Goal: Task Accomplishment & Management: Complete application form

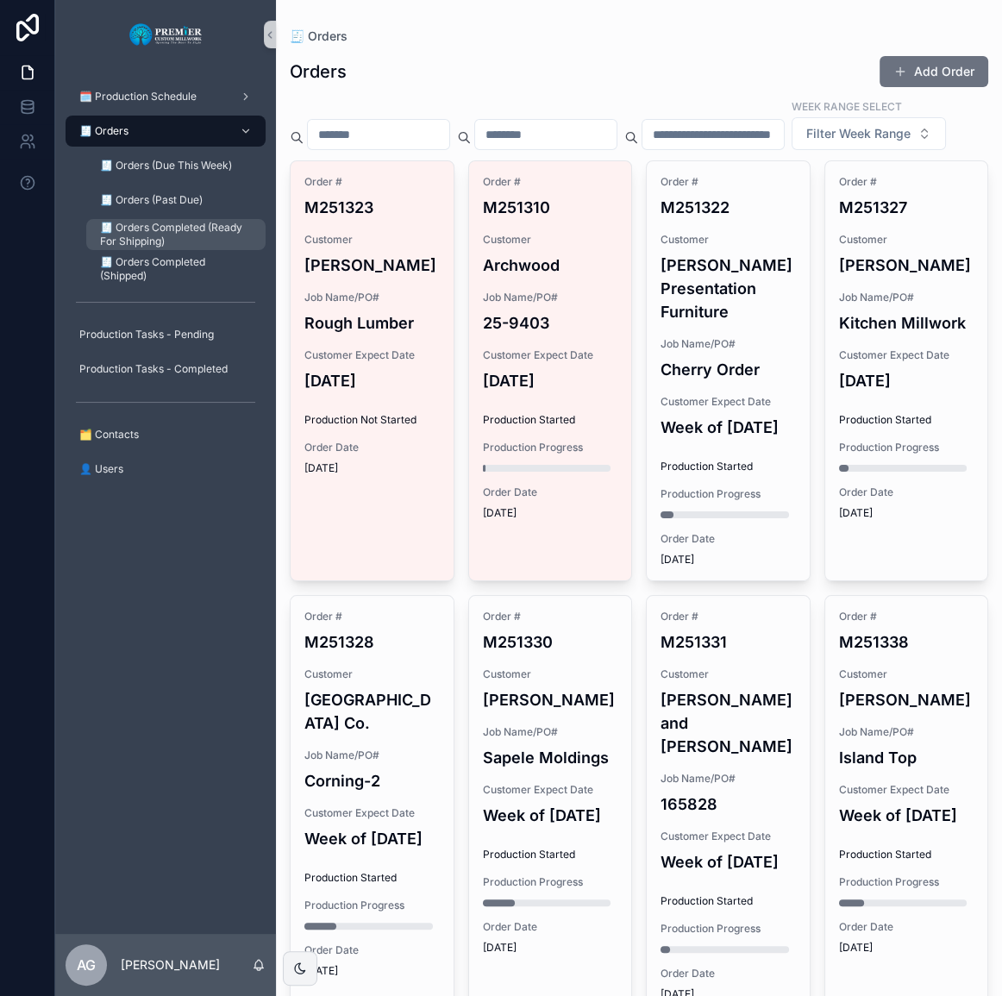
click at [220, 221] on span "🧾 Orders Completed (Ready For Shipping)" at bounding box center [174, 235] width 148 height 28
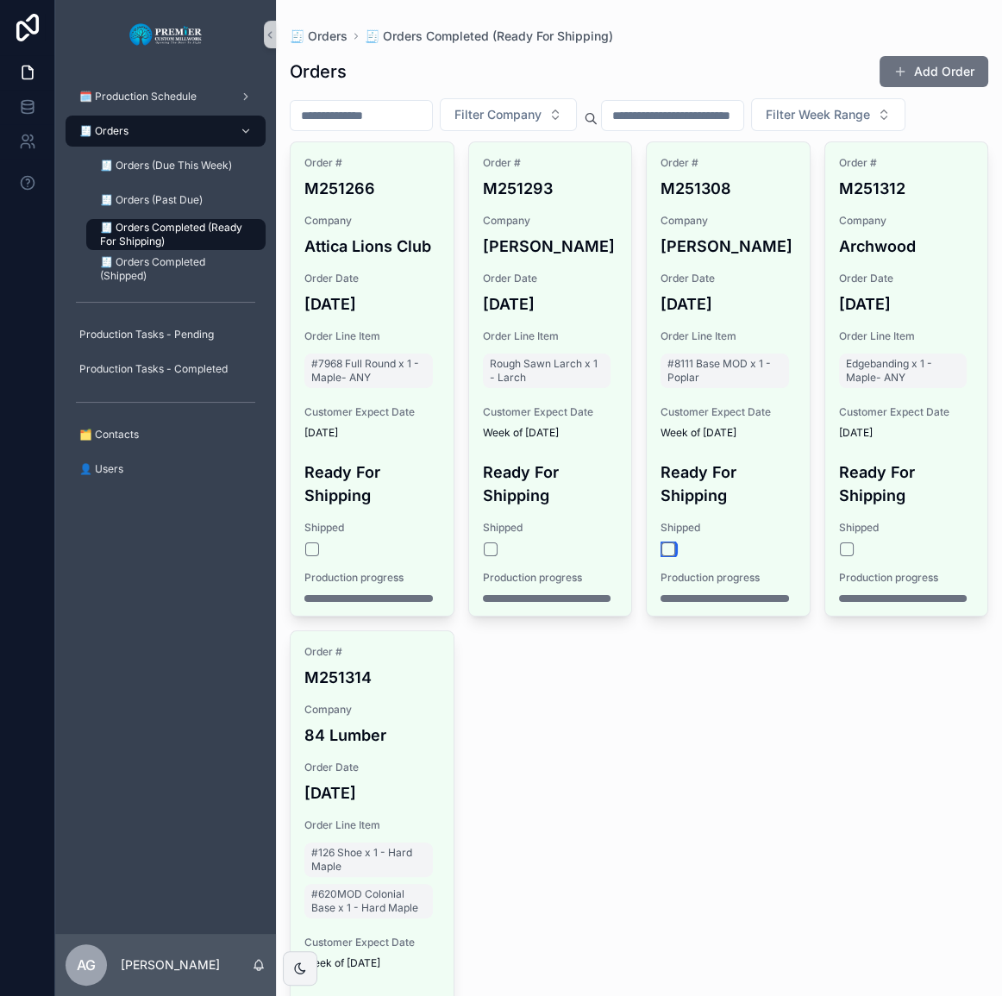
click at [661, 556] on button "scrollable content" at bounding box center [668, 549] width 14 height 14
click at [308, 556] on button "scrollable content" at bounding box center [312, 549] width 14 height 14
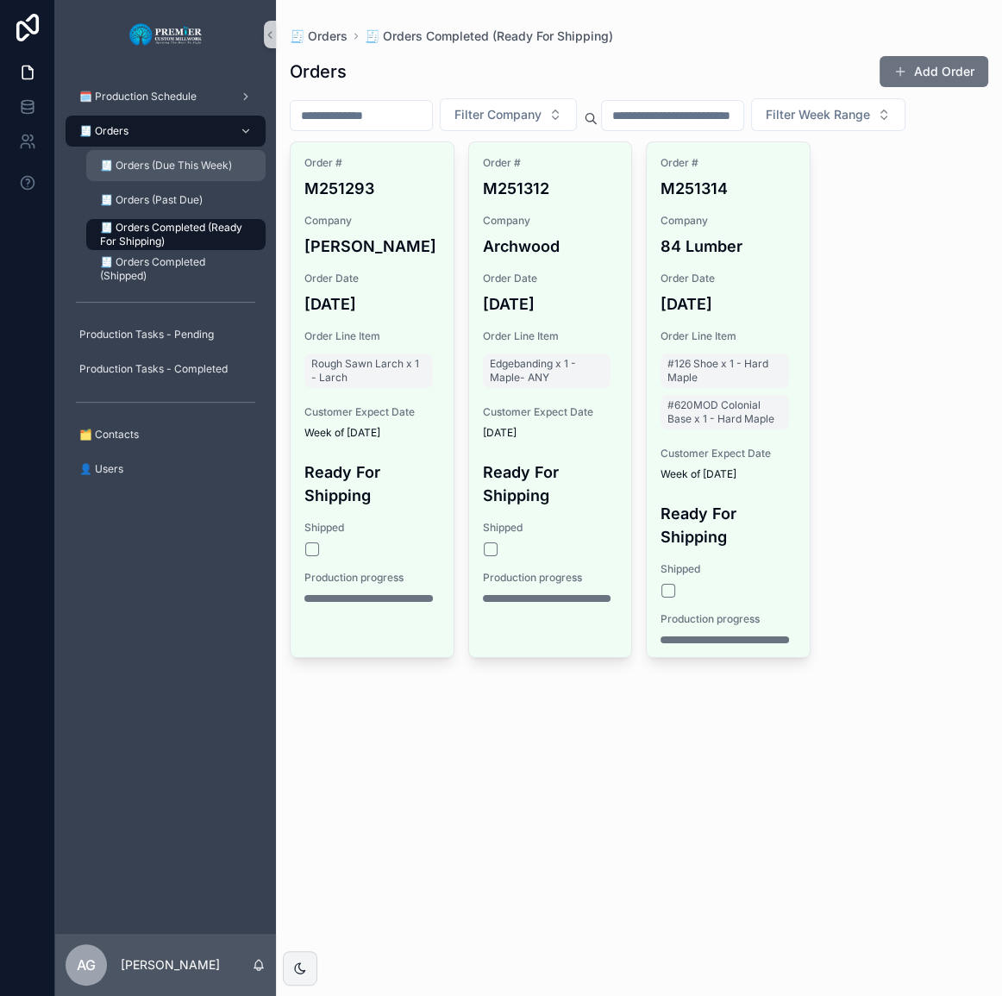
click at [206, 150] on link "🧾 Orders (Due This Week)" at bounding box center [175, 165] width 179 height 31
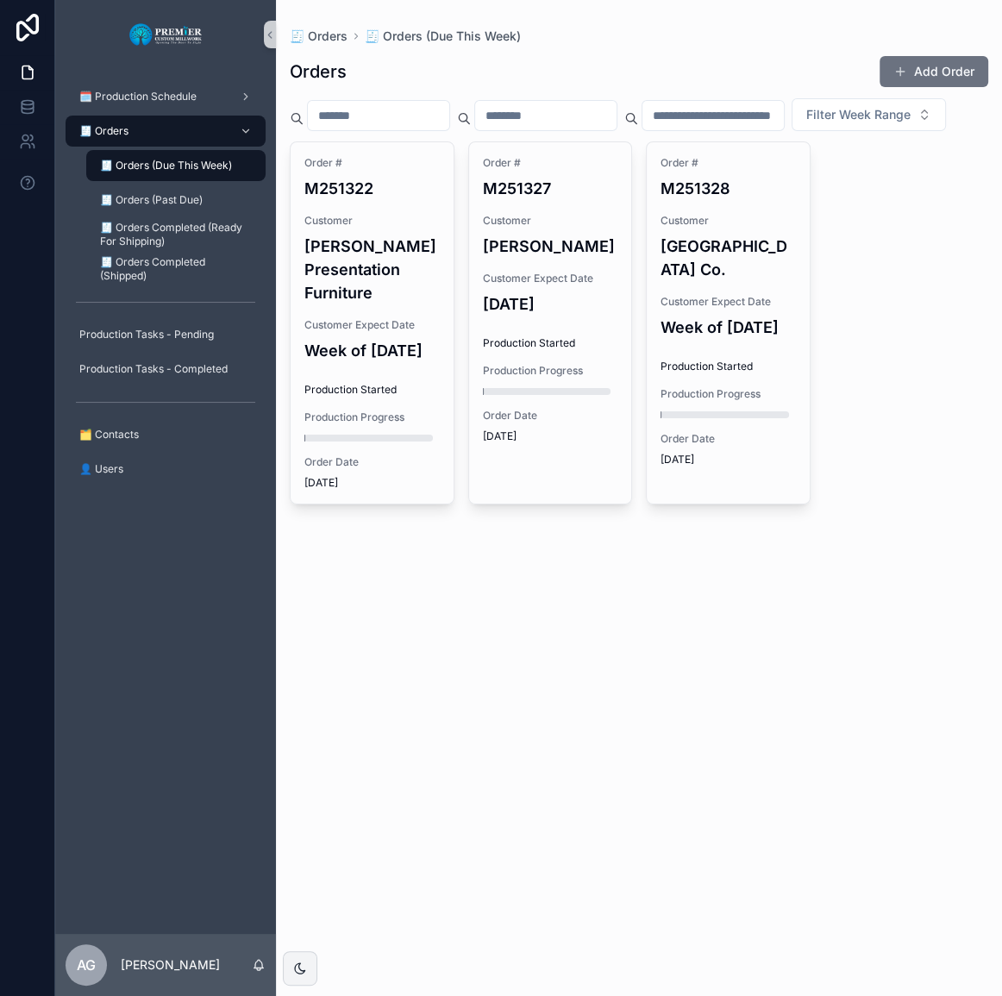
click at [529, 285] on span "Customer Expect Date" at bounding box center [550, 279] width 135 height 14
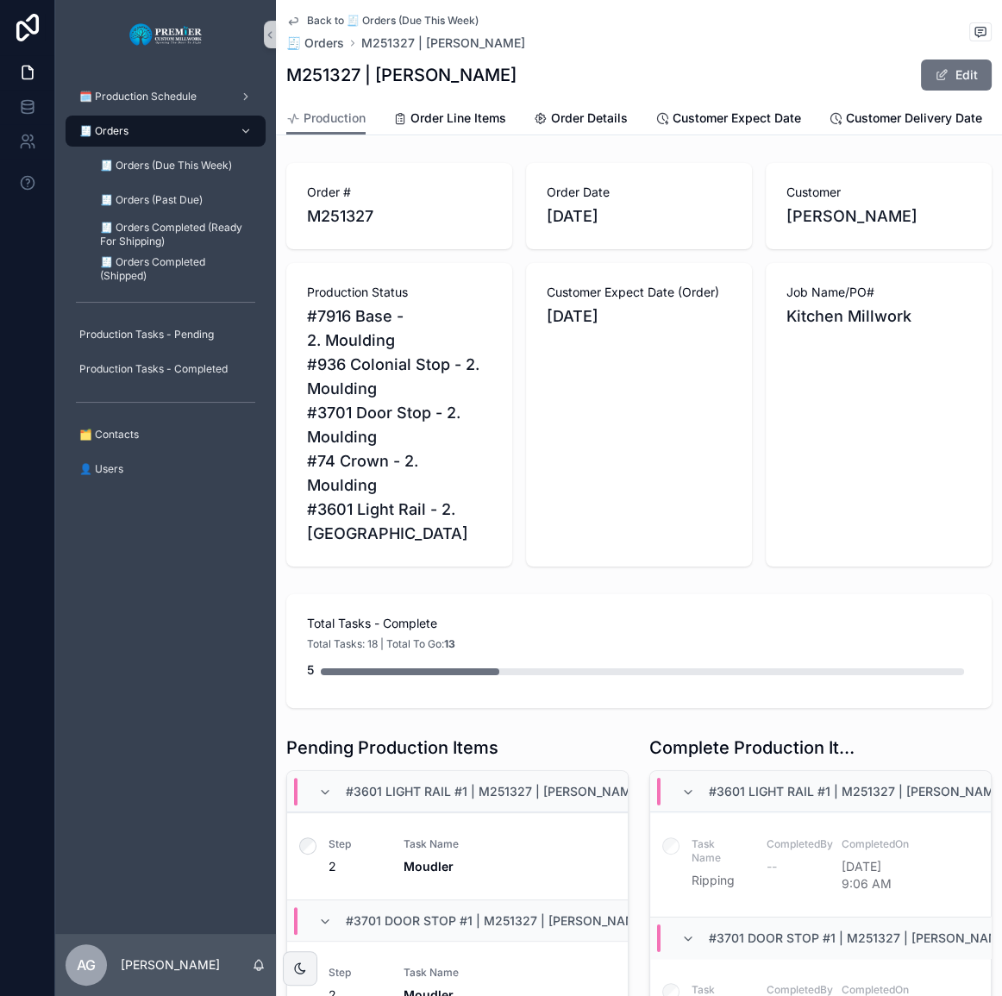
scroll to position [156, 0]
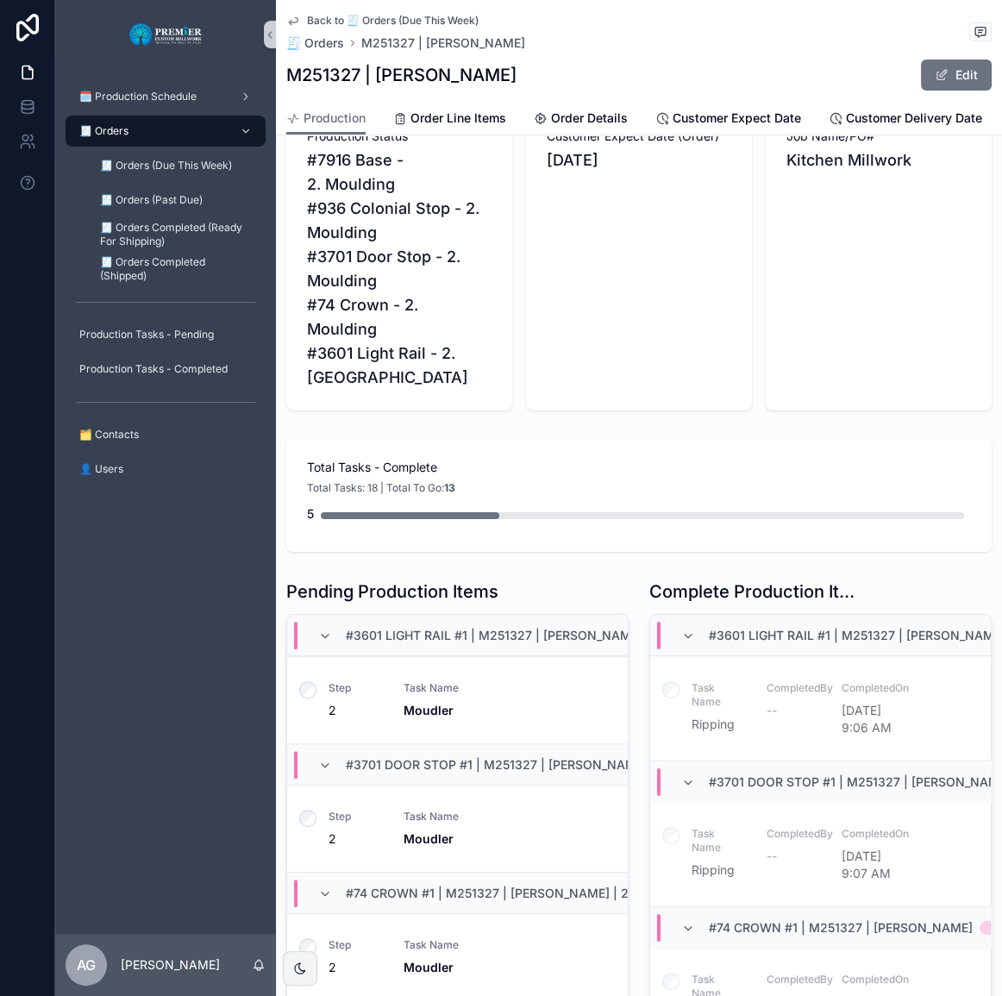
click at [314, 696] on label "scrollable content" at bounding box center [307, 692] width 17 height 22
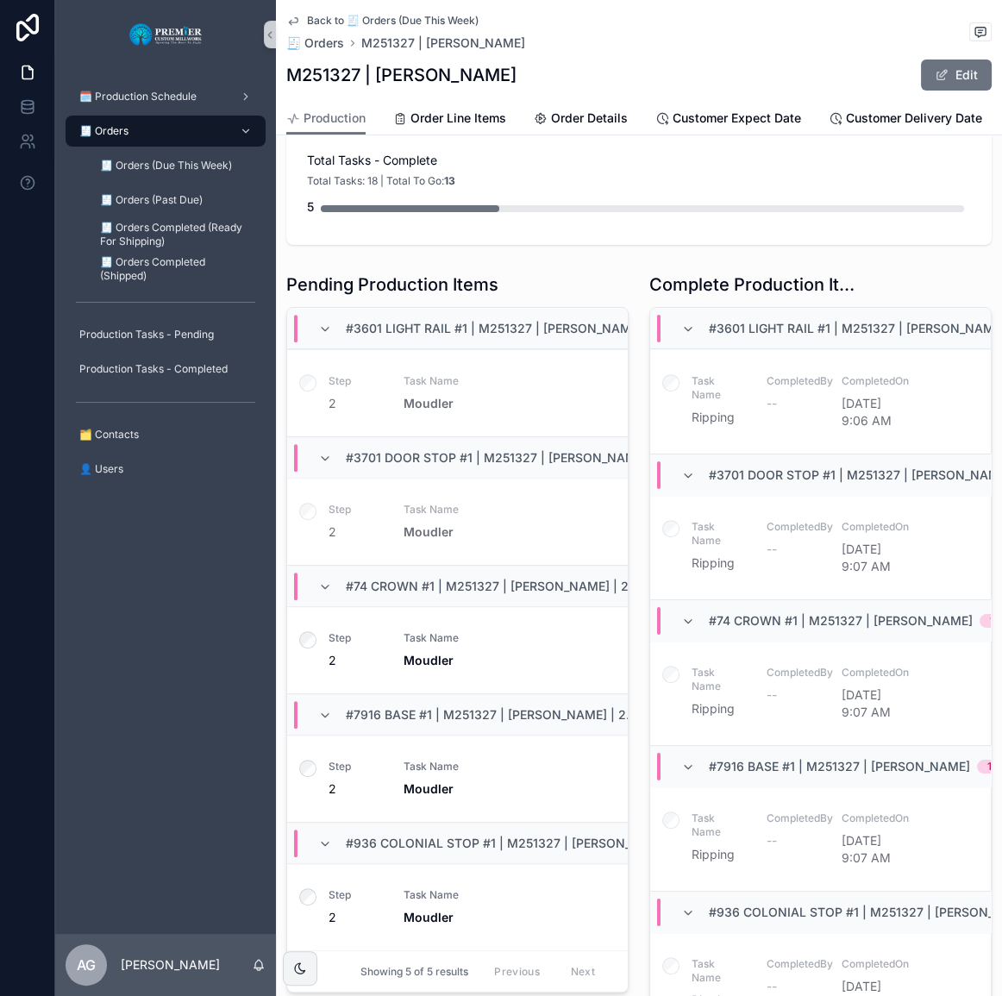
scroll to position [548, 0]
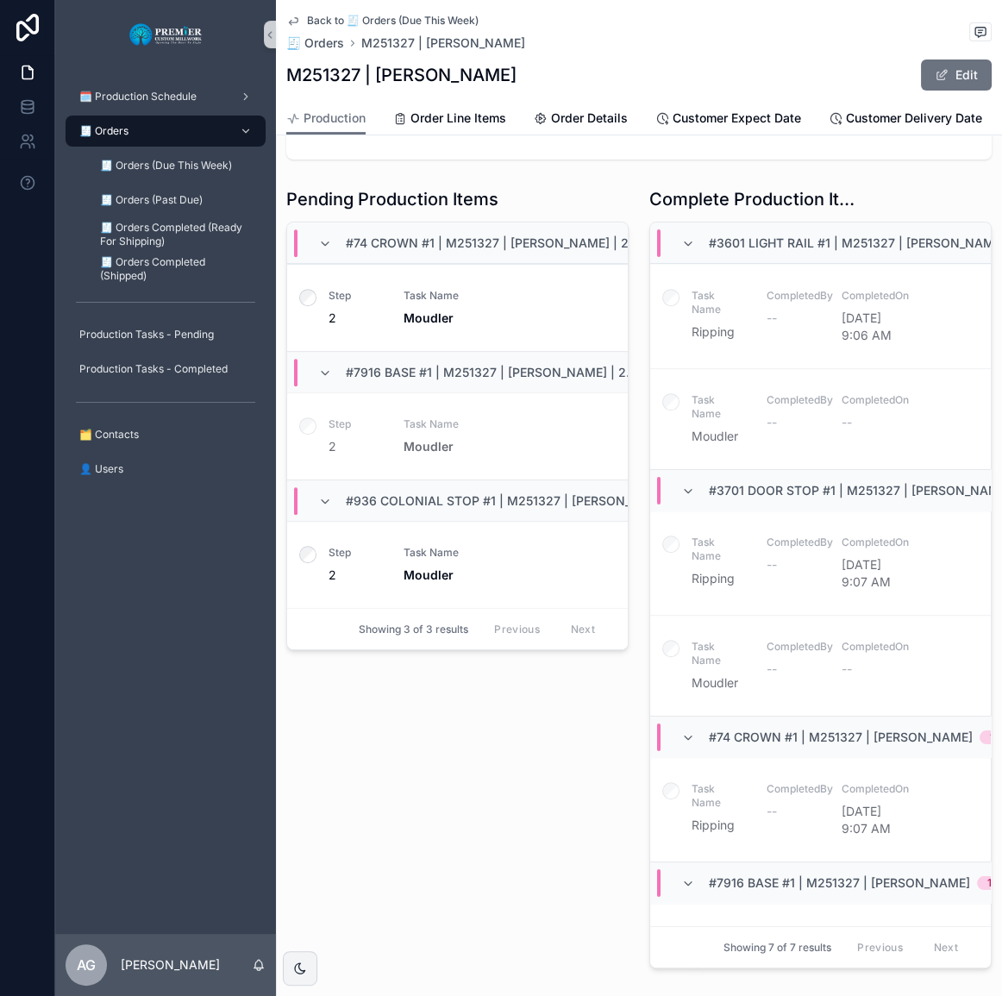
click at [311, 807] on div "Pending Production Items #74 Crown #1 | M251327 | [PERSON_NAME] | 2. Moulding 1…" at bounding box center [457, 577] width 363 height 795
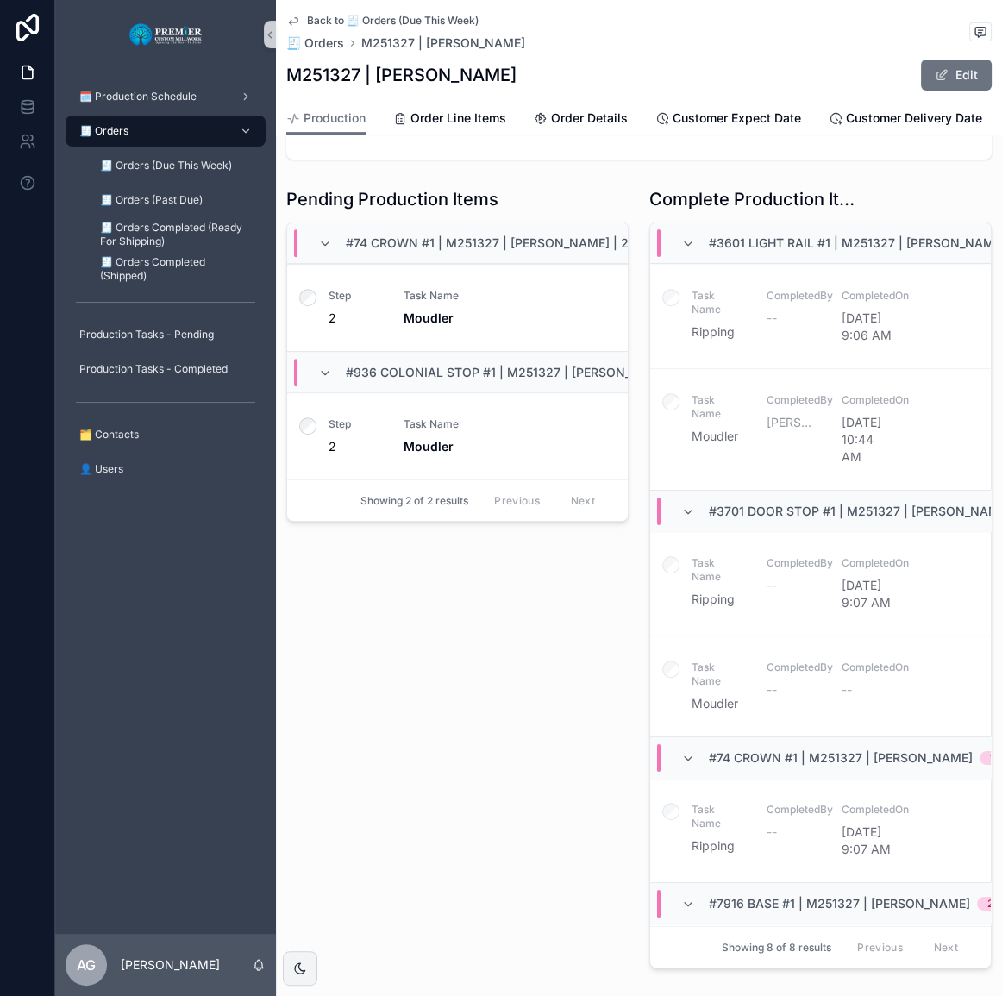
click at [304, 566] on div "Pending Production Items #74 Crown #1 | M251327 | [PERSON_NAME] | 2. Moulding 1…" at bounding box center [457, 577] width 363 height 795
click at [300, 292] on label "scrollable content" at bounding box center [307, 300] width 17 height 22
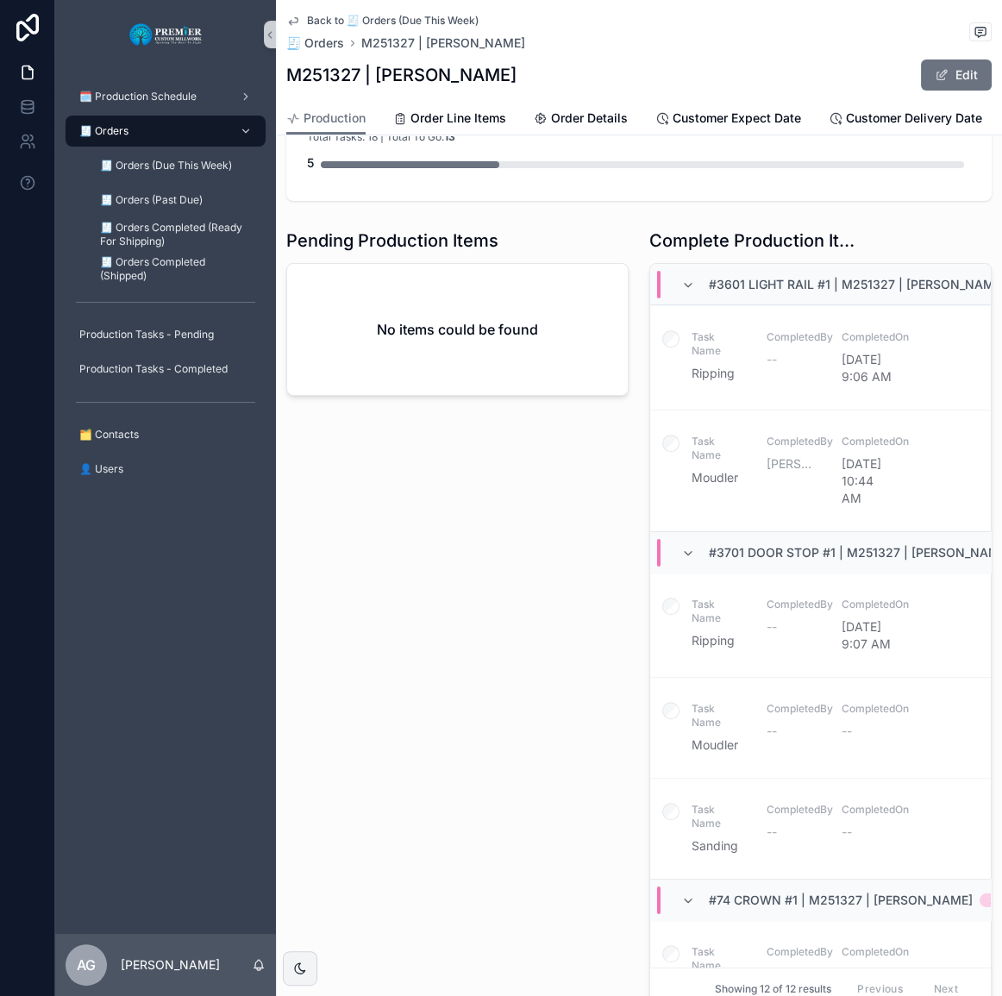
scroll to position [470, 0]
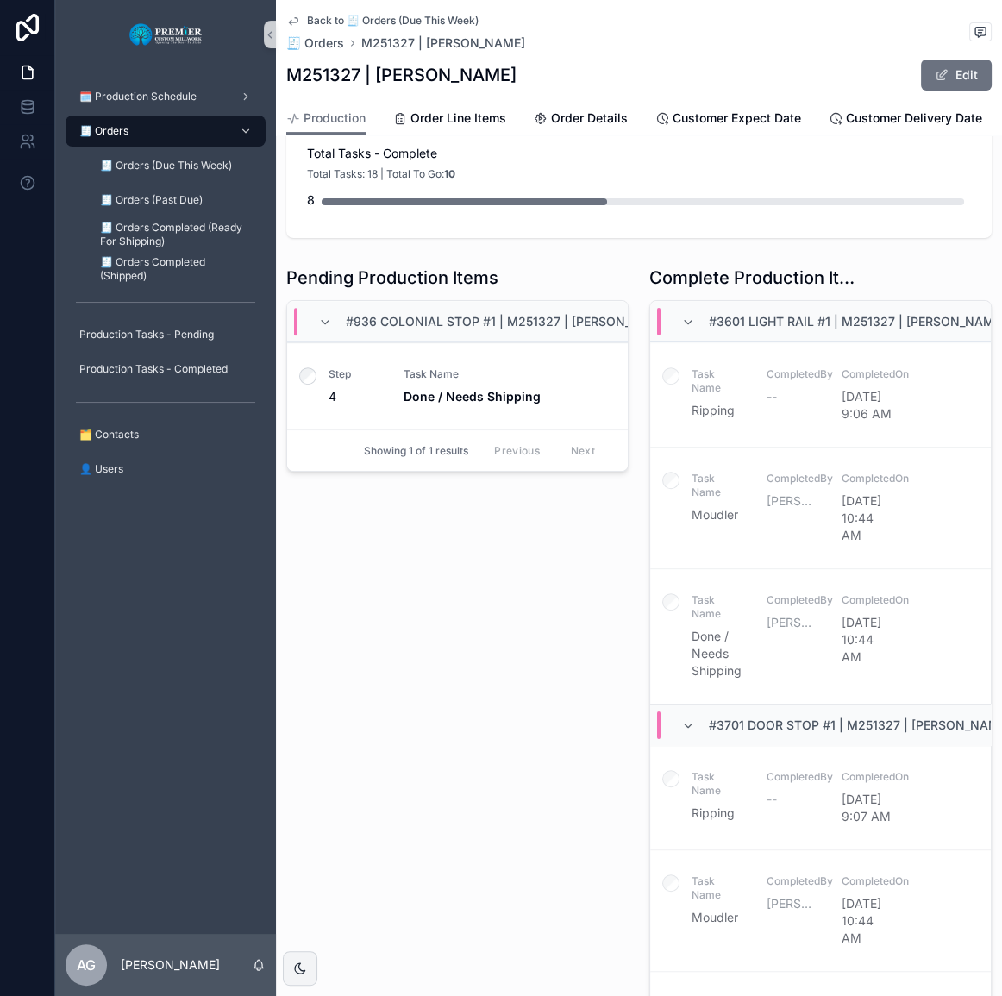
click at [308, 385] on label "scrollable content" at bounding box center [307, 378] width 17 height 22
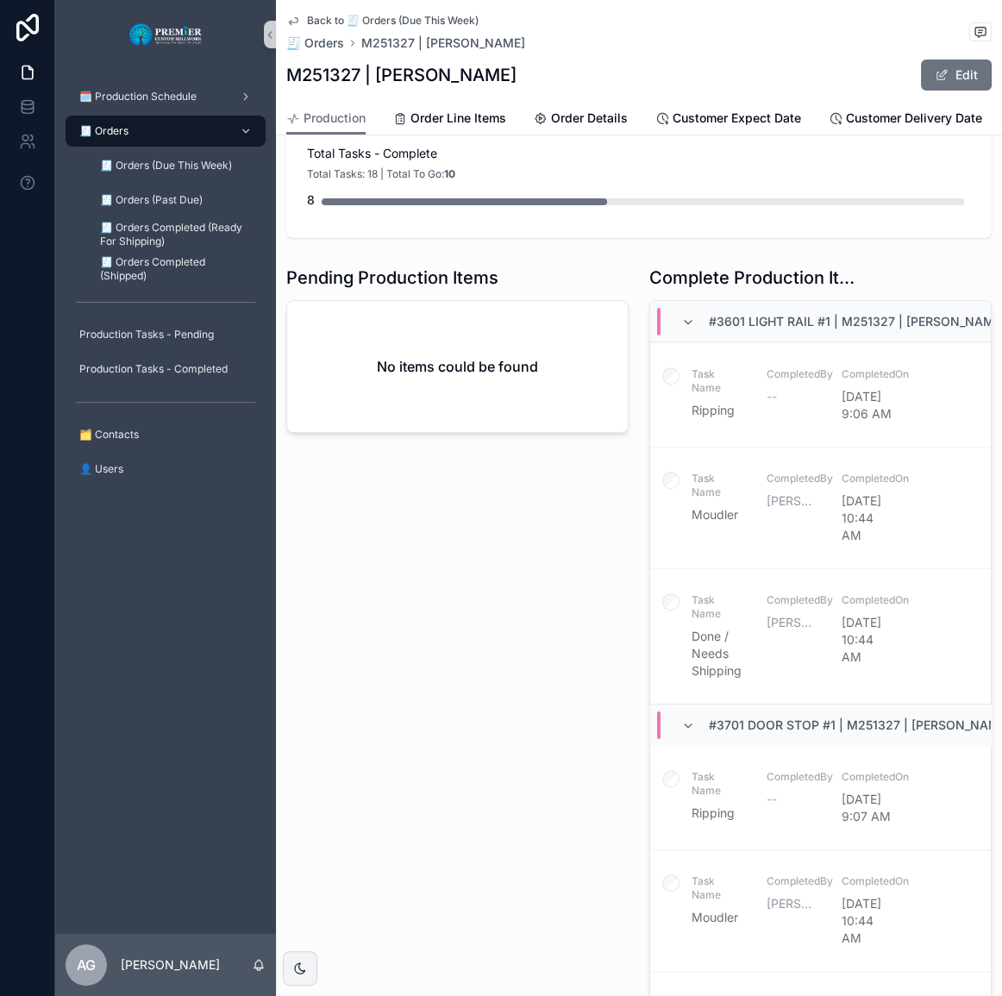
click at [334, 499] on div "Pending Production Items No items could be found" at bounding box center [457, 656] width 363 height 795
click at [329, 502] on div "Pending Production Items No items could be found" at bounding box center [457, 656] width 363 height 795
click at [180, 235] on span "🧾 Orders Completed (Ready For Shipping)" at bounding box center [174, 235] width 148 height 28
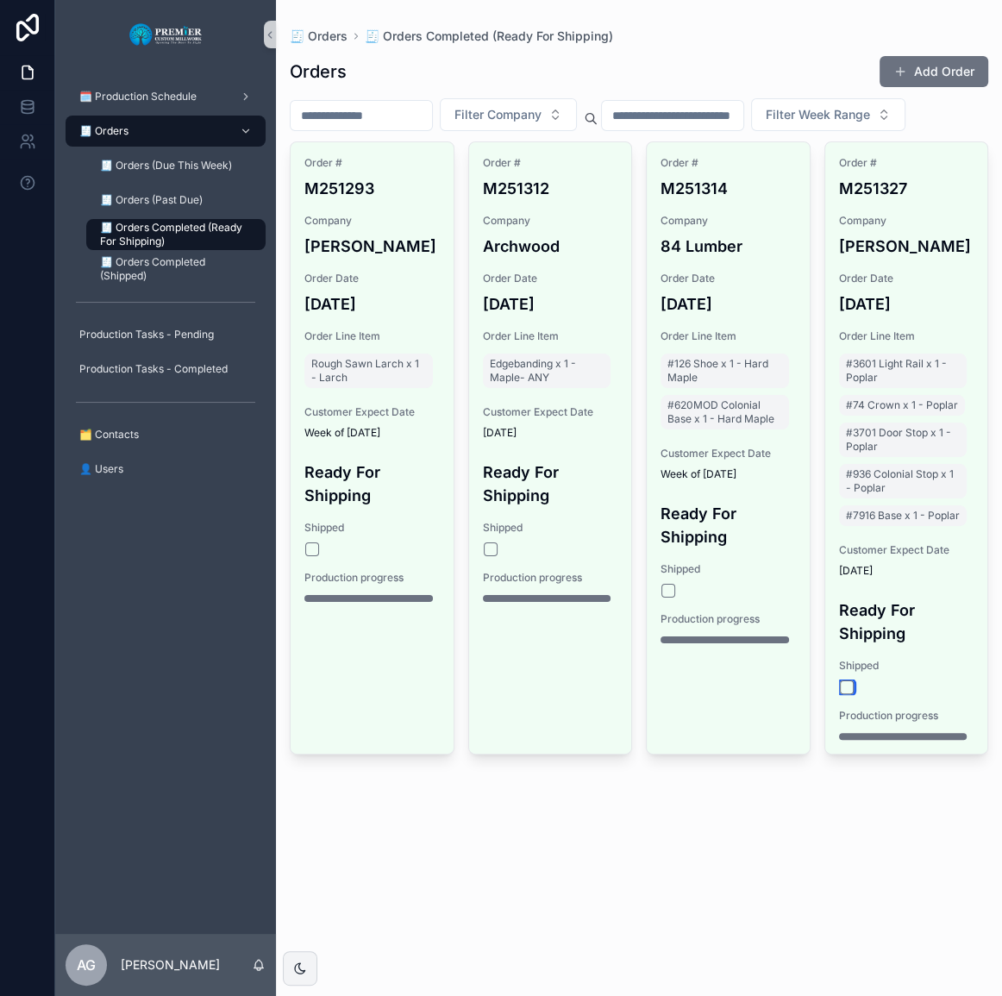
click at [848, 687] on button "scrollable content" at bounding box center [847, 687] width 14 height 14
click at [772, 767] on div "Orders Add Order Filter Company Filter Week Range Order # M251293 Company [PERS…" at bounding box center [639, 427] width 698 height 765
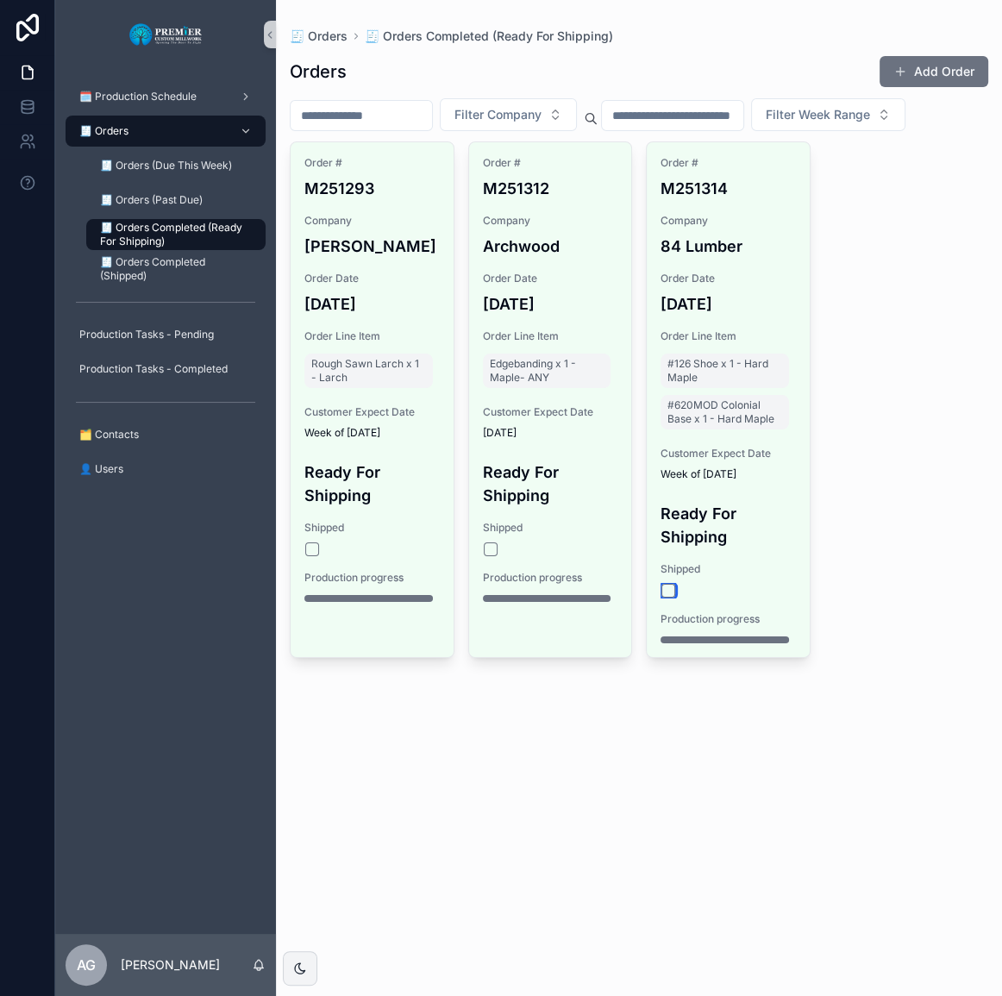
click at [671, 587] on button "scrollable content" at bounding box center [668, 591] width 14 height 14
click at [710, 714] on div "🧾 Orders 🧾 Orders Completed (Ready For Shipping) Orders Add Order Filter Compan…" at bounding box center [639, 498] width 726 height 996
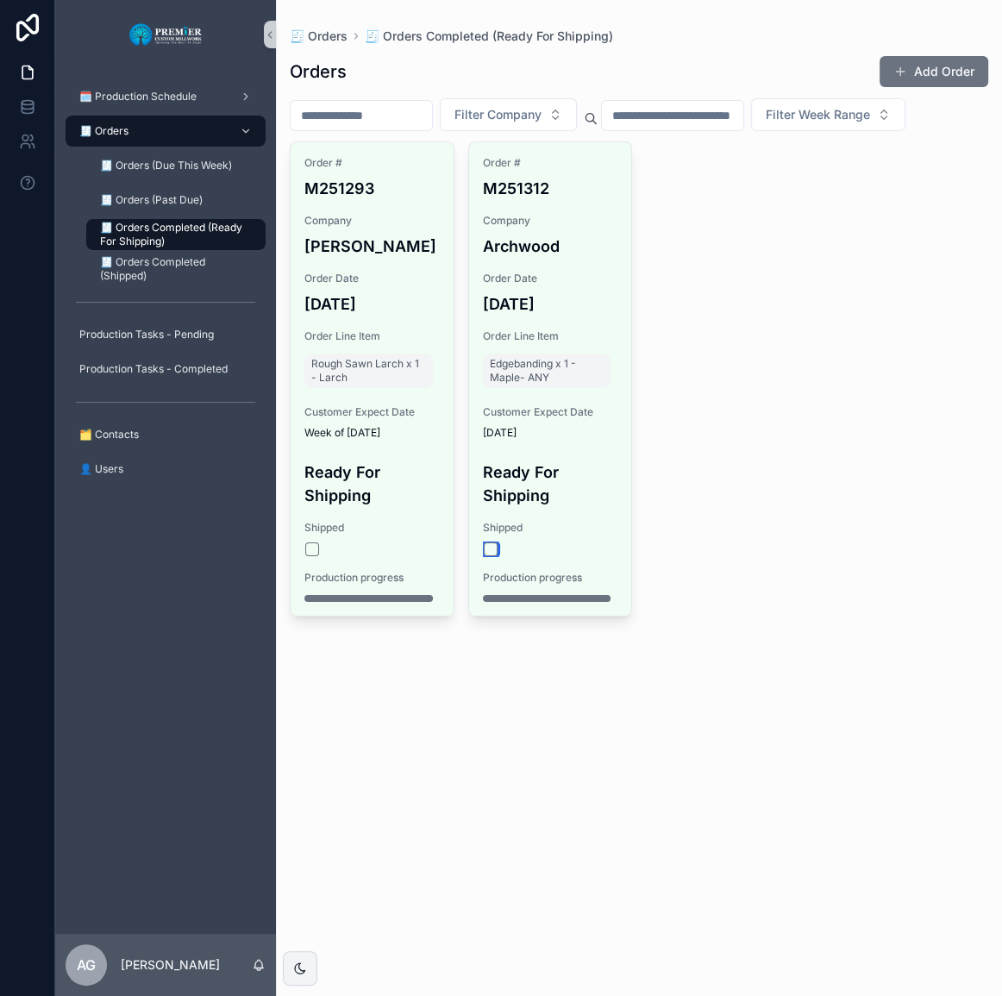
click at [493, 550] on button "scrollable content" at bounding box center [491, 549] width 14 height 14
click at [448, 659] on div "Orders Add Order Filter Company Filter Week Range Order # M251293 Company [PERS…" at bounding box center [639, 358] width 698 height 627
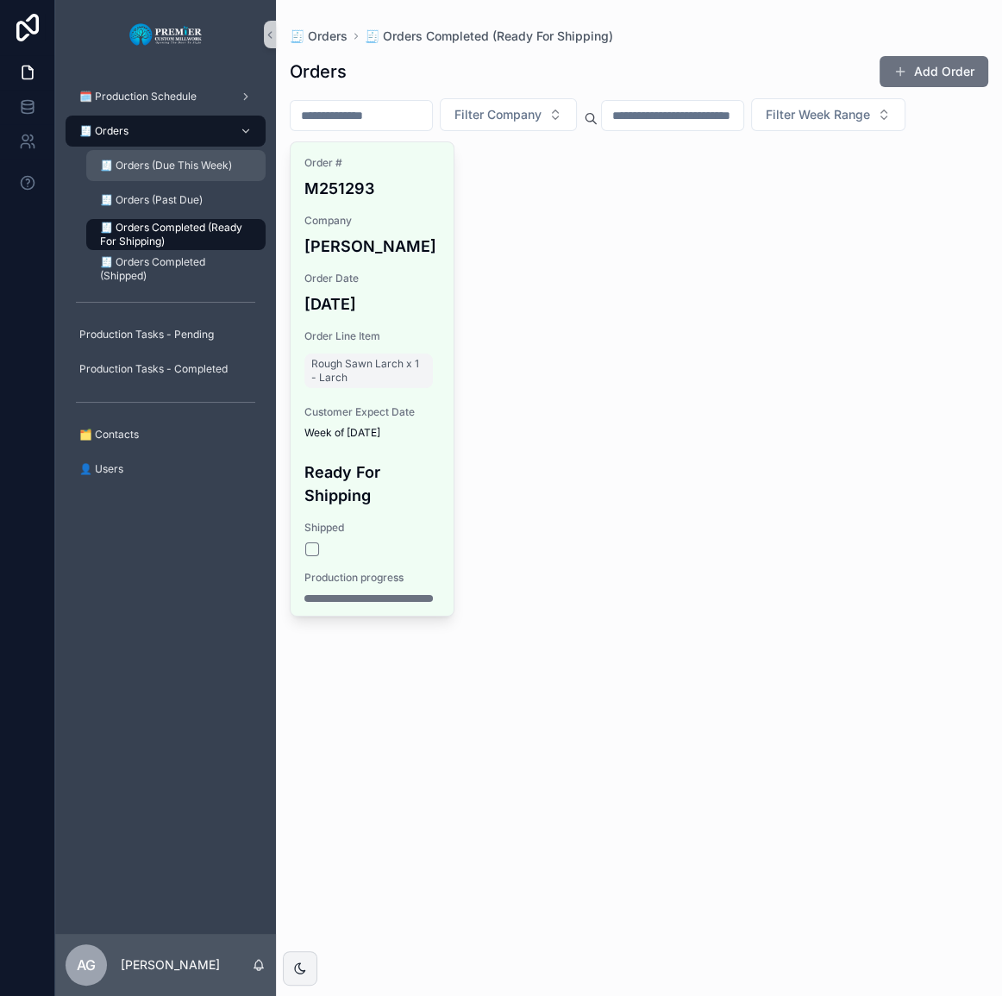
click at [197, 164] on span "🧾 Orders (Due This Week)" at bounding box center [166, 166] width 132 height 14
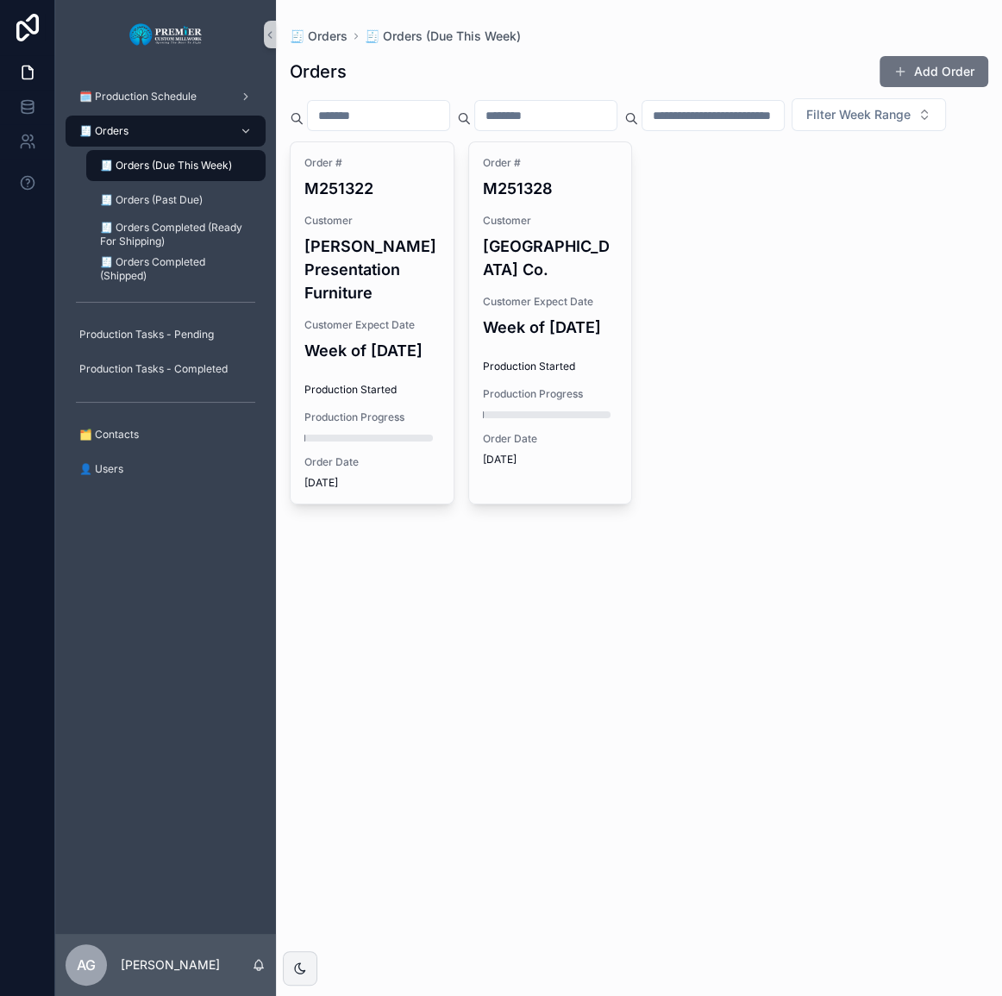
click at [190, 125] on div "🧾 Orders" at bounding box center [165, 131] width 179 height 28
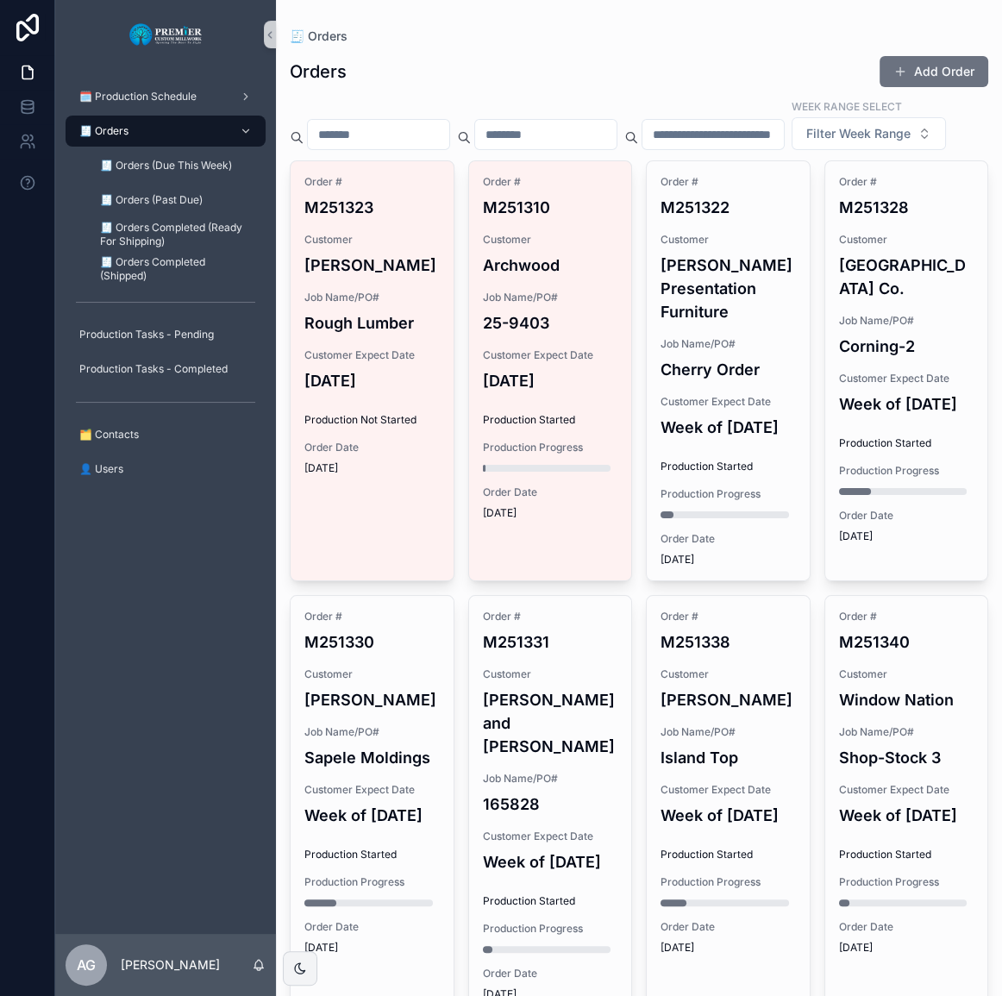
click at [933, 34] on div "🧾 Orders" at bounding box center [639, 36] width 698 height 17
click at [935, 80] on button "Add Order" at bounding box center [933, 71] width 109 height 31
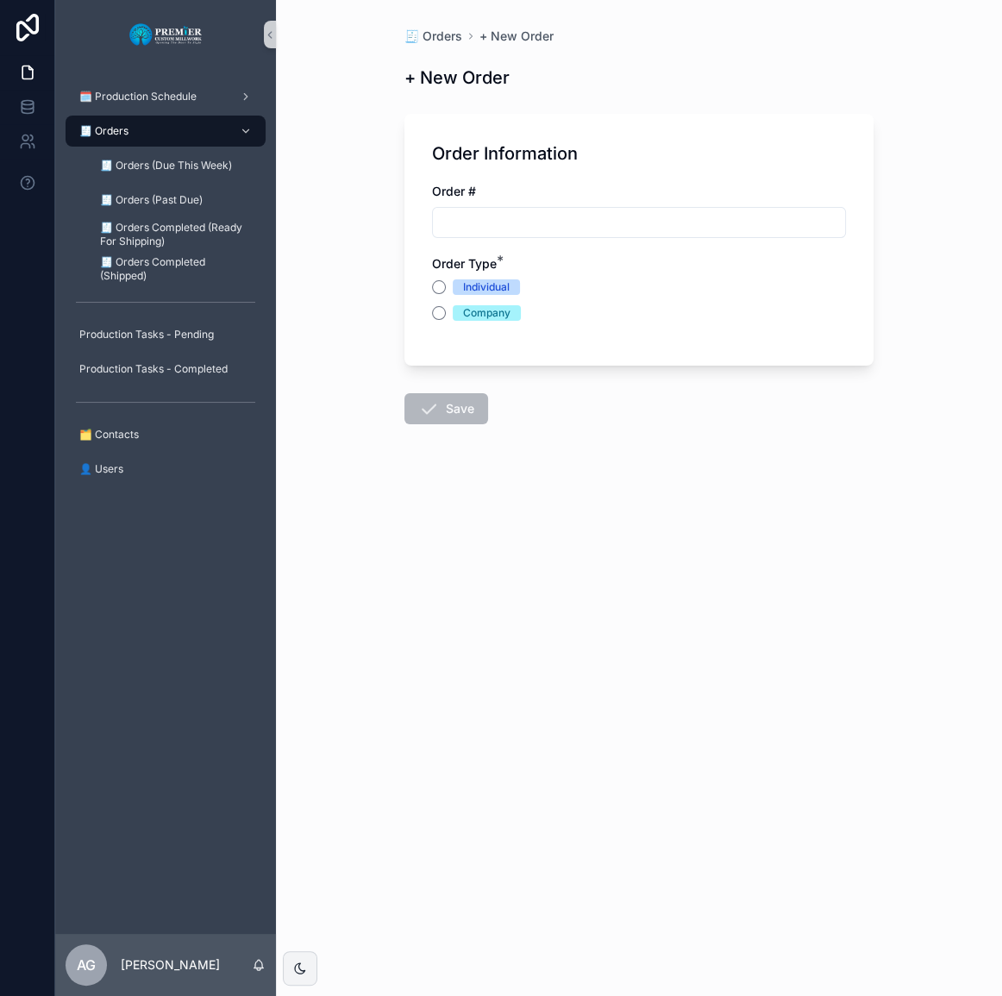
click at [509, 225] on input "scrollable content" at bounding box center [639, 222] width 412 height 24
type input "*******"
click at [438, 310] on button "Company" at bounding box center [439, 313] width 14 height 14
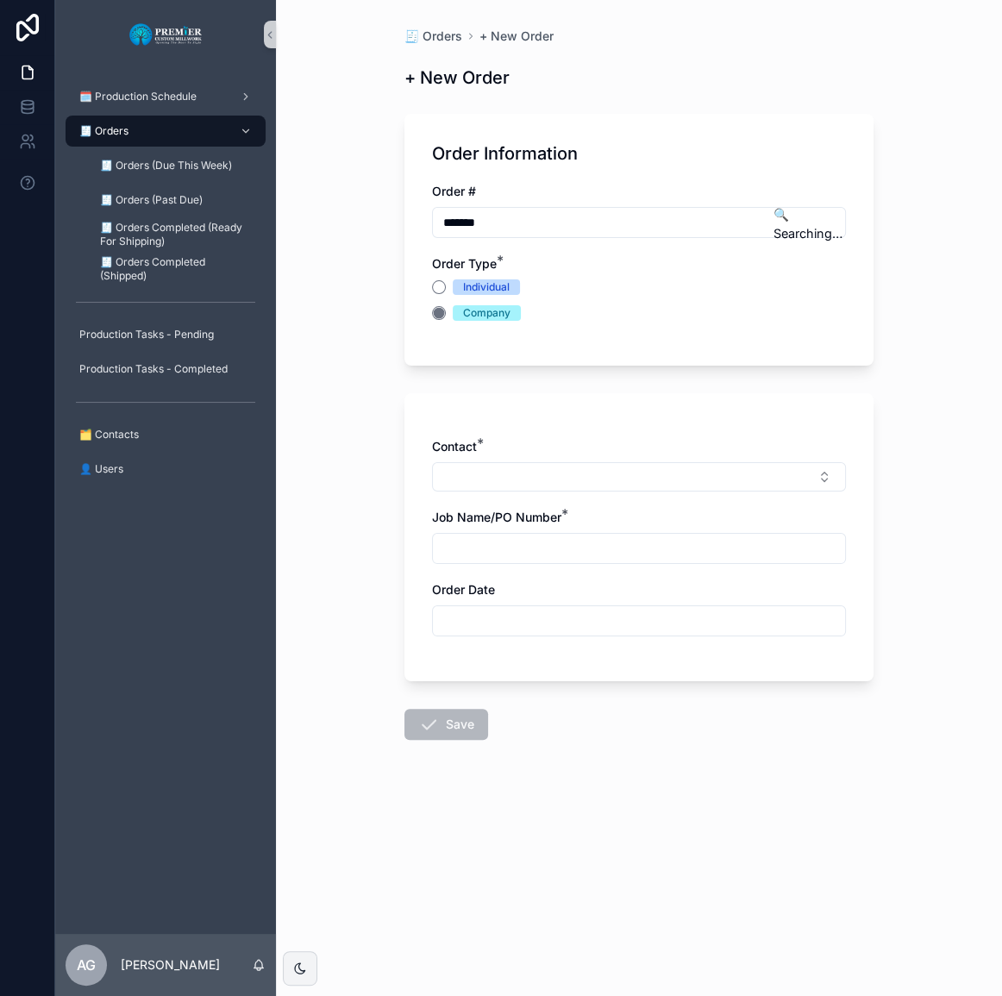
click at [501, 468] on button "Select Button" at bounding box center [639, 476] width 414 height 29
type input "*******"
click at [535, 550] on span "Premier Custom Millwork" at bounding box center [513, 544] width 140 height 17
click at [523, 562] on input "scrollable content" at bounding box center [639, 552] width 412 height 24
type input "**********"
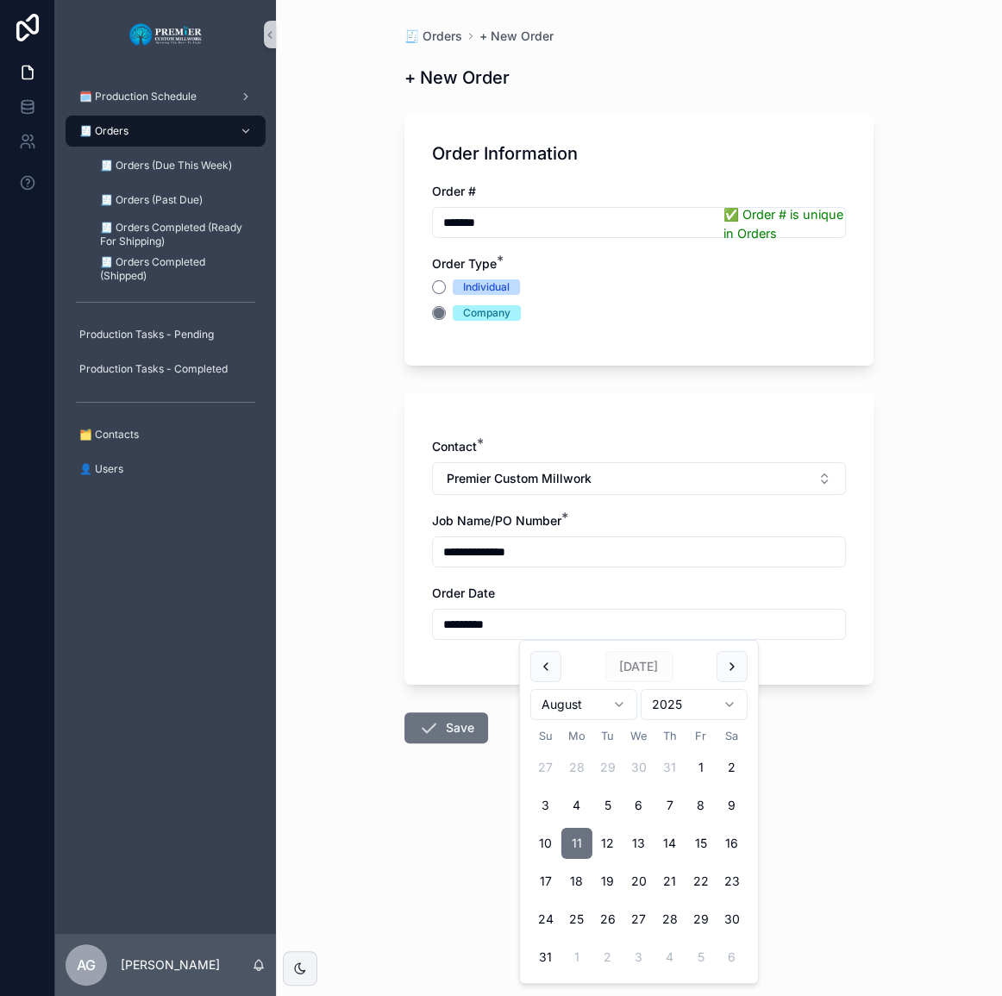
type input "*********"
click at [588, 843] on button "11" at bounding box center [576, 843] width 31 height 31
click at [413, 717] on button "Save" at bounding box center [446, 727] width 84 height 31
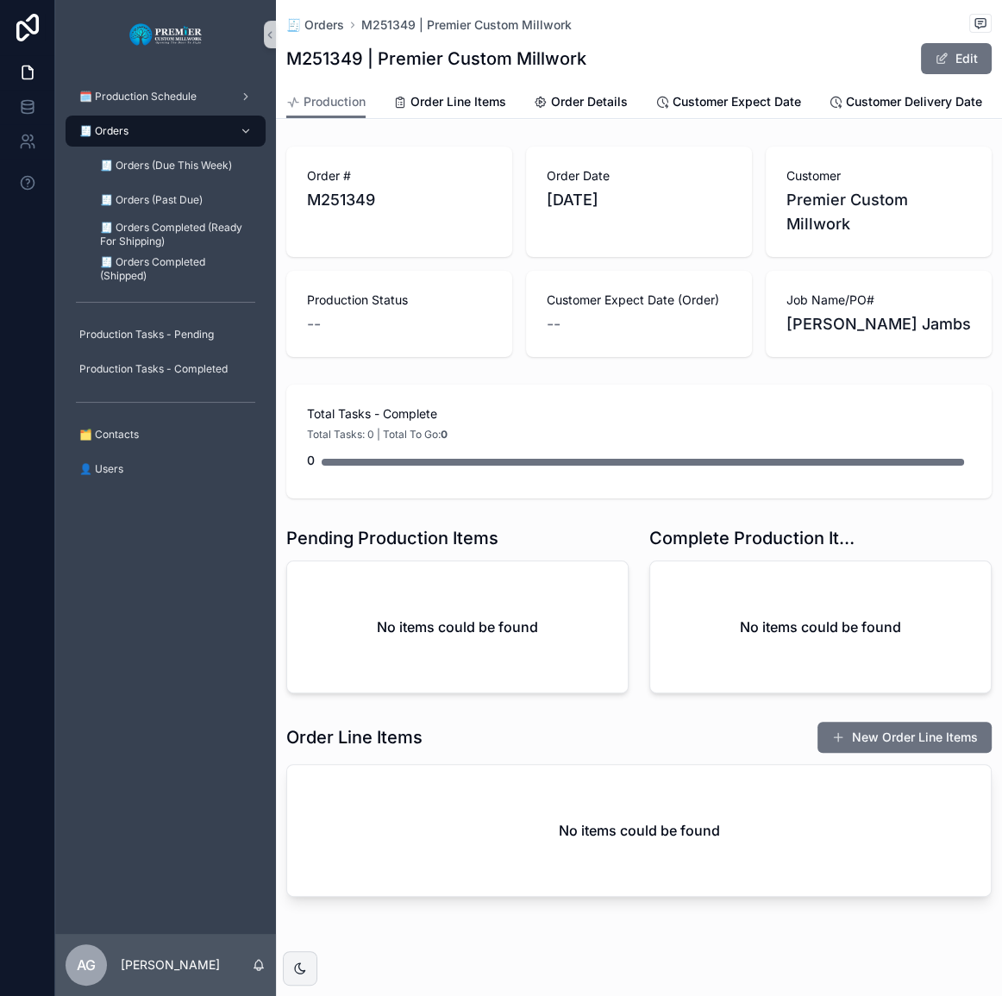
click at [847, 734] on button "New Order Line Items" at bounding box center [904, 737] width 174 height 31
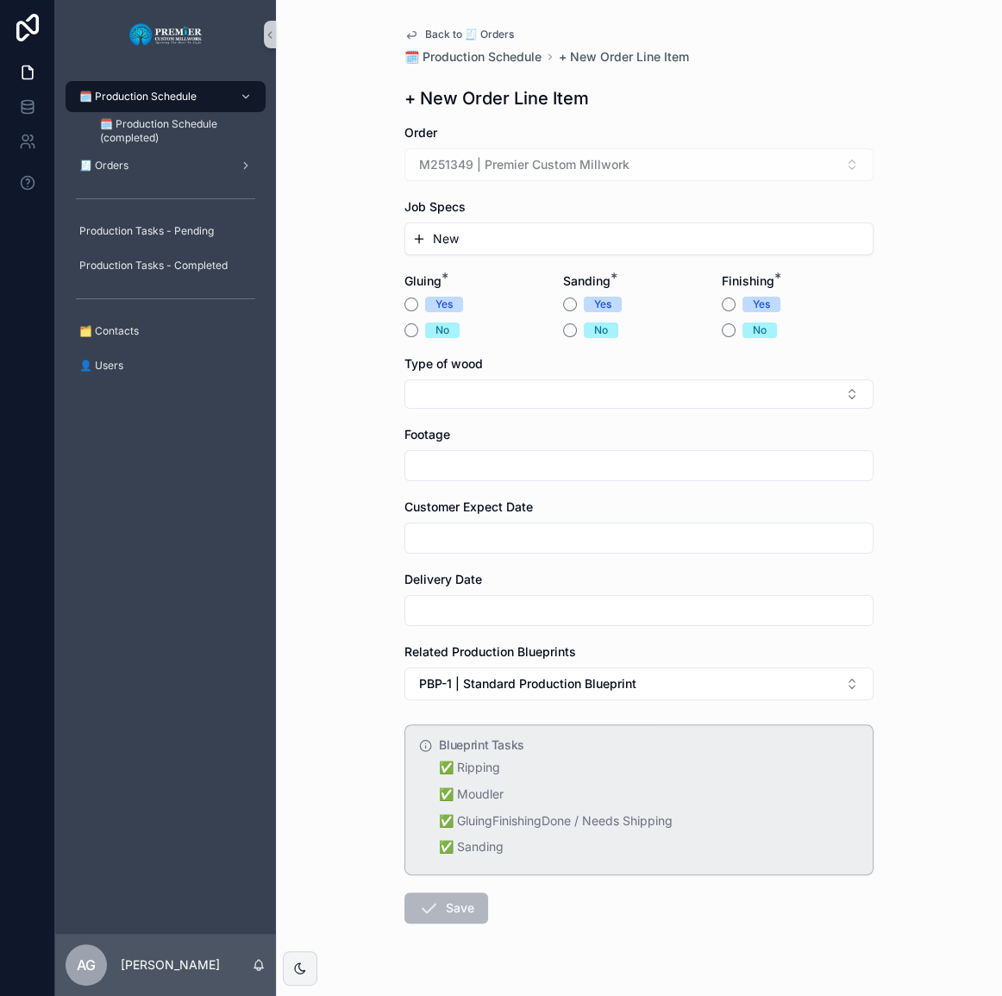
click at [472, 238] on button "New" at bounding box center [639, 238] width 454 height 17
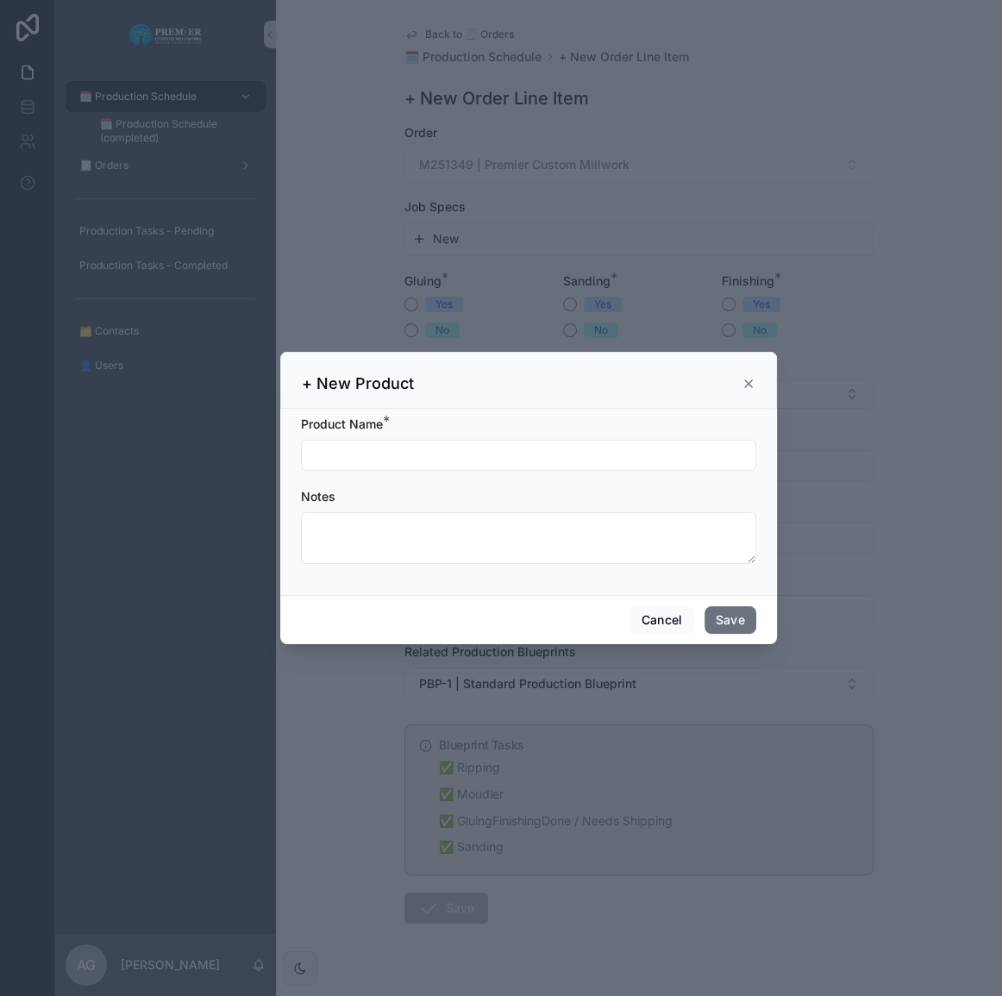
click at [411, 460] on input "scrollable content" at bounding box center [529, 455] width 454 height 24
type input "*********"
click at [713, 622] on button "Save" at bounding box center [730, 620] width 52 height 28
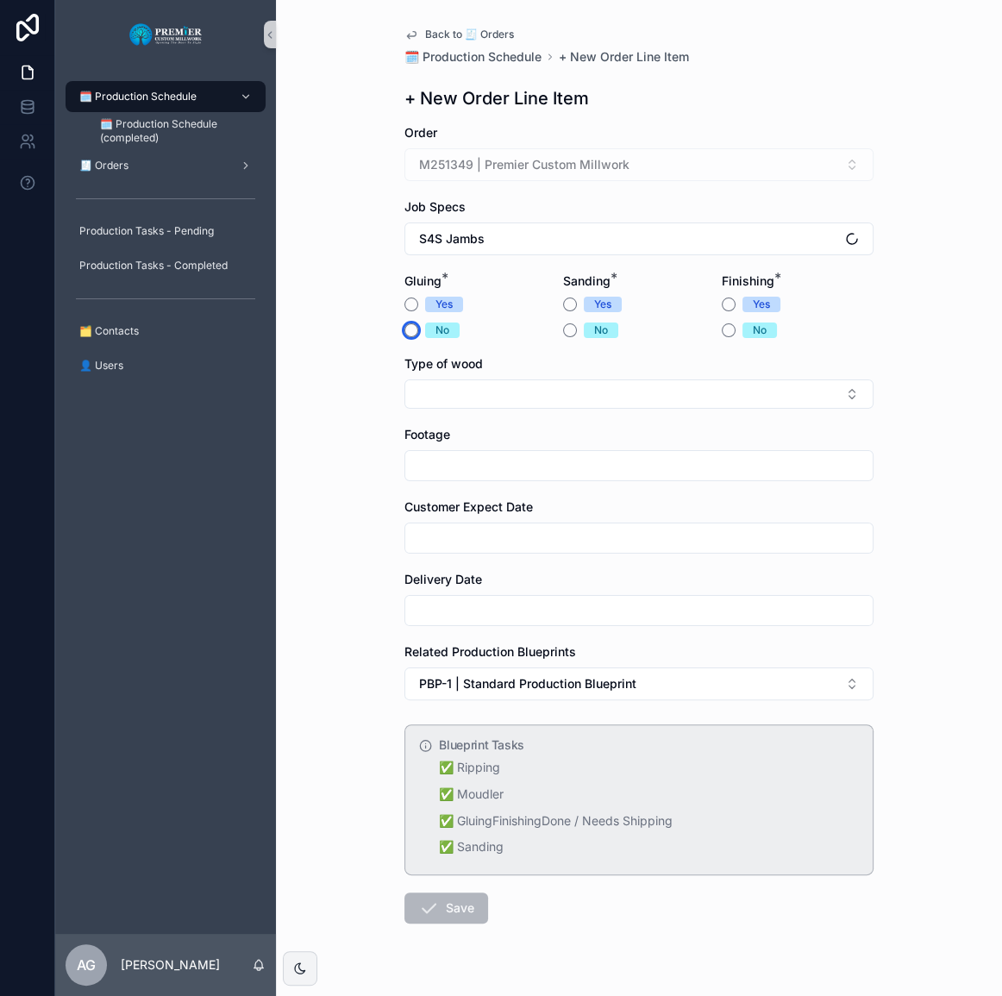
click at [405, 328] on button "No" at bounding box center [411, 330] width 14 height 14
click at [555, 303] on form "Order M251349 | Premier Custom Millwork Job Specs S4S Jambs Gluing * Yes No San…" at bounding box center [638, 579] width 469 height 910
click at [566, 309] on button "Yes" at bounding box center [570, 304] width 14 height 14
click at [723, 329] on button "No" at bounding box center [729, 330] width 14 height 14
click at [610, 391] on button "Select Button" at bounding box center [638, 393] width 469 height 29
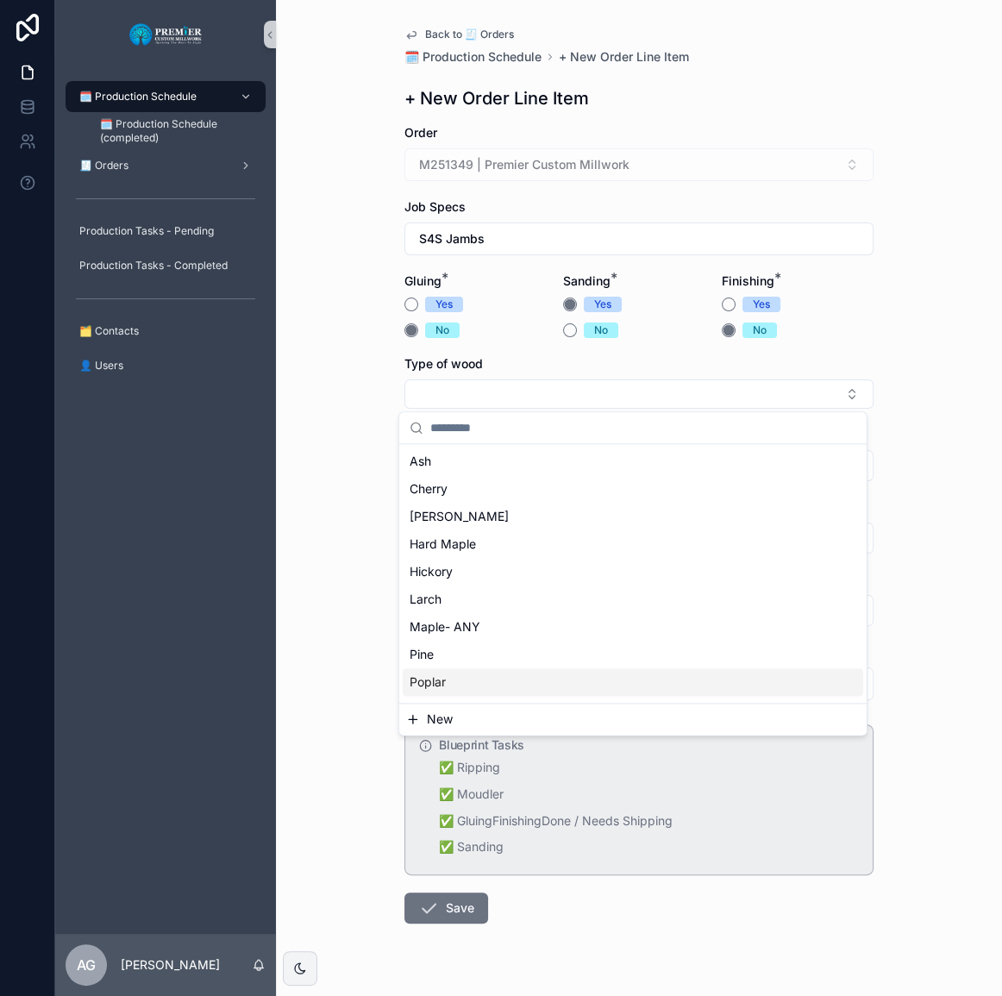
click at [467, 679] on div "Poplar" at bounding box center [633, 682] width 460 height 28
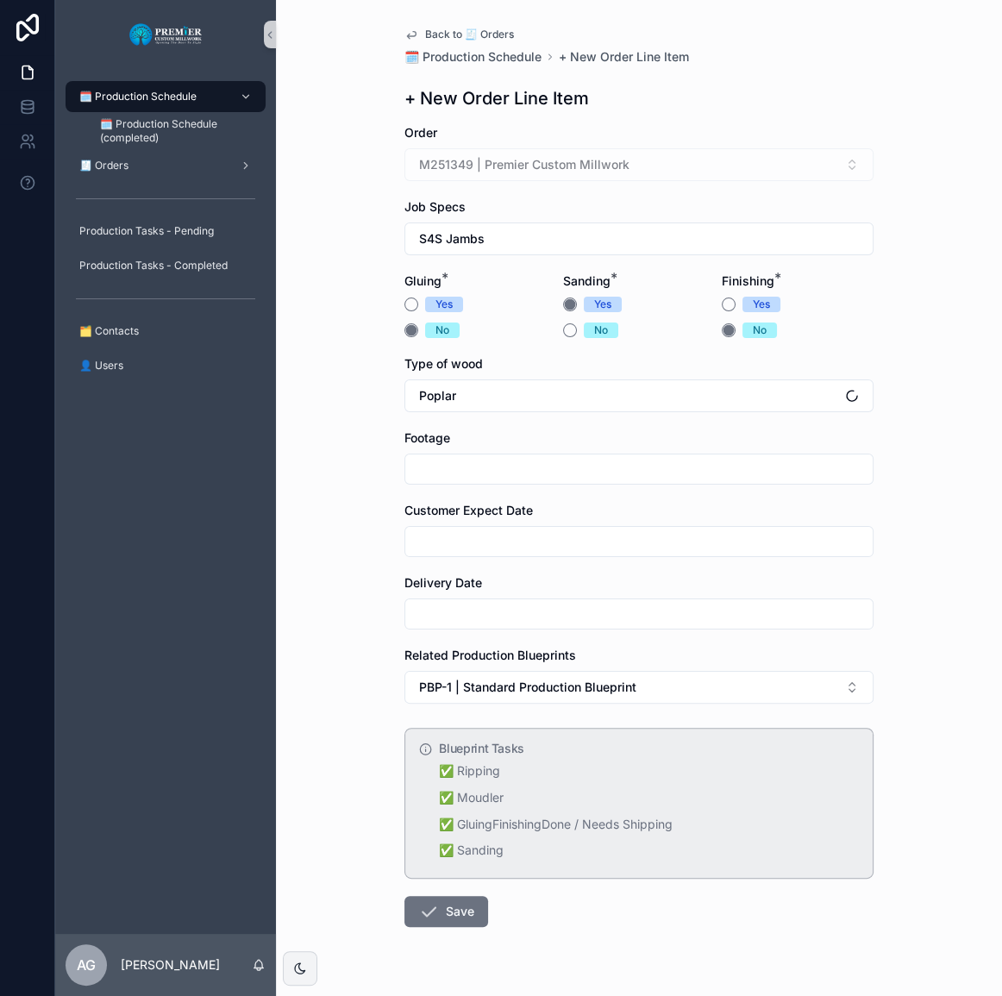
click at [461, 467] on input "scrollable content" at bounding box center [638, 469] width 467 height 24
click at [510, 474] on input "scrollable content" at bounding box center [638, 469] width 467 height 24
type input "**"
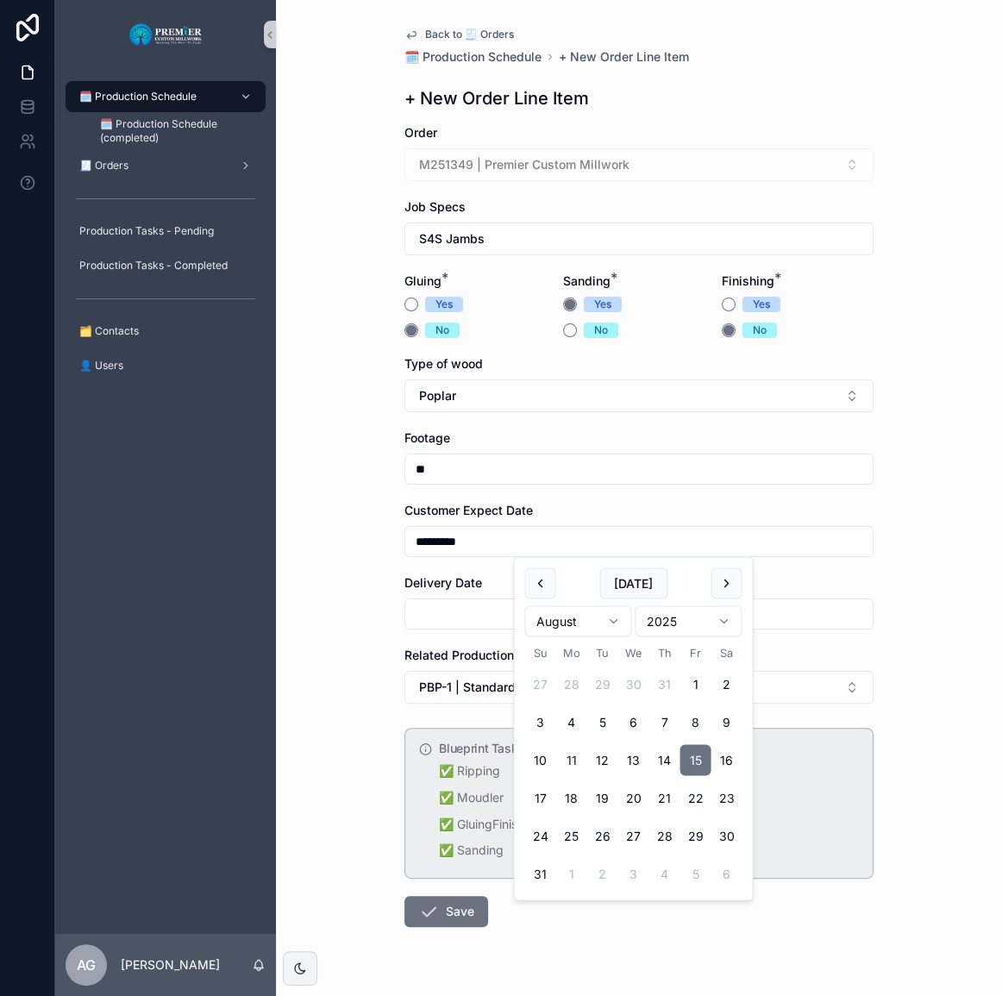
type input "*********"
click at [688, 762] on button "15" at bounding box center [694, 760] width 31 height 31
click at [496, 617] on input "scrollable content" at bounding box center [638, 614] width 467 height 24
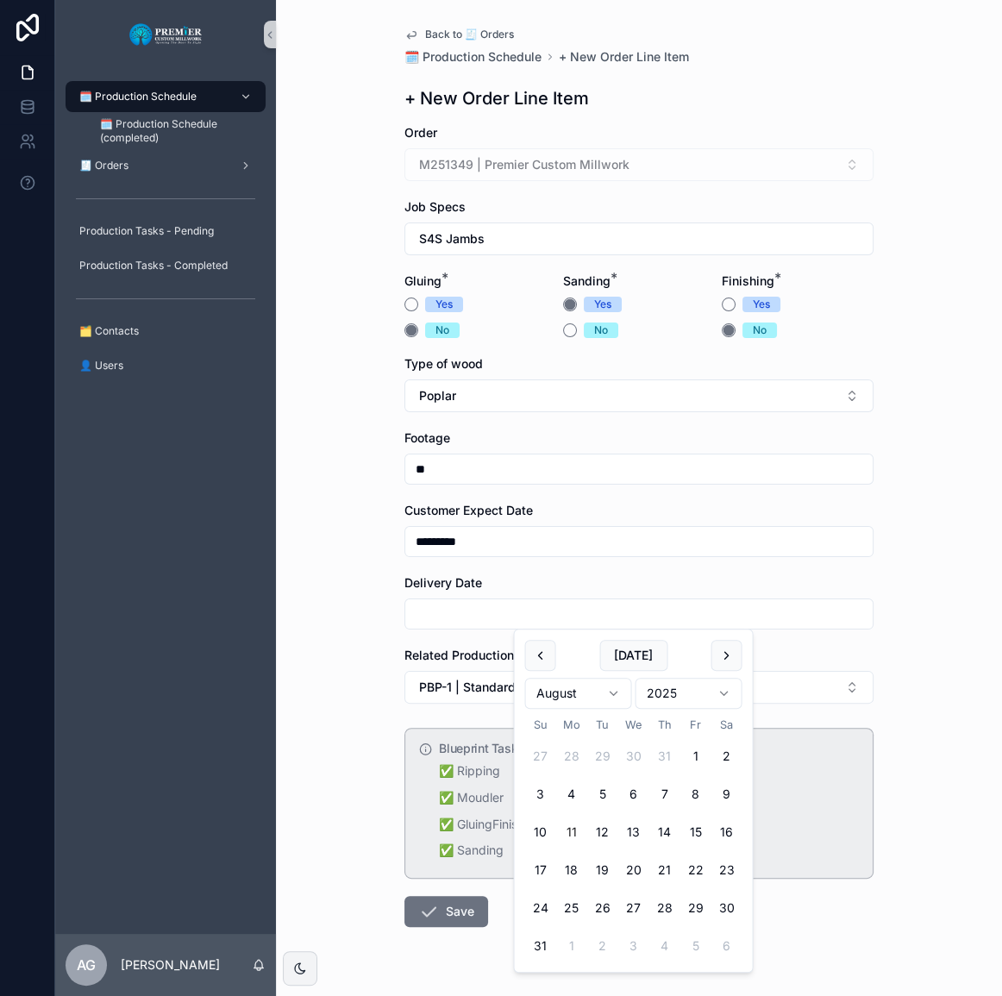
click at [698, 836] on button "15" at bounding box center [694, 832] width 31 height 31
type input "*********"
click at [329, 741] on div "Back to 🧾 Orders 🗓️ Production Schedule + New Order Line Item + New Order Line …" at bounding box center [639, 498] width 726 height 996
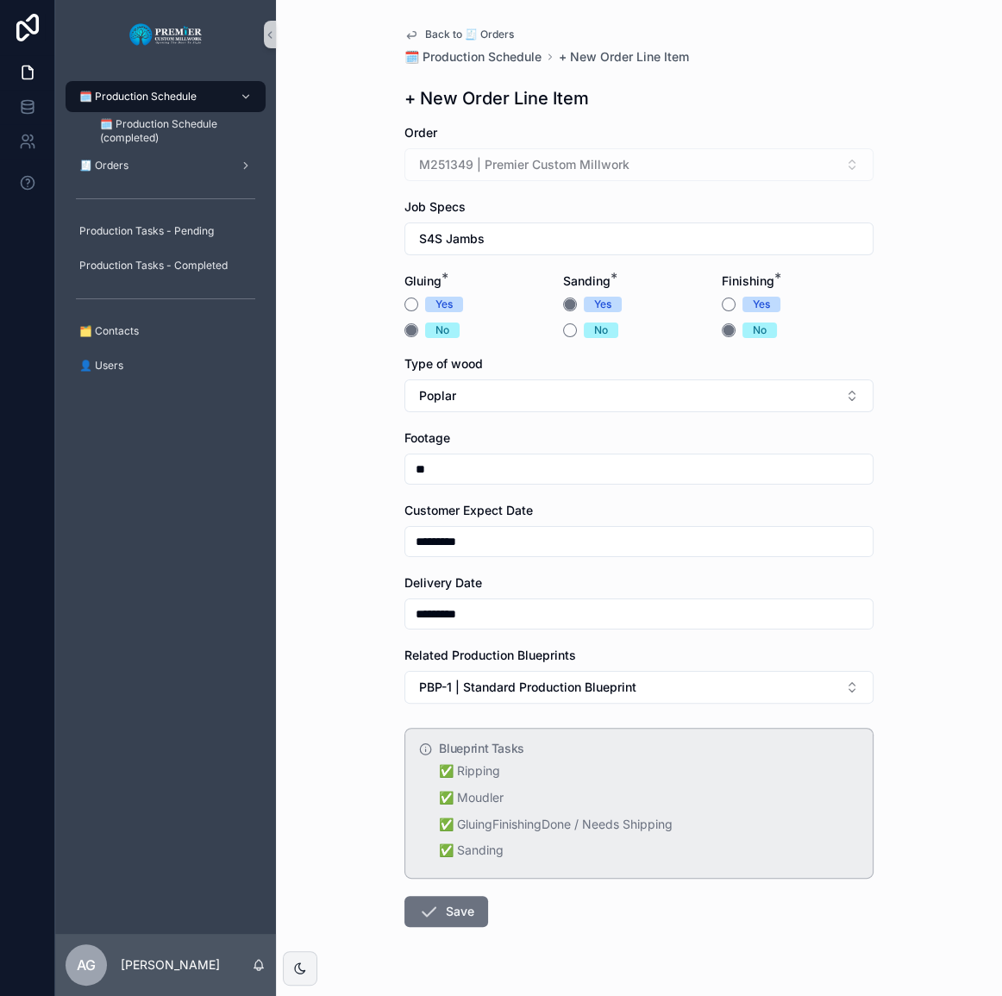
click at [442, 907] on button "Save" at bounding box center [446, 911] width 84 height 31
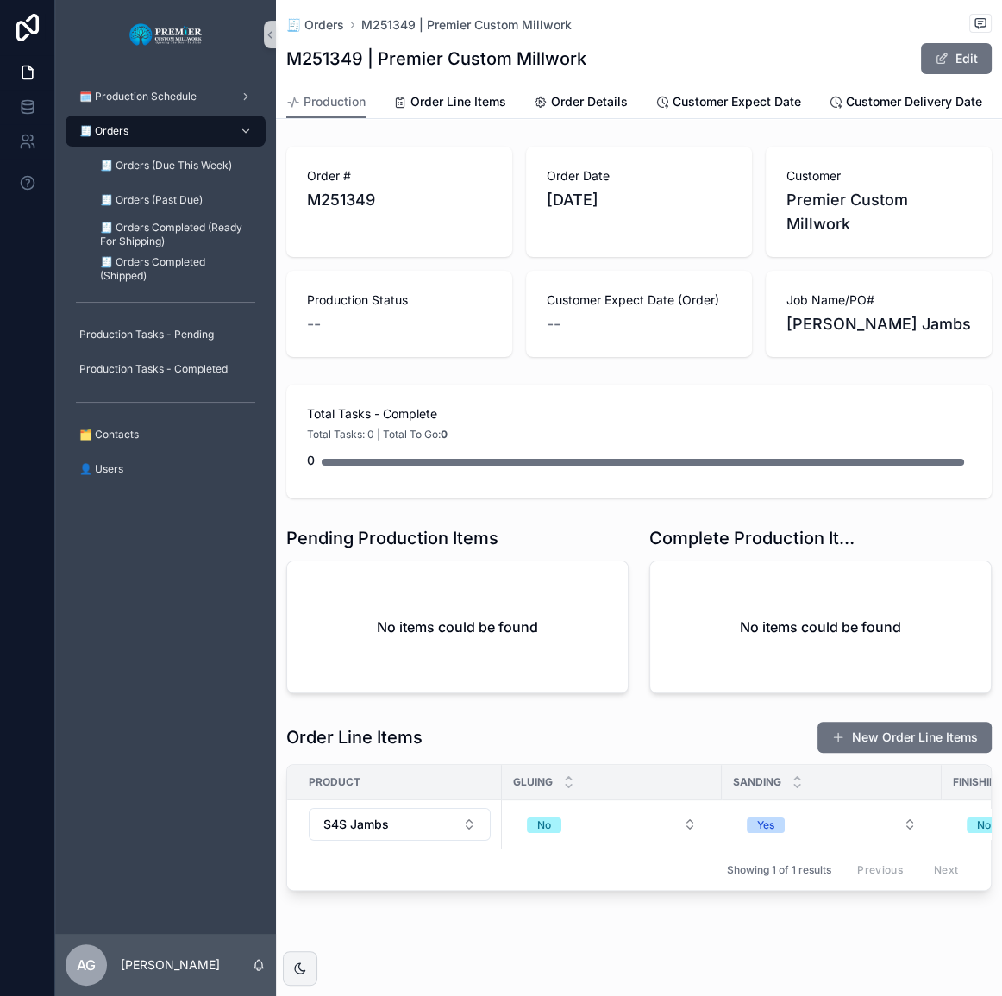
click at [844, 743] on button "New Order Line Items" at bounding box center [904, 737] width 174 height 31
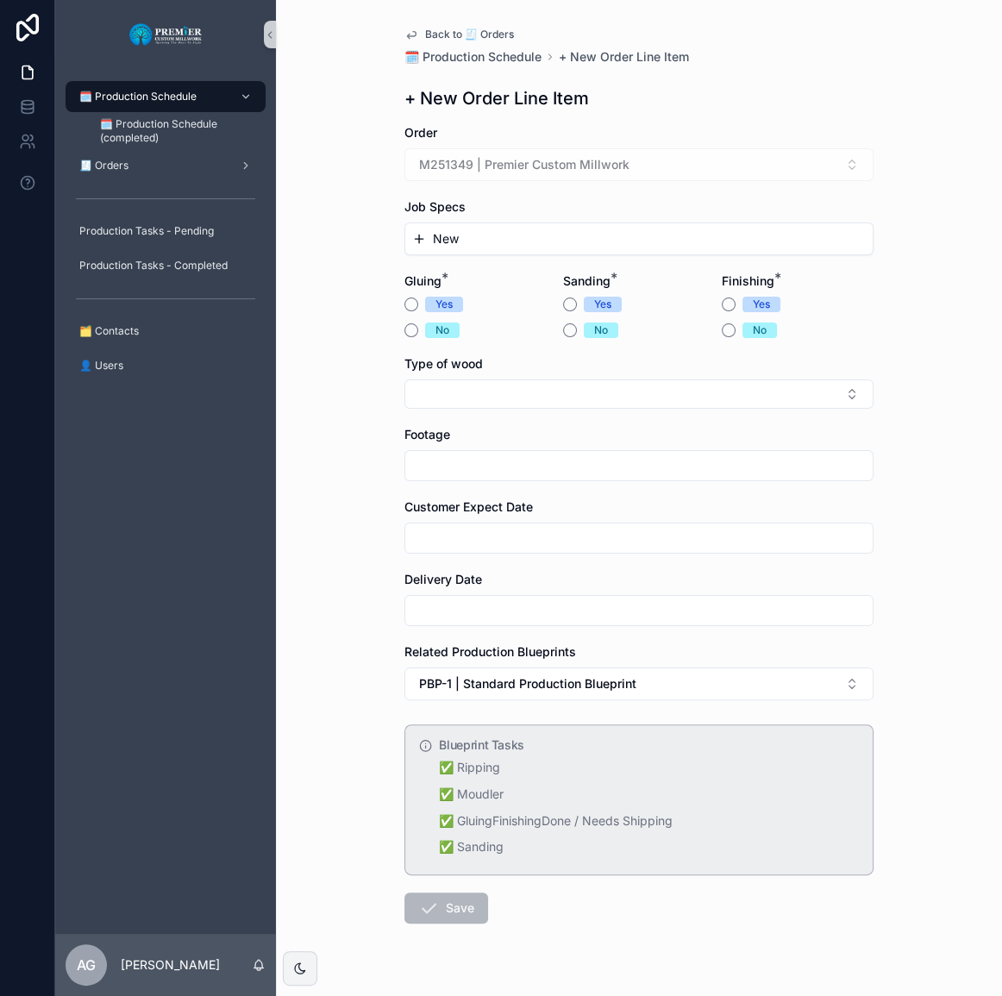
click at [478, 227] on div "New" at bounding box center [638, 238] width 467 height 31
click at [478, 235] on button "New" at bounding box center [639, 238] width 454 height 17
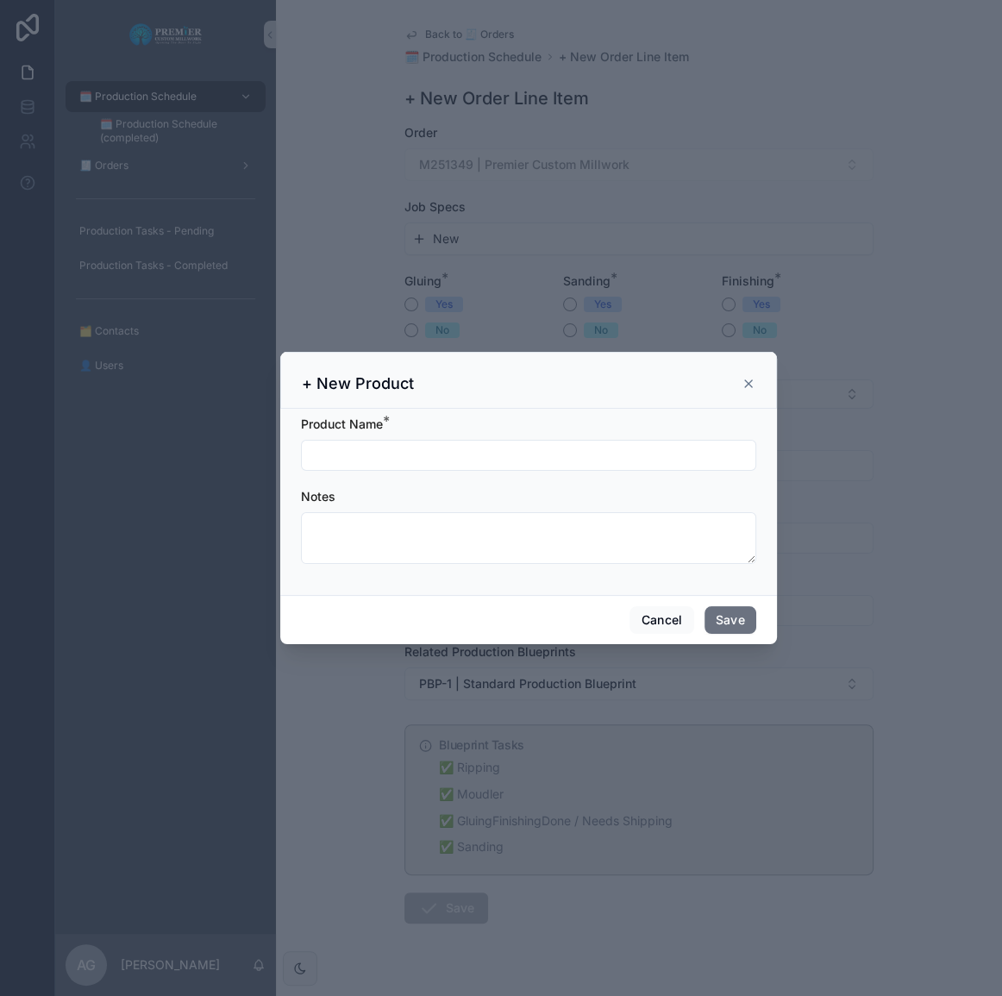
click at [429, 464] on input "scrollable content" at bounding box center [529, 455] width 454 height 24
type input "*********"
click at [729, 611] on button "Save" at bounding box center [730, 620] width 52 height 28
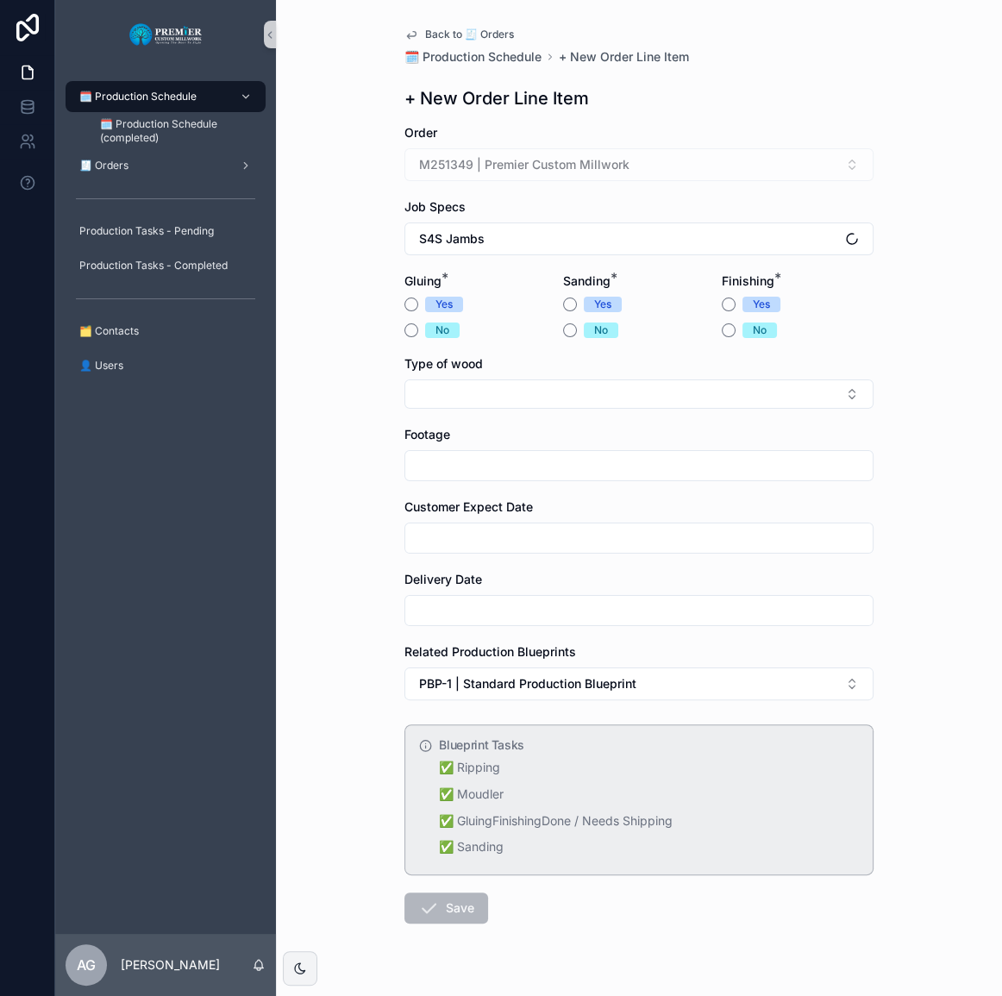
drag, startPoint x: 503, startPoint y: 471, endPoint x: 501, endPoint y: 459, distance: 12.2
click at [503, 471] on input "scrollable content" at bounding box center [638, 466] width 467 height 24
click at [489, 404] on button "Select Button" at bounding box center [638, 393] width 469 height 29
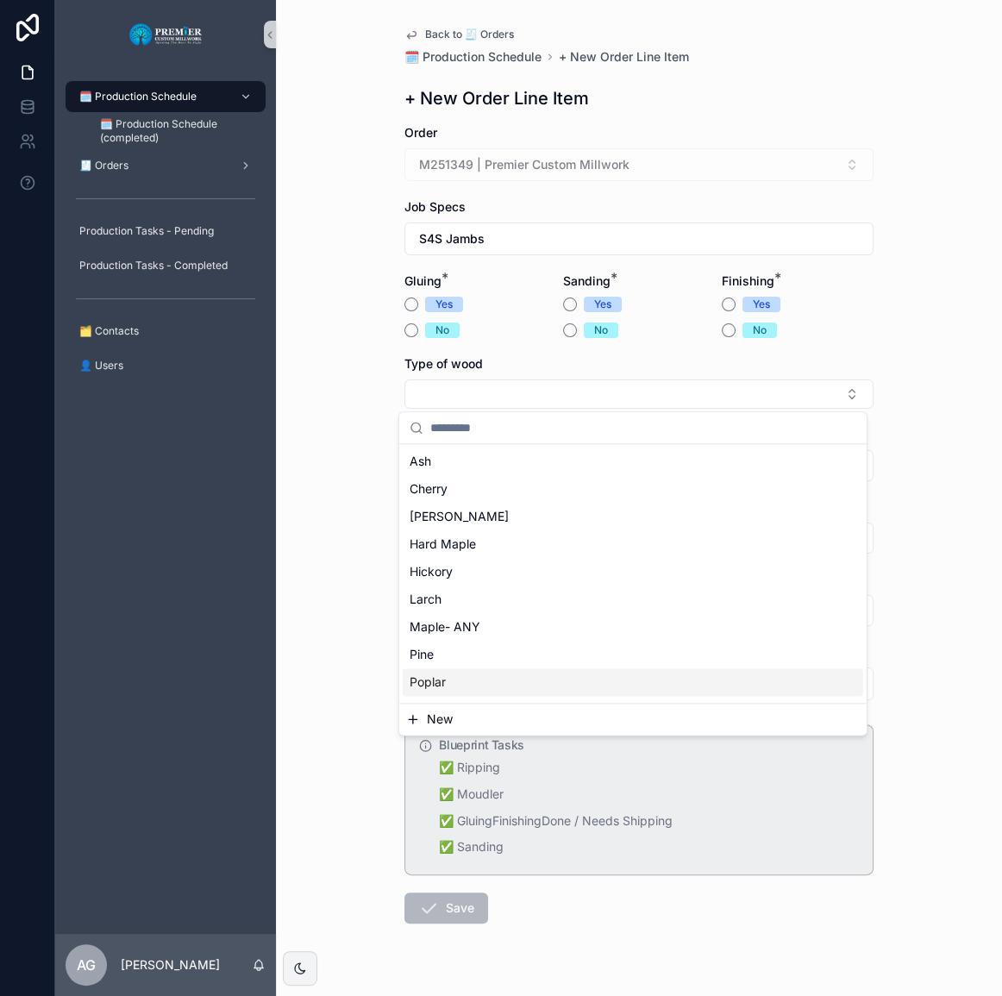
click at [457, 678] on div "Poplar" at bounding box center [633, 682] width 460 height 28
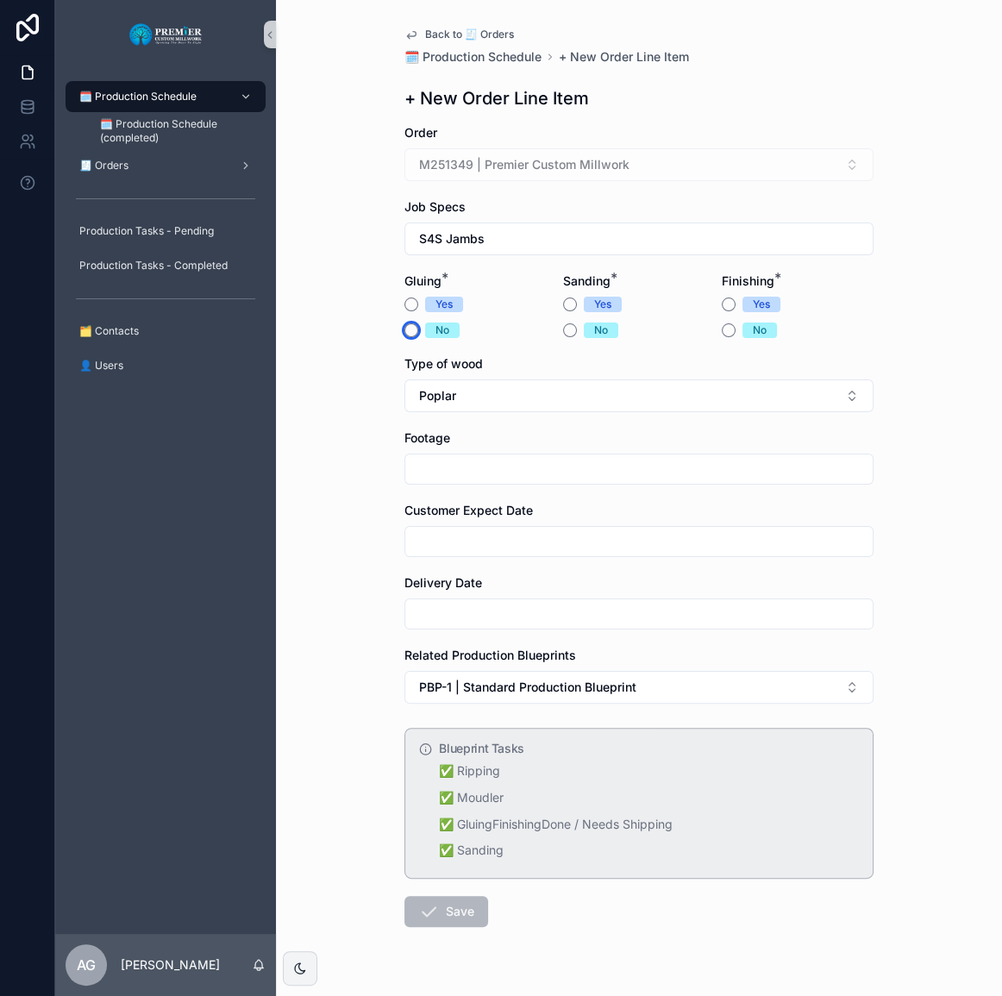
click at [404, 328] on button "No" at bounding box center [411, 330] width 14 height 14
click at [563, 302] on button "Yes" at bounding box center [570, 304] width 14 height 14
click at [722, 329] on button "No" at bounding box center [729, 330] width 14 height 14
click at [517, 466] on input "scrollable content" at bounding box center [638, 469] width 467 height 24
type input "***"
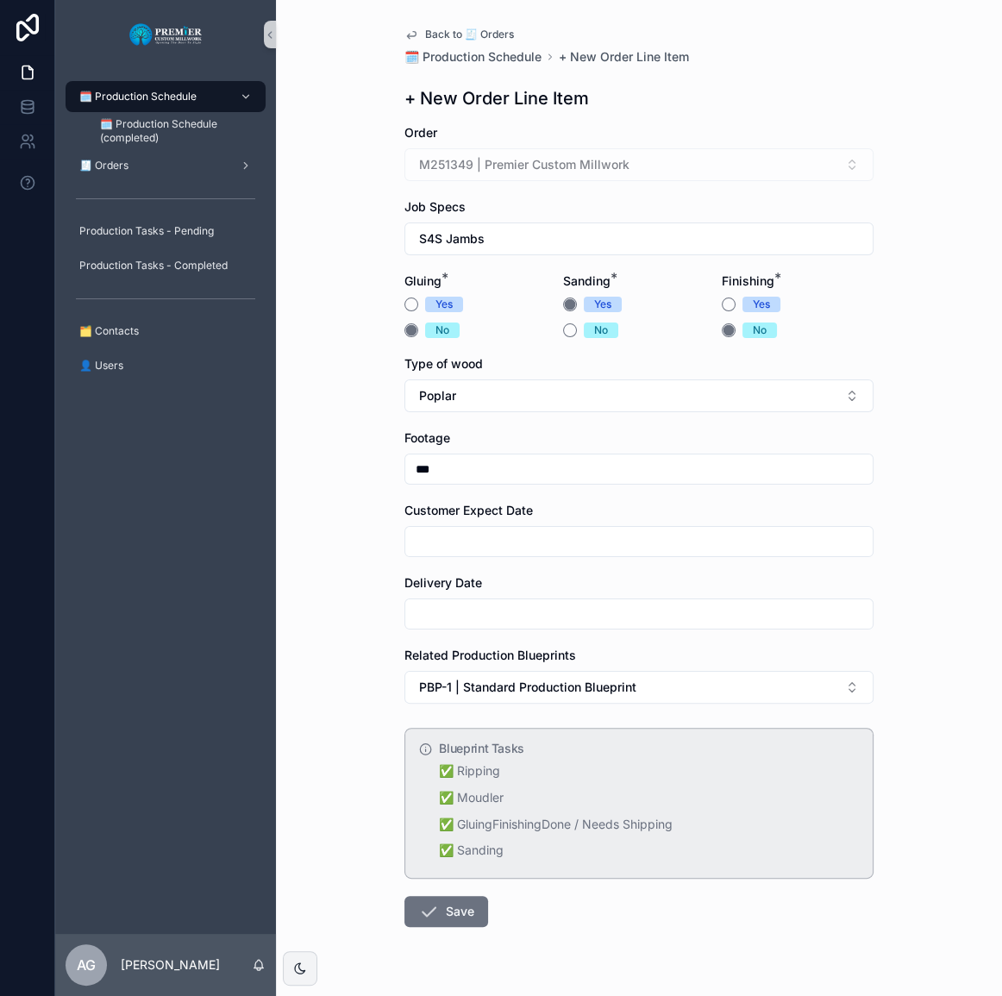
click at [422, 531] on input "scrollable content" at bounding box center [638, 541] width 467 height 24
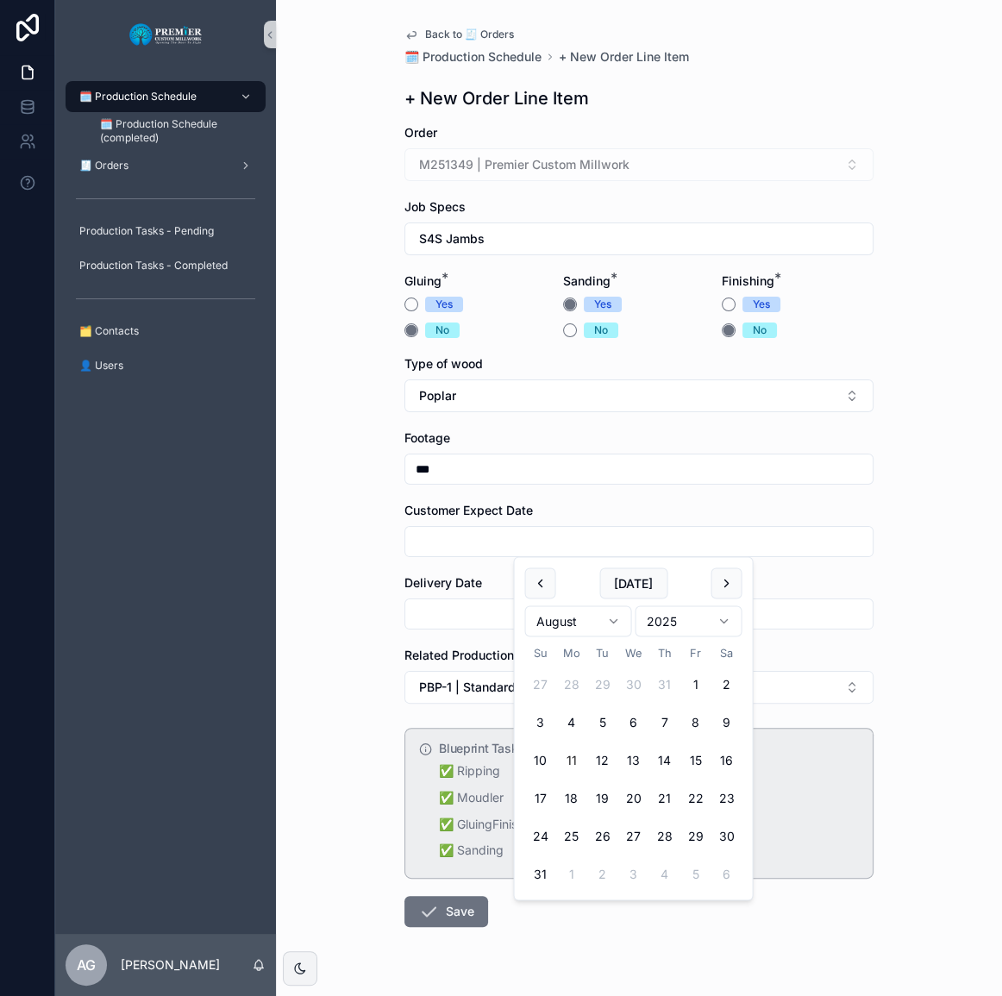
click at [695, 753] on button "15" at bounding box center [694, 760] width 31 height 31
type input "*********"
click at [460, 612] on input "scrollable content" at bounding box center [638, 614] width 467 height 24
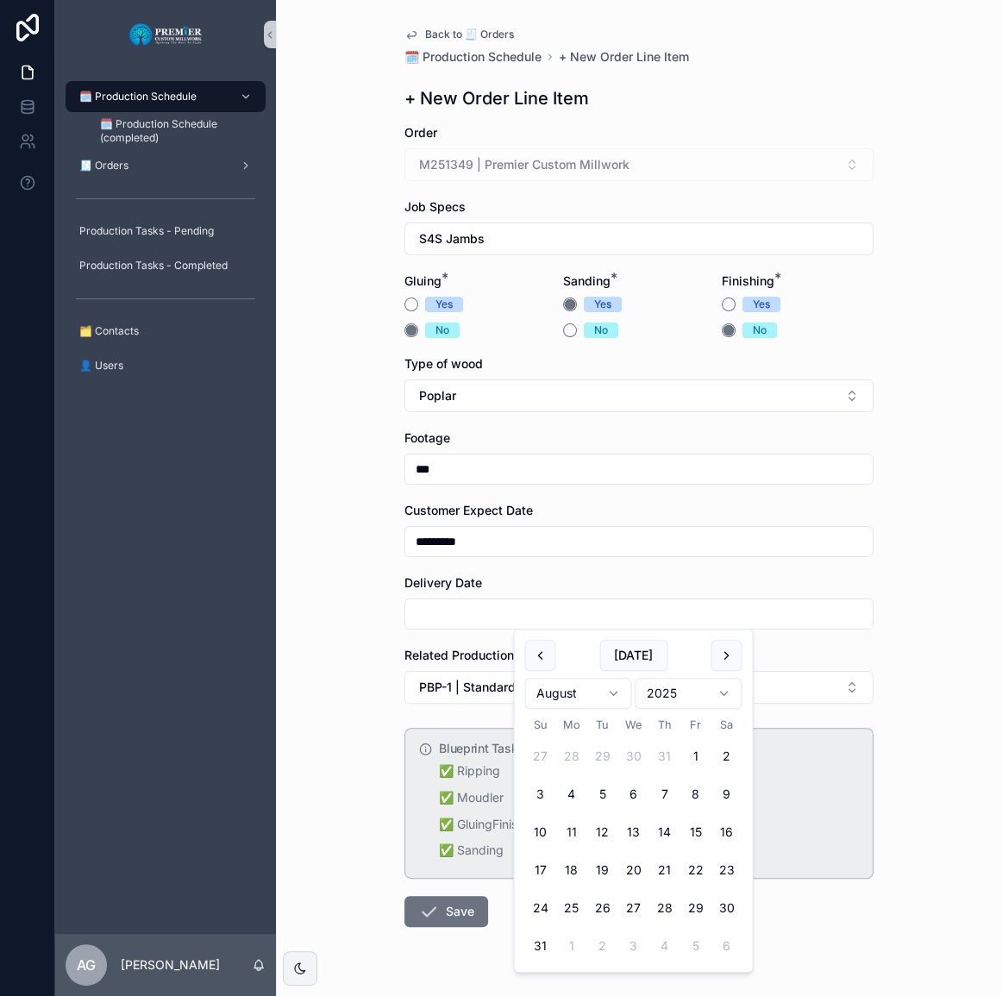
click at [689, 823] on button "15" at bounding box center [694, 832] width 31 height 31
type input "*********"
click at [393, 767] on div "Back to 🧾 Orders 🗓️ Production Schedule + New Order Line Item + New Order Line …" at bounding box center [639, 518] width 497 height 1037
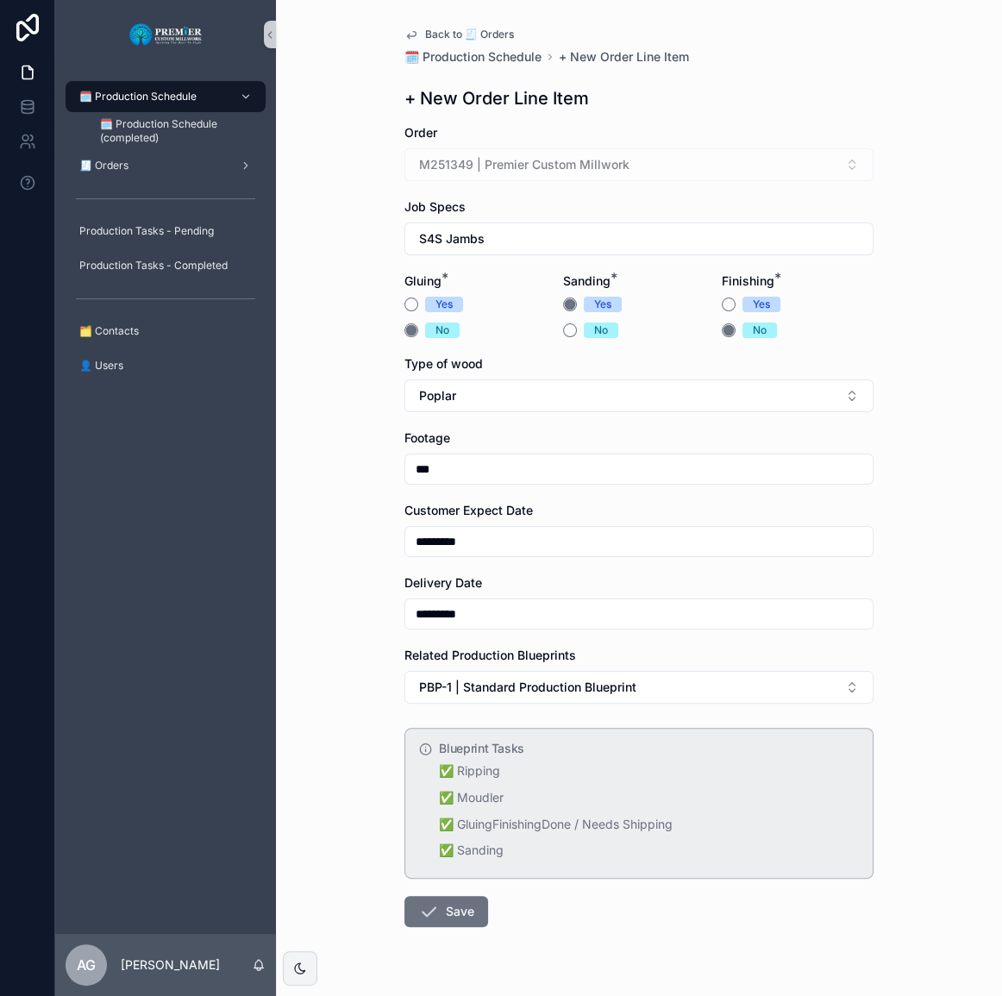
click at [426, 901] on icon "scrollable content" at bounding box center [428, 911] width 21 height 21
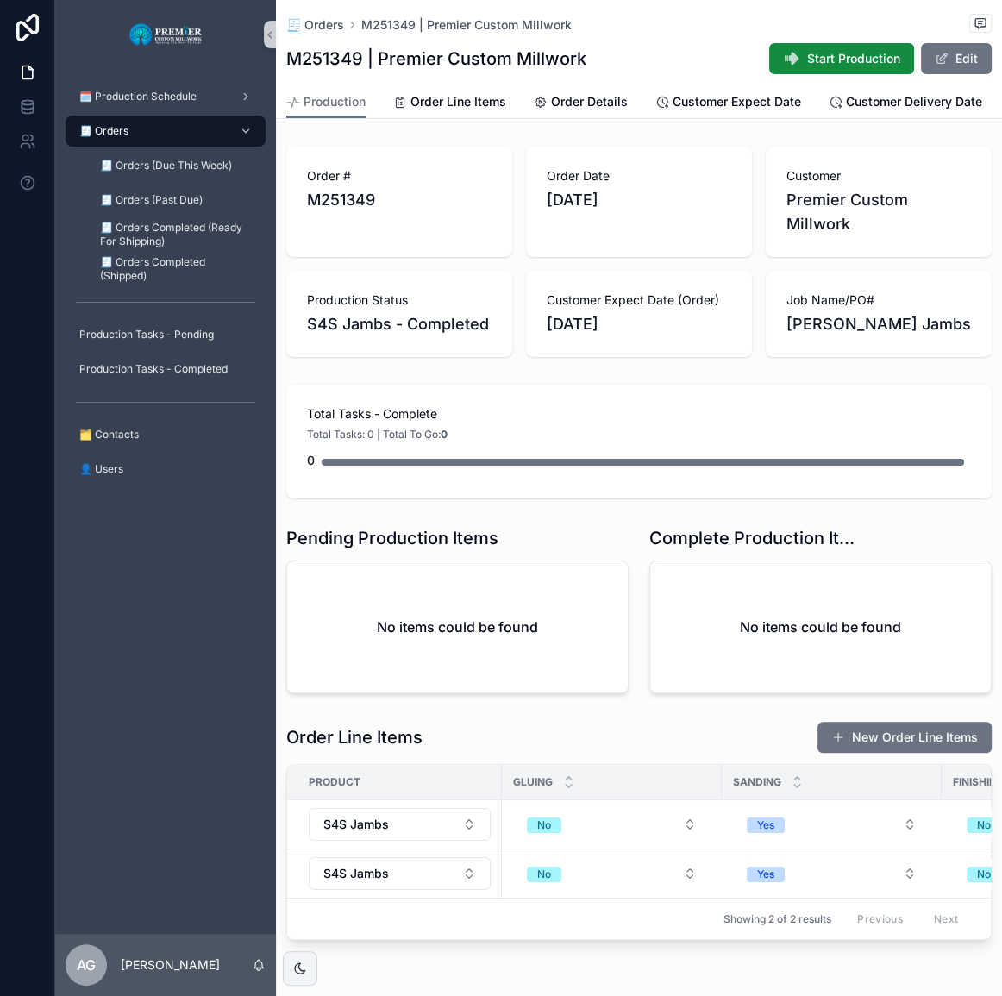
click at [870, 751] on button "New Order Line Items" at bounding box center [904, 737] width 174 height 31
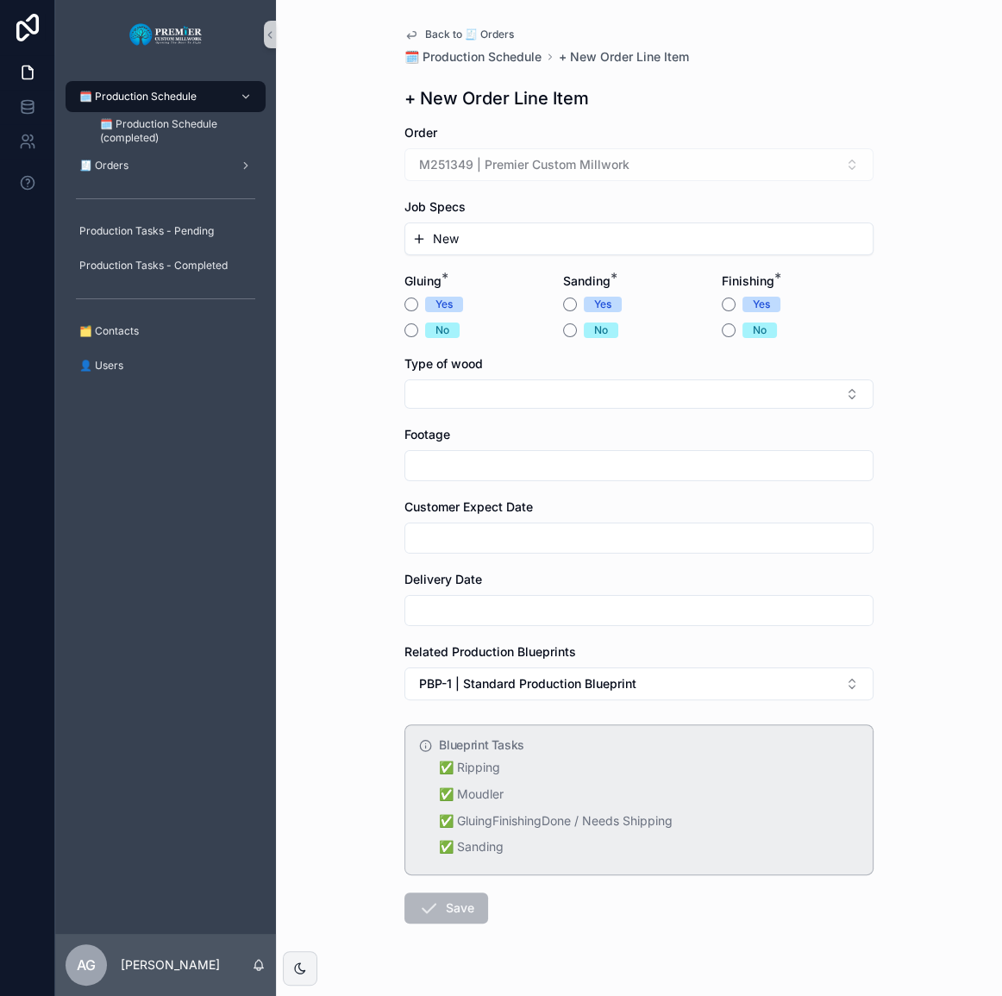
click at [469, 241] on button "New" at bounding box center [639, 238] width 454 height 17
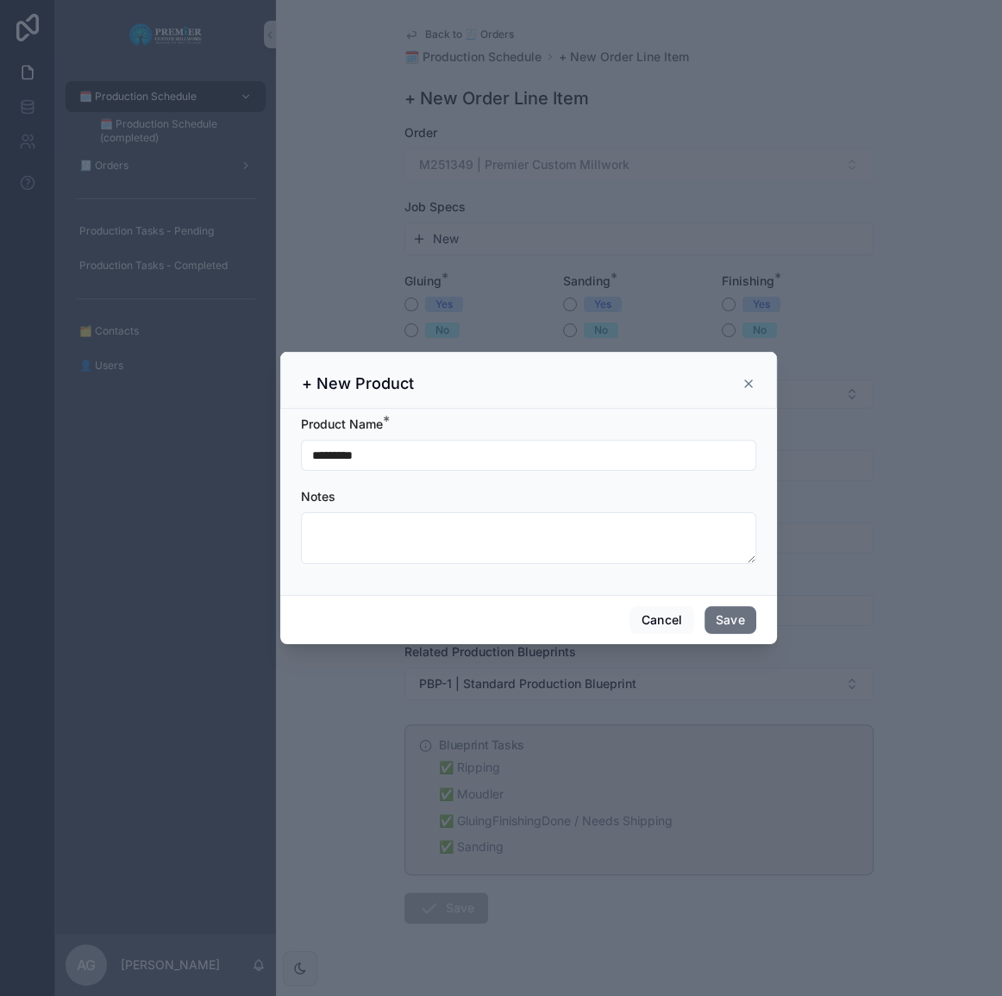
click at [438, 456] on input "*********" at bounding box center [529, 455] width 454 height 24
click at [733, 621] on button "Save" at bounding box center [730, 620] width 52 height 28
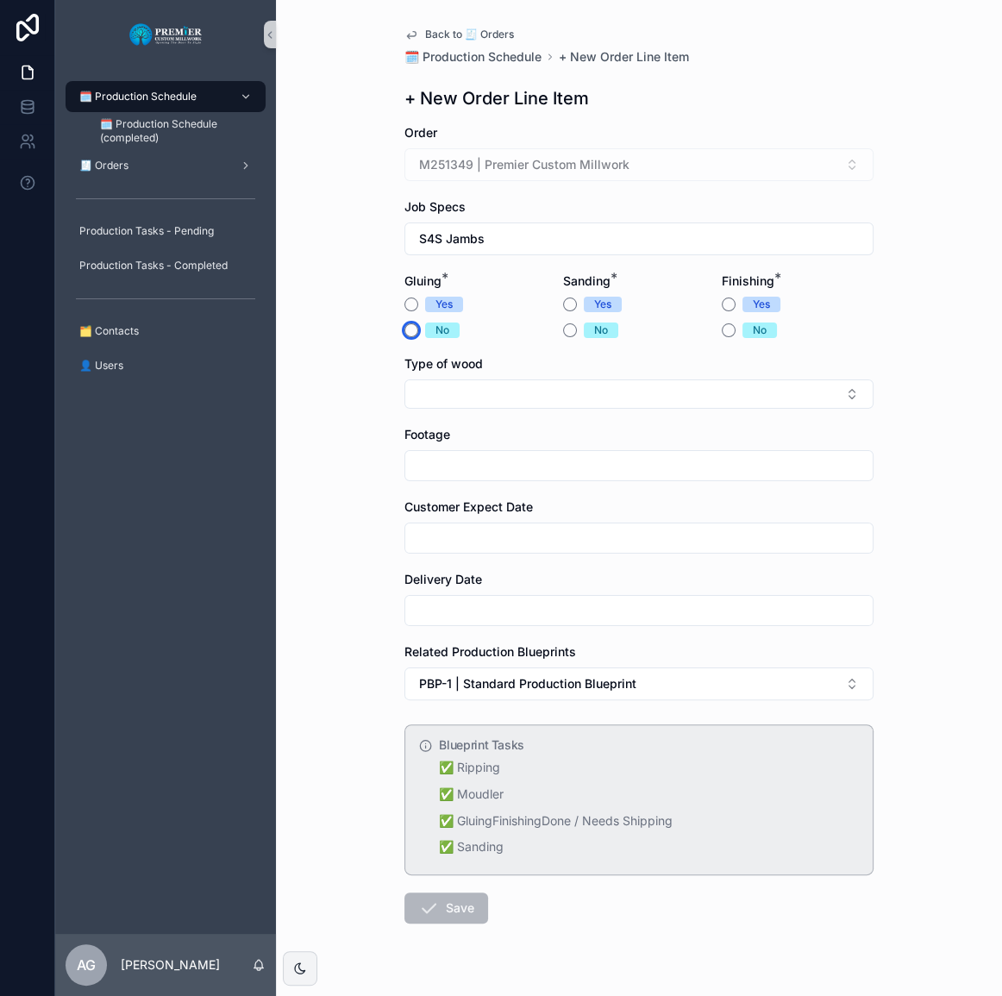
drag, startPoint x: 397, startPoint y: 331, endPoint x: 413, endPoint y: 328, distance: 15.9
click at [404, 331] on button "No" at bounding box center [411, 330] width 14 height 14
click at [573, 304] on div "Yes" at bounding box center [639, 305] width 152 height 16
drag, startPoint x: 568, startPoint y: 306, endPoint x: 650, endPoint y: 325, distance: 84.1
click at [568, 307] on button "Yes" at bounding box center [570, 304] width 14 height 14
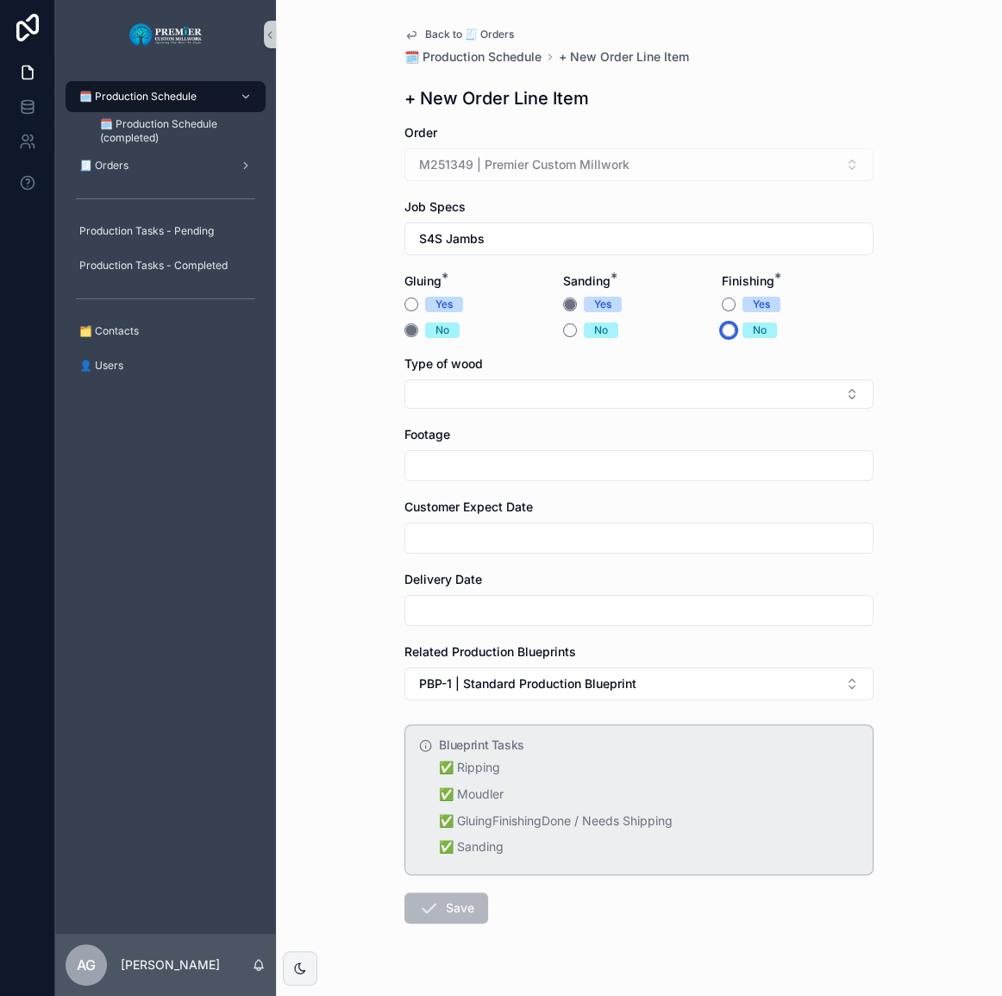
click at [722, 335] on button "No" at bounding box center [729, 330] width 14 height 14
click at [571, 416] on form "Order M251349 | Premier Custom Millwork Job Specs S4S Jambs Gluing * Yes No San…" at bounding box center [638, 579] width 469 height 910
click at [571, 404] on button "Select Button" at bounding box center [638, 393] width 469 height 29
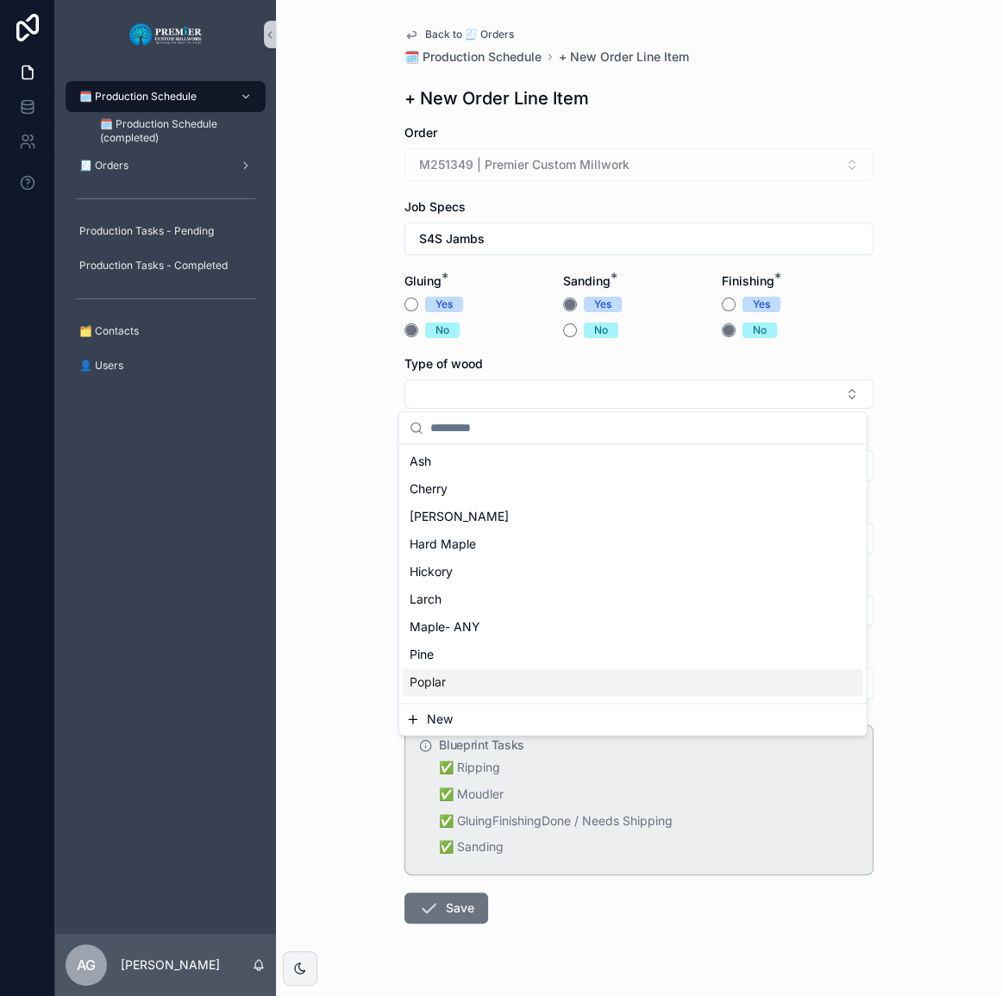
click at [500, 681] on div "Poplar" at bounding box center [633, 682] width 460 height 28
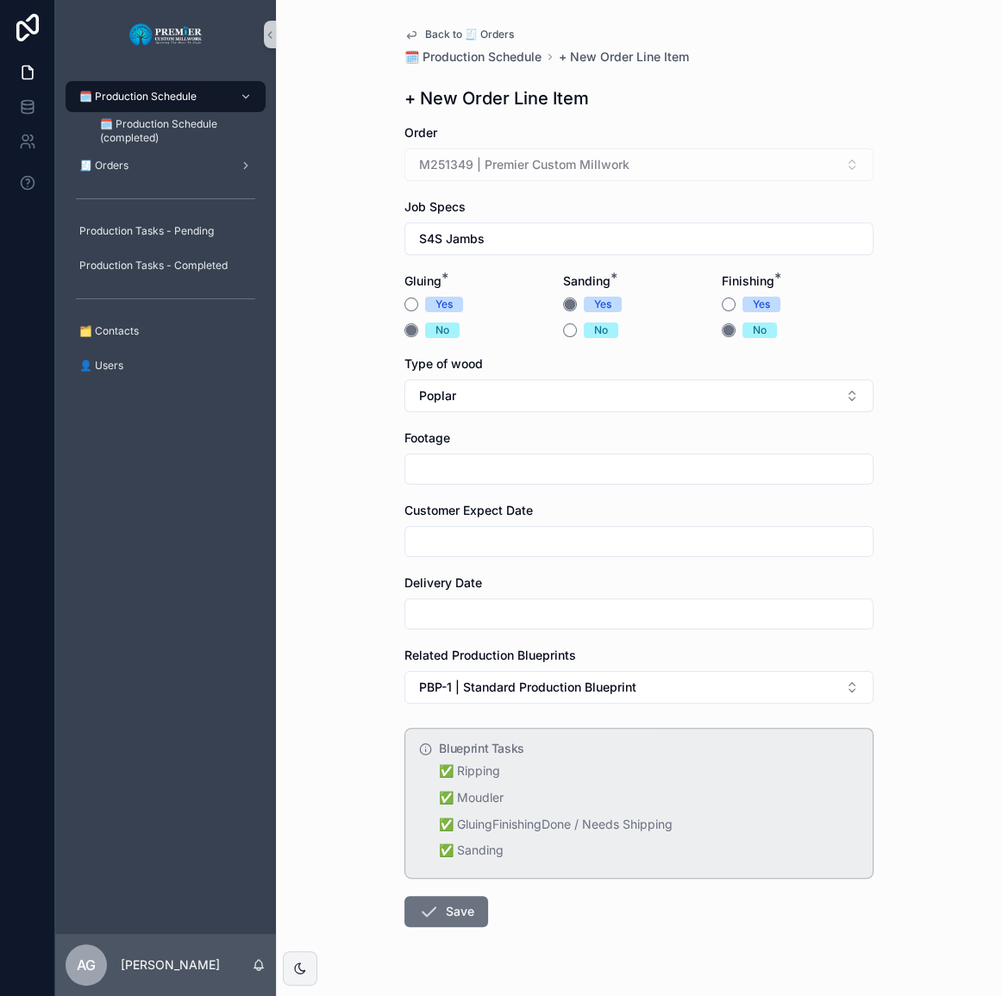
click at [439, 461] on input "scrollable content" at bounding box center [638, 469] width 467 height 24
type input "**"
click at [462, 559] on form "Order M251349 | Premier Custom Millwork Job Specs S4S Jambs Gluing * Yes No San…" at bounding box center [638, 580] width 469 height 913
click at [466, 546] on input "scrollable content" at bounding box center [638, 541] width 467 height 24
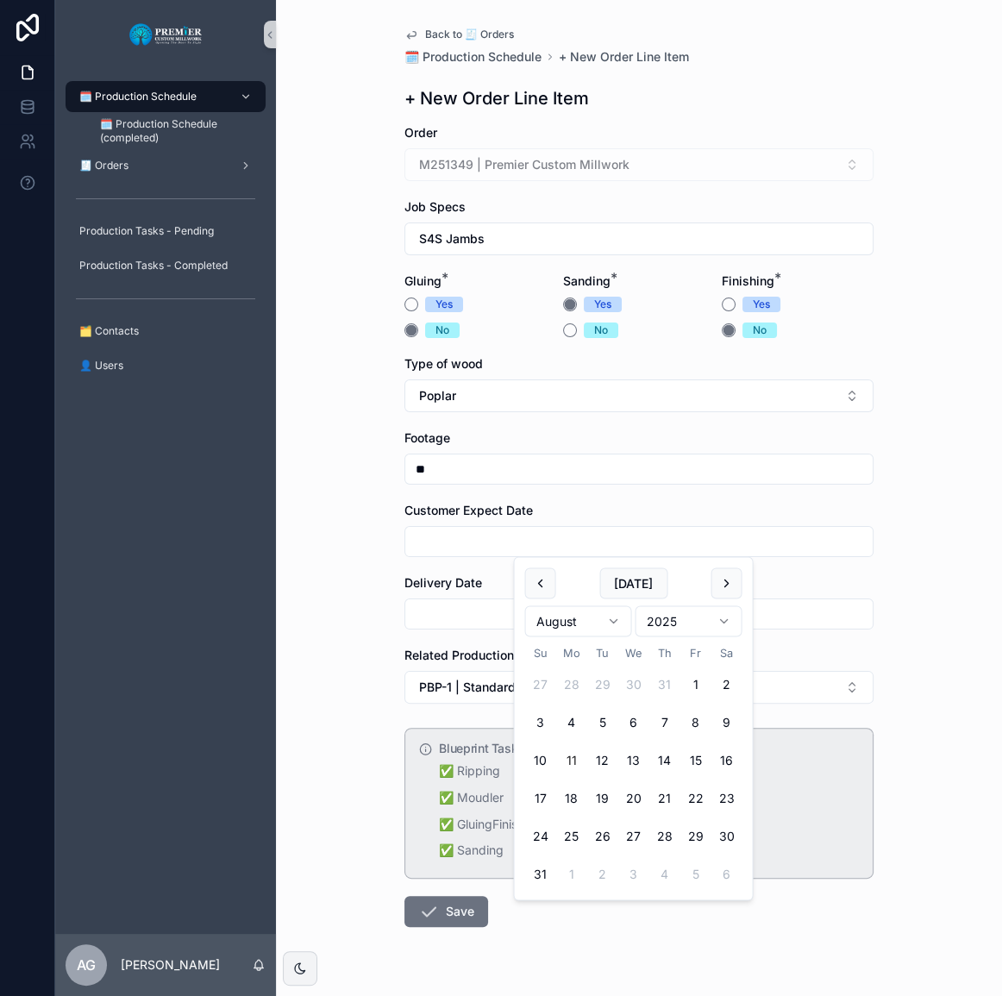
click at [456, 457] on input "**" at bounding box center [638, 469] width 467 height 24
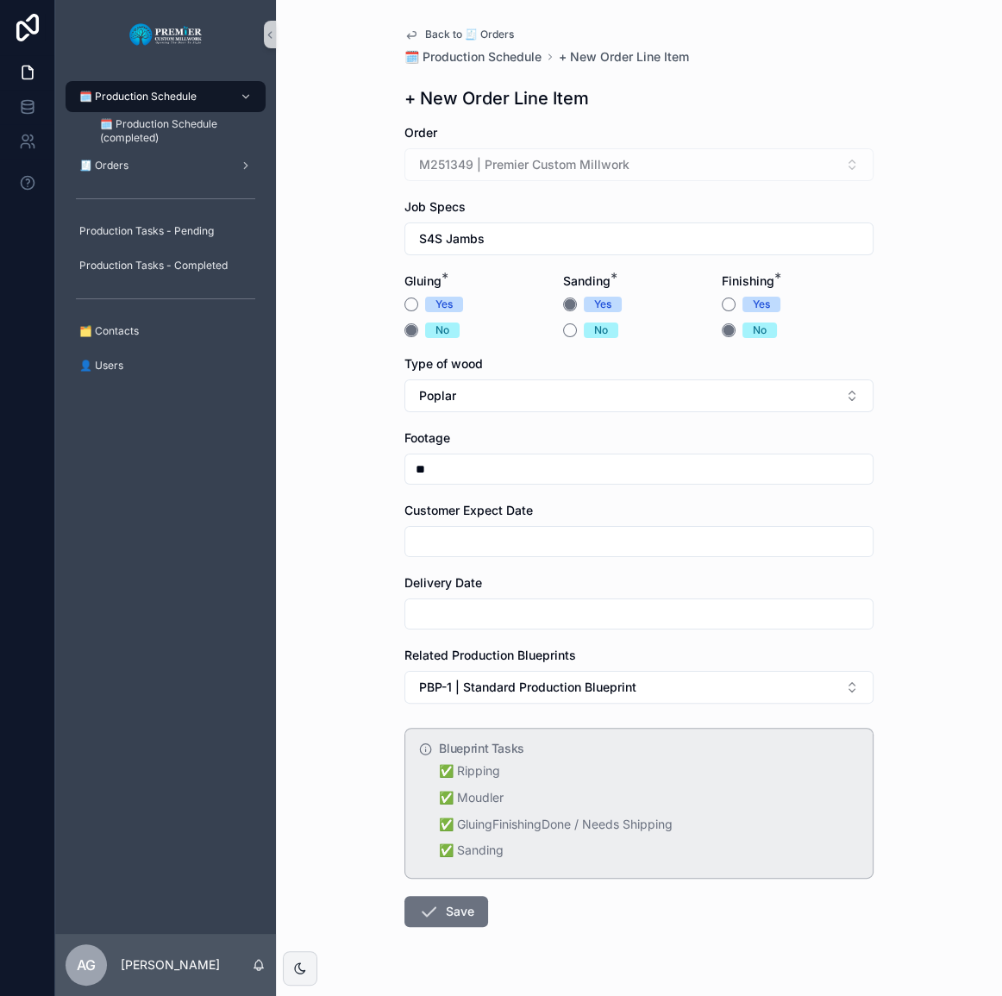
drag, startPoint x: 485, startPoint y: 460, endPoint x: 364, endPoint y: 466, distance: 121.7
click at [365, 466] on div "Back to 🧾 Orders 🗓️ Production Schedule + New Order Line Item + New Order Line …" at bounding box center [639, 498] width 726 height 996
click at [491, 466] on input "**" at bounding box center [638, 469] width 467 height 24
click at [491, 227] on button "S4S Jambs" at bounding box center [638, 238] width 469 height 33
click at [472, 311] on button "New" at bounding box center [633, 309] width 454 height 17
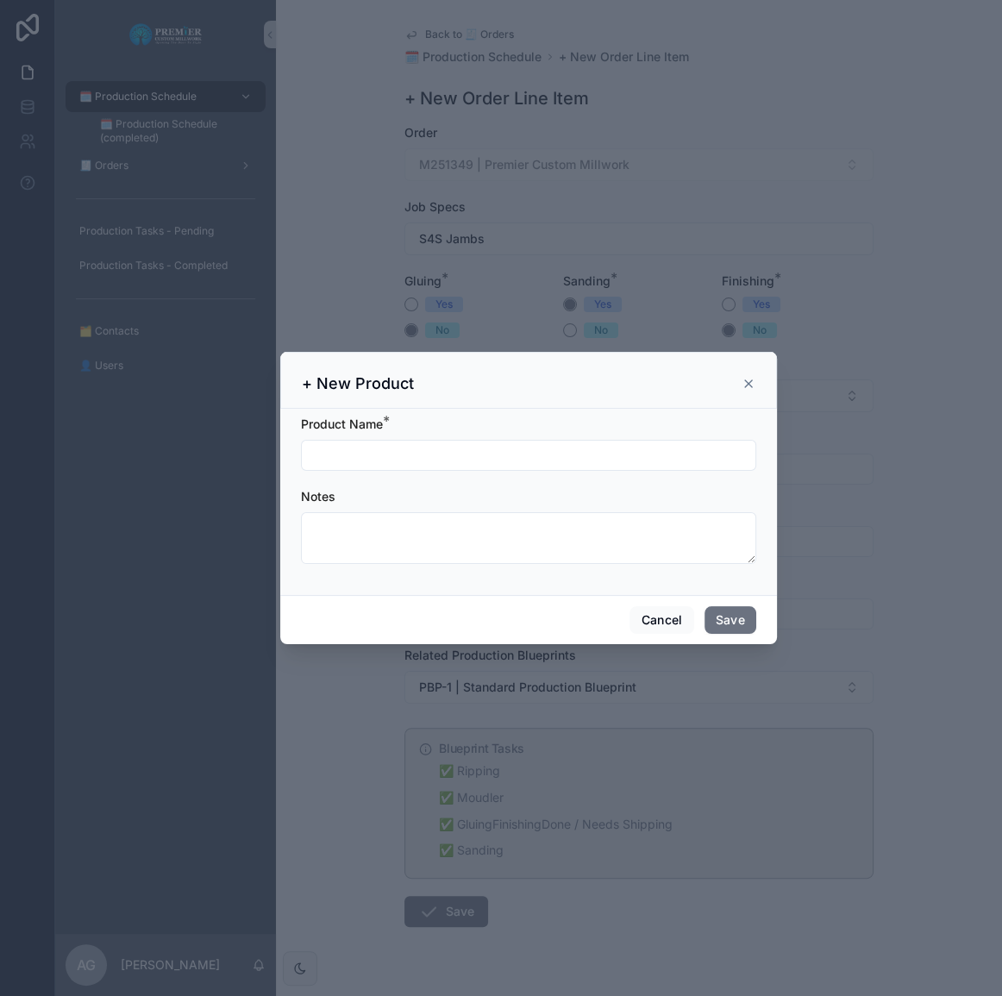
click at [465, 450] on input "scrollable content" at bounding box center [529, 455] width 454 height 24
click at [458, 464] on input "***" at bounding box center [529, 455] width 454 height 24
type input "**********"
click at [730, 615] on button "Save" at bounding box center [730, 620] width 52 height 28
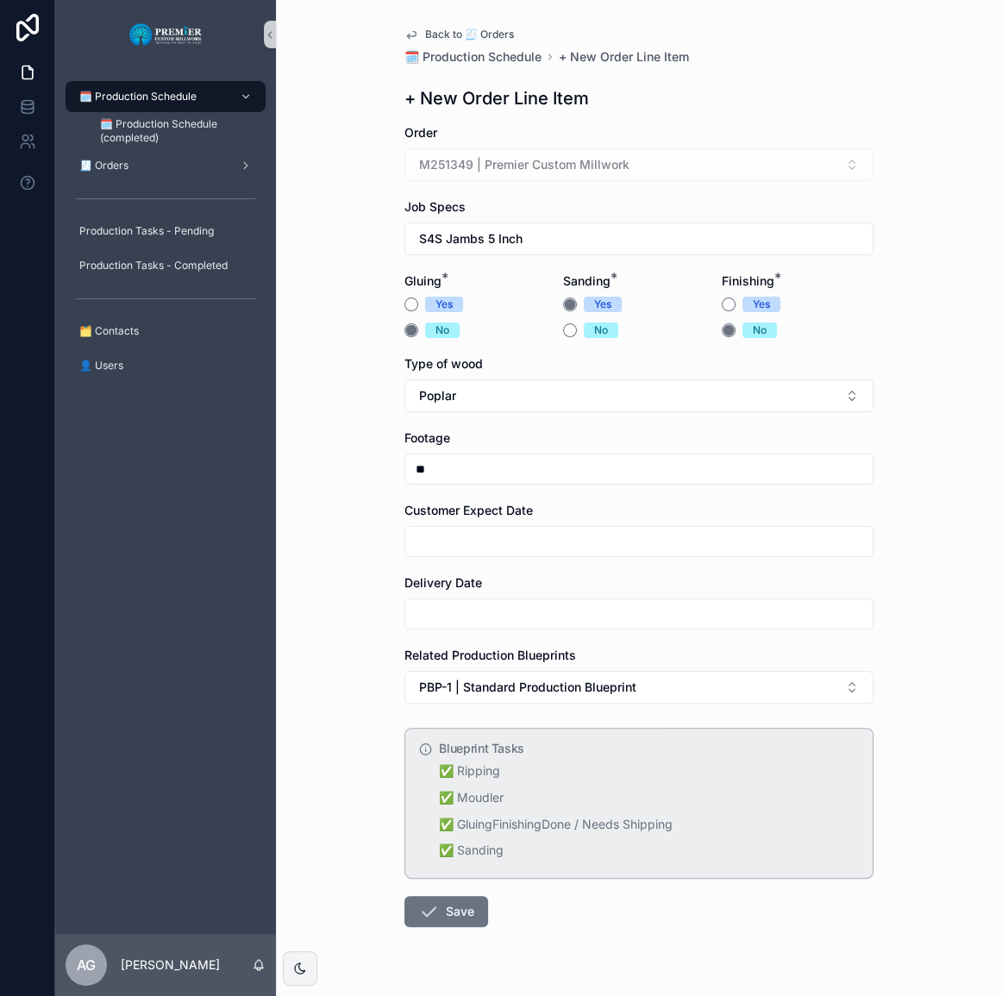
click at [468, 536] on input "scrollable content" at bounding box center [638, 541] width 467 height 24
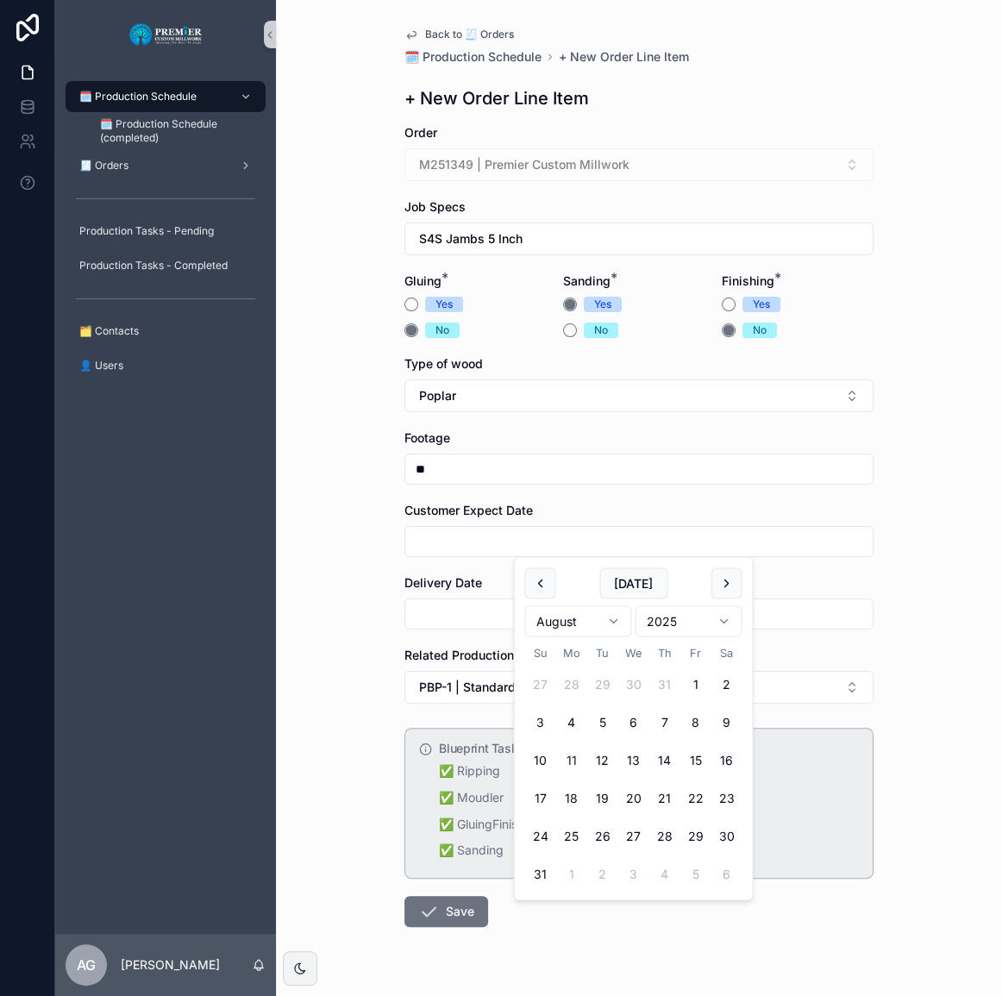
drag, startPoint x: 698, startPoint y: 760, endPoint x: 491, endPoint y: 667, distance: 226.9
click at [698, 759] on button "15" at bounding box center [694, 760] width 31 height 31
type input "*********"
click at [454, 614] on input "scrollable content" at bounding box center [638, 614] width 467 height 24
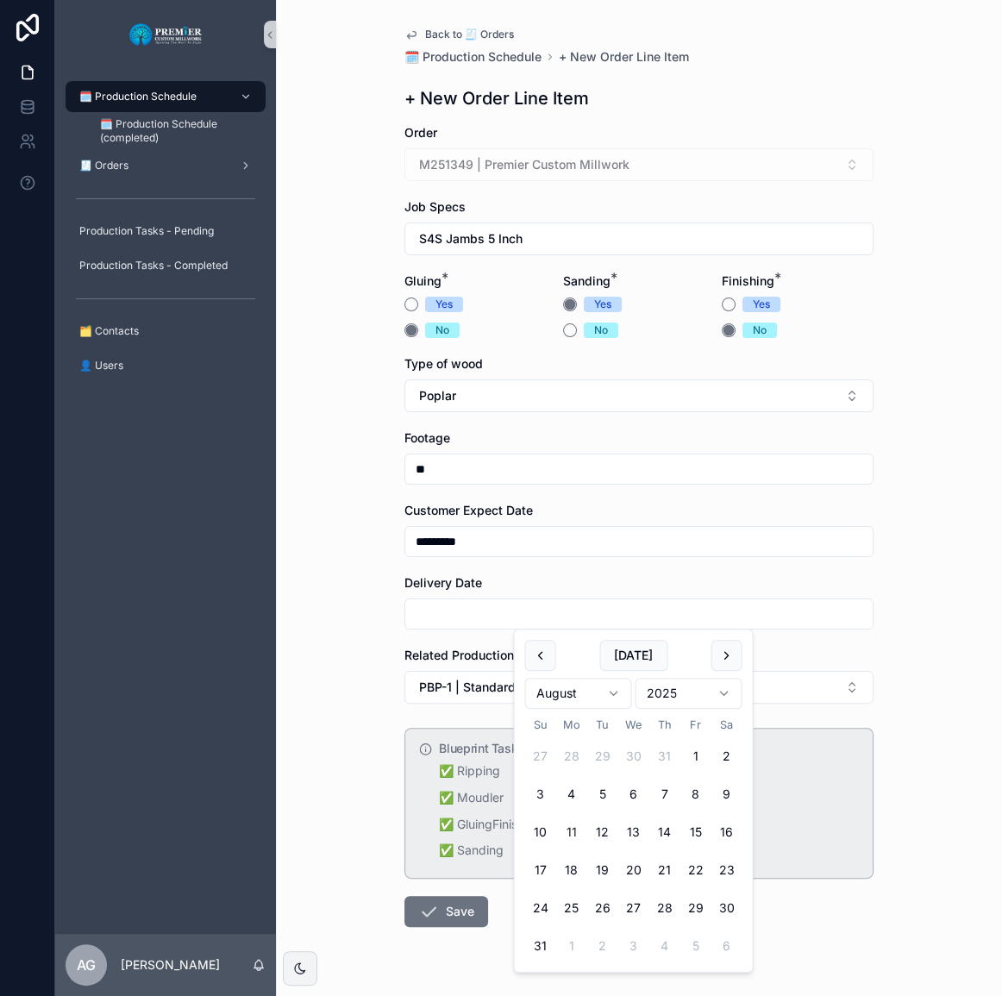
click at [696, 836] on button "15" at bounding box center [694, 832] width 31 height 31
type input "*********"
click at [372, 908] on div "Back to 🧾 Orders 🗓️ Production Schedule + New Order Line Item + New Order Line …" at bounding box center [639, 498] width 726 height 996
click at [432, 913] on icon "scrollable content" at bounding box center [428, 911] width 21 height 21
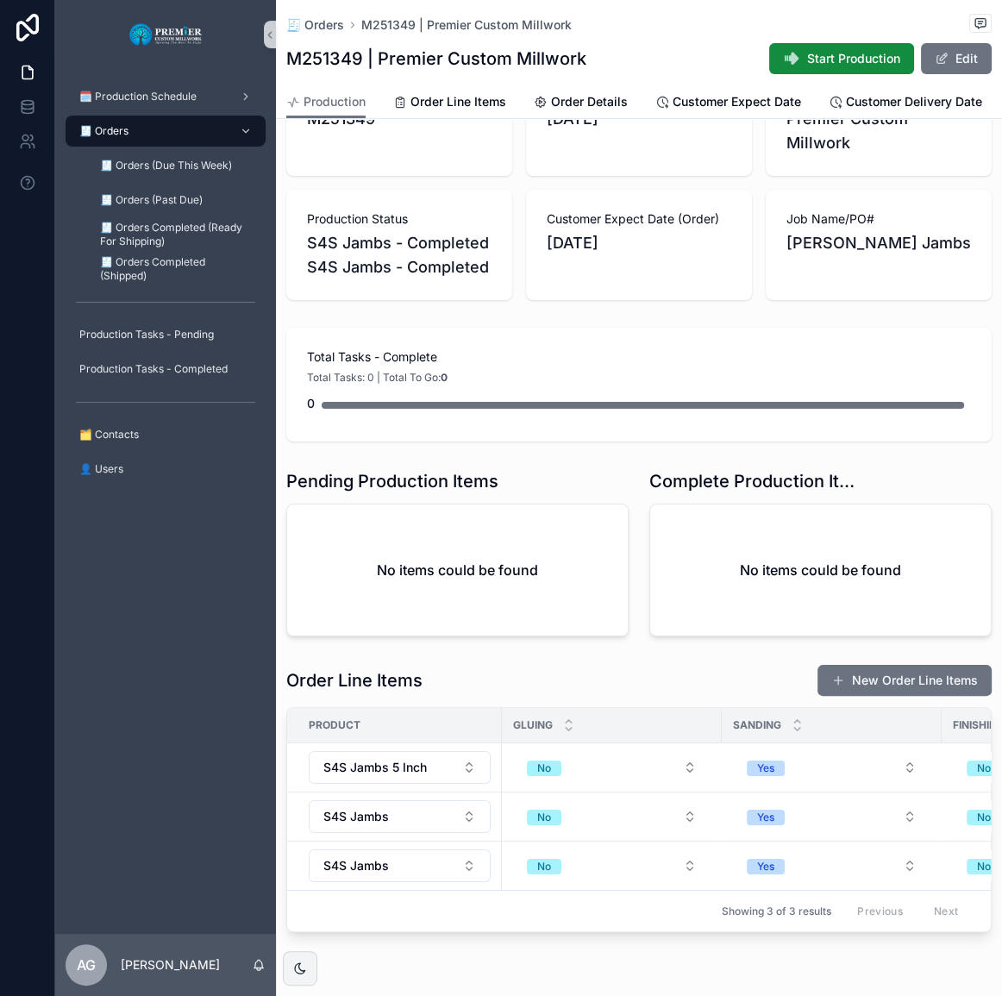
scroll to position [156, 0]
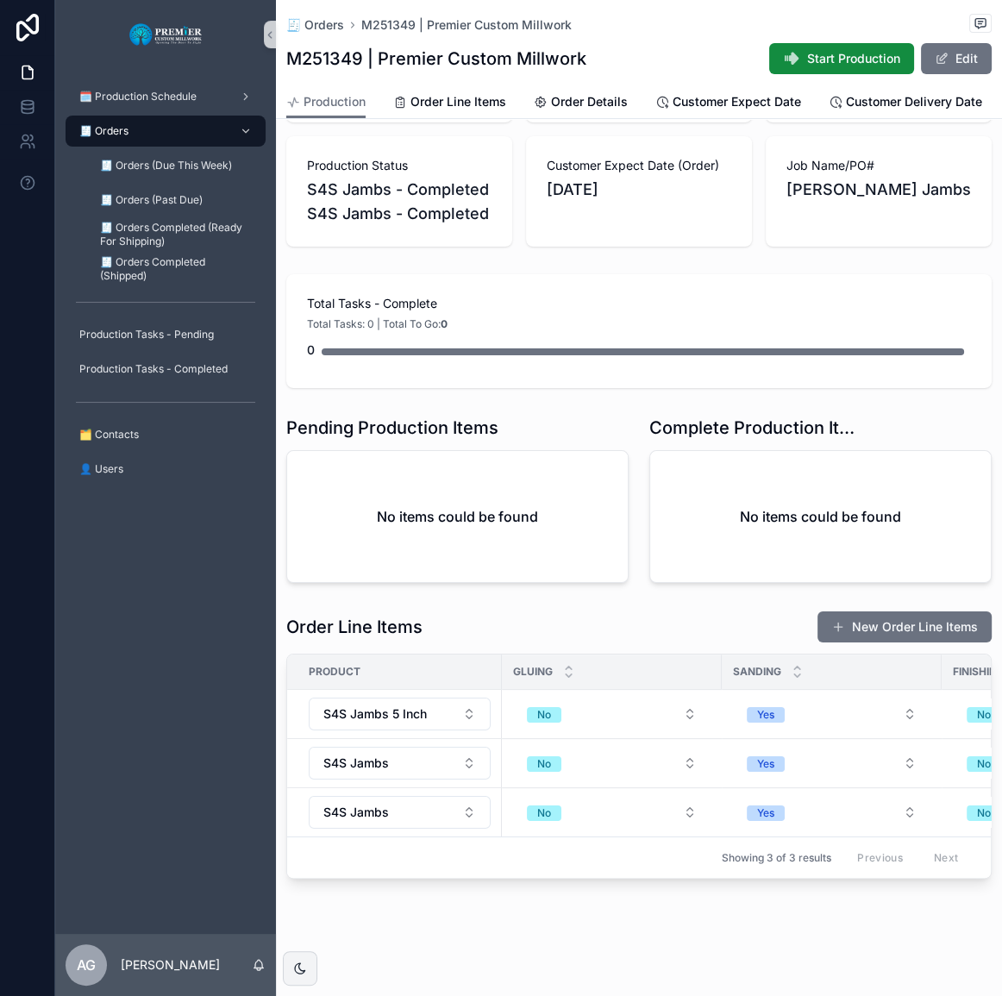
click at [860, 614] on button "New Order Line Items" at bounding box center [904, 626] width 174 height 31
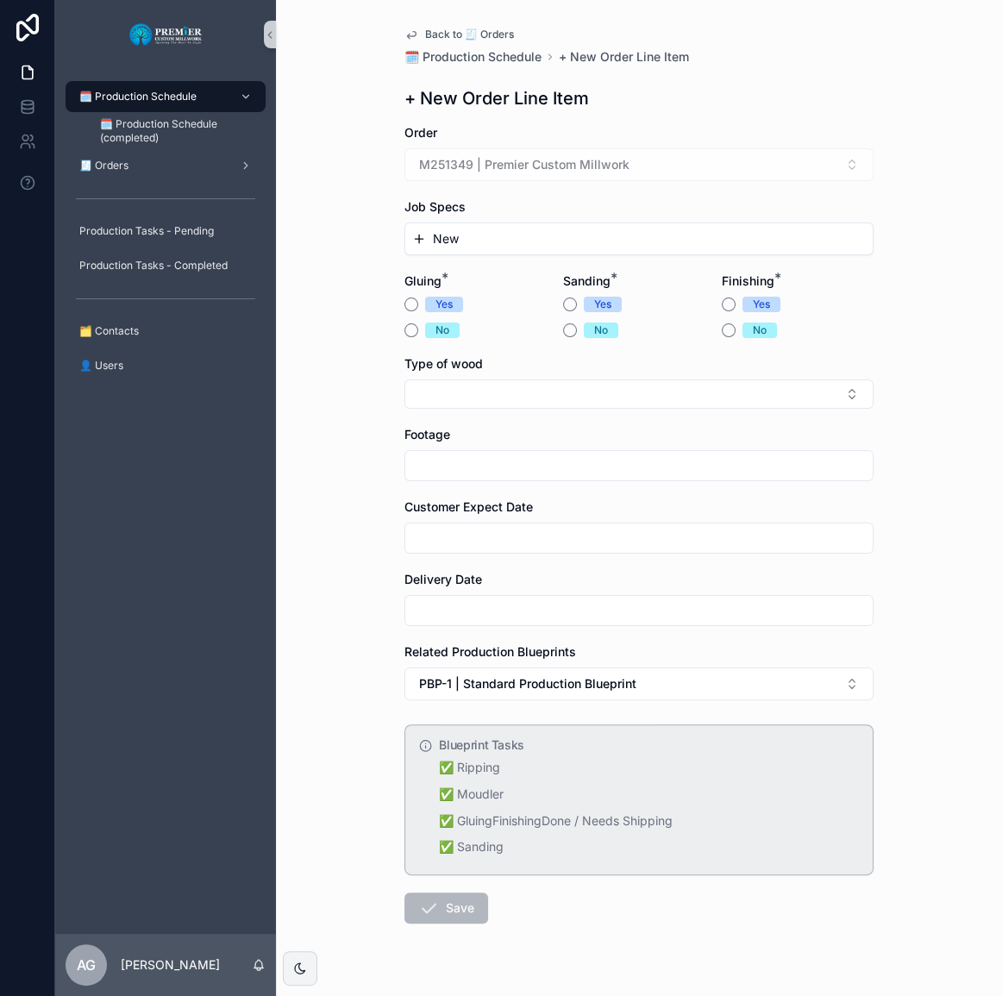
click at [483, 227] on div "New" at bounding box center [638, 238] width 467 height 31
click at [483, 231] on button "New" at bounding box center [639, 238] width 454 height 17
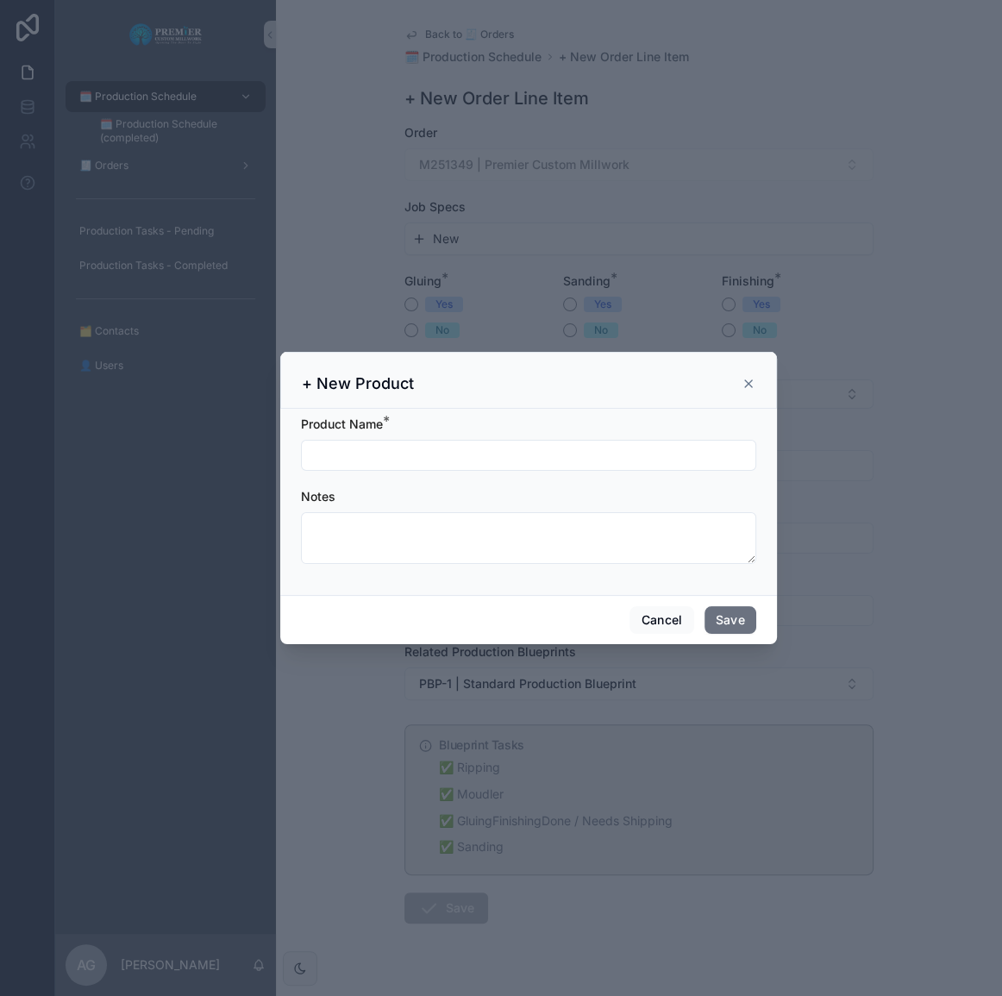
click at [422, 457] on input "scrollable content" at bounding box center [529, 455] width 454 height 24
type input "**********"
click at [742, 607] on button "Save" at bounding box center [730, 620] width 52 height 28
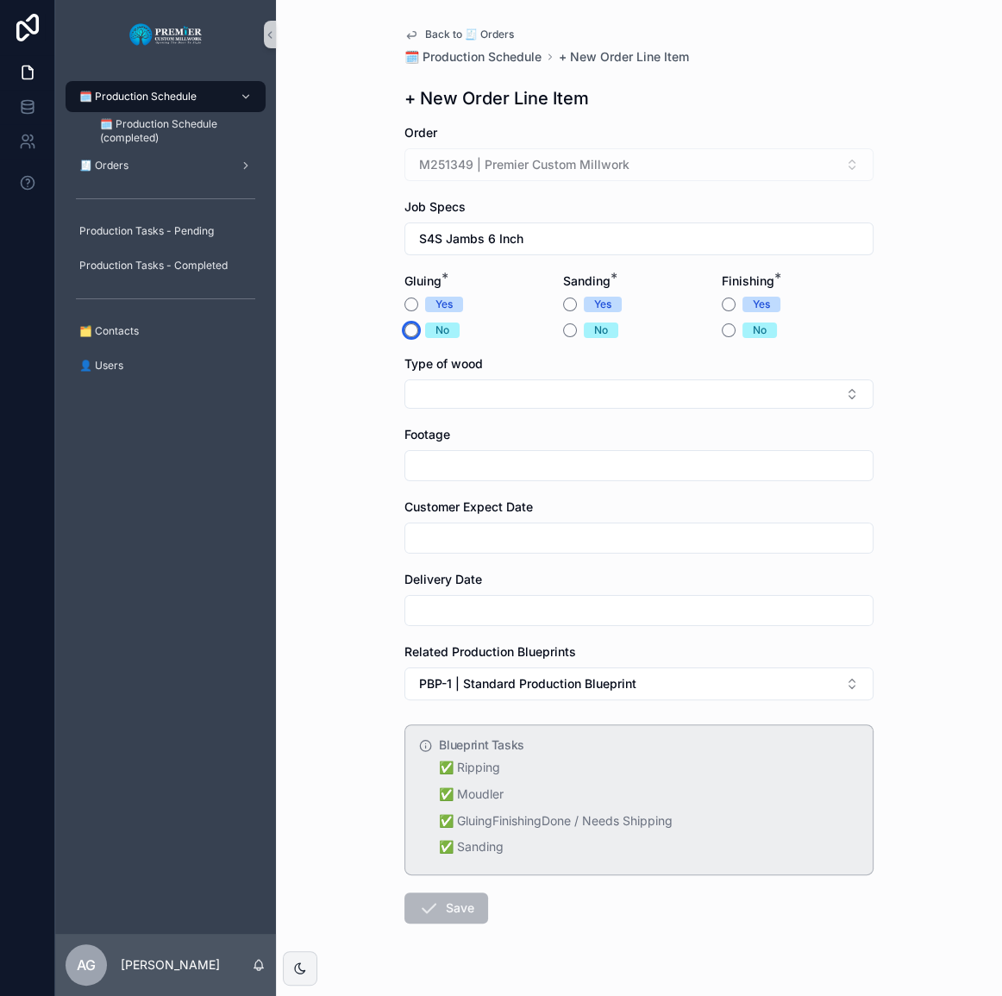
click at [404, 331] on button "No" at bounding box center [411, 330] width 14 height 14
click at [563, 302] on button "Yes" at bounding box center [570, 304] width 14 height 14
click at [727, 328] on button "No" at bounding box center [729, 330] width 14 height 14
click at [575, 396] on button "Select Button" at bounding box center [638, 393] width 469 height 29
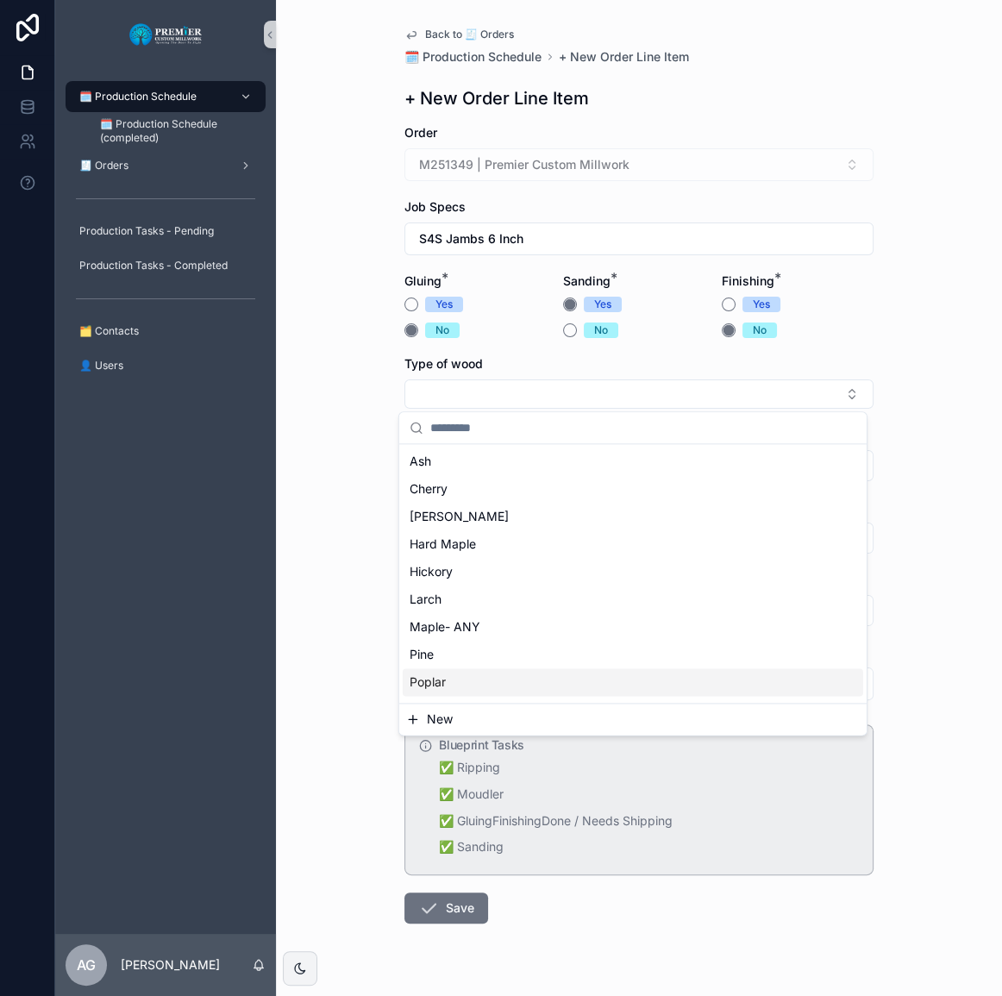
click at [493, 676] on div "Poplar" at bounding box center [633, 682] width 460 height 28
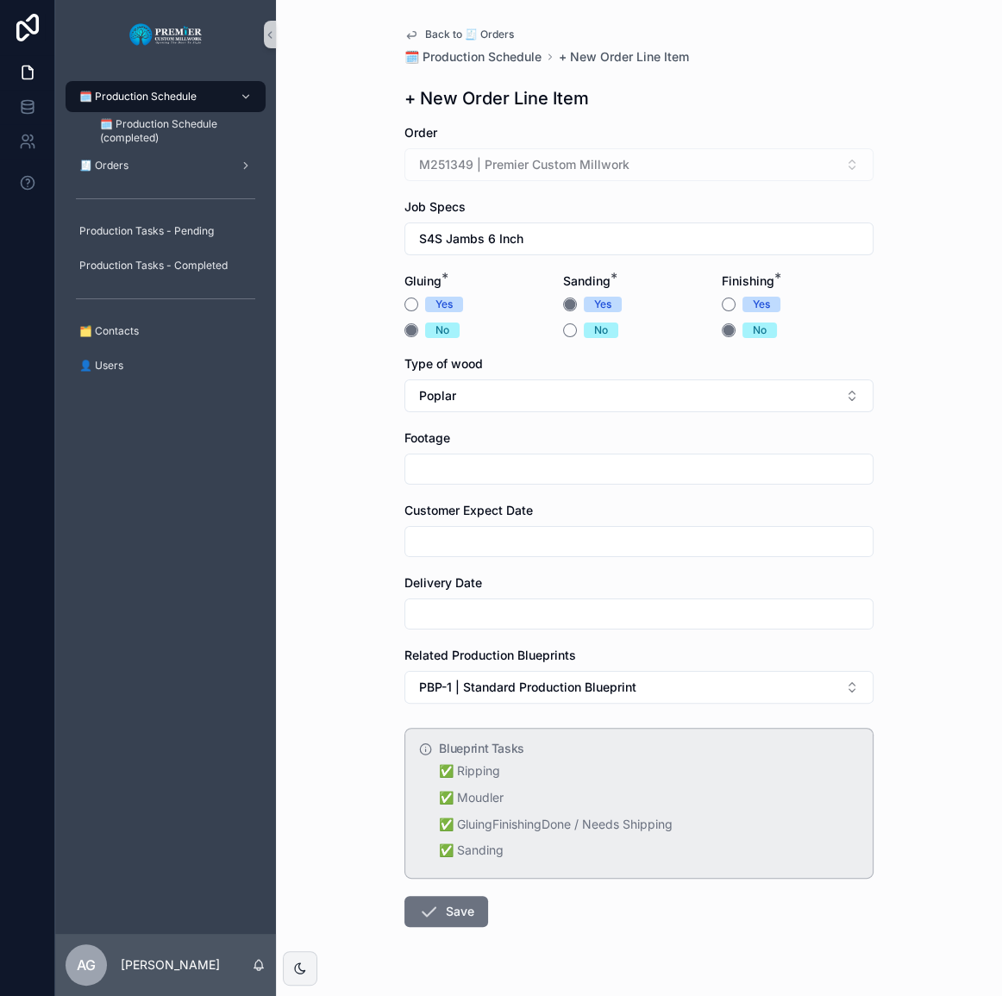
click at [446, 435] on div "Footage" at bounding box center [638, 437] width 469 height 17
click at [446, 479] on input "scrollable content" at bounding box center [638, 469] width 467 height 24
type input "**"
click at [450, 545] on input "scrollable content" at bounding box center [638, 541] width 467 height 24
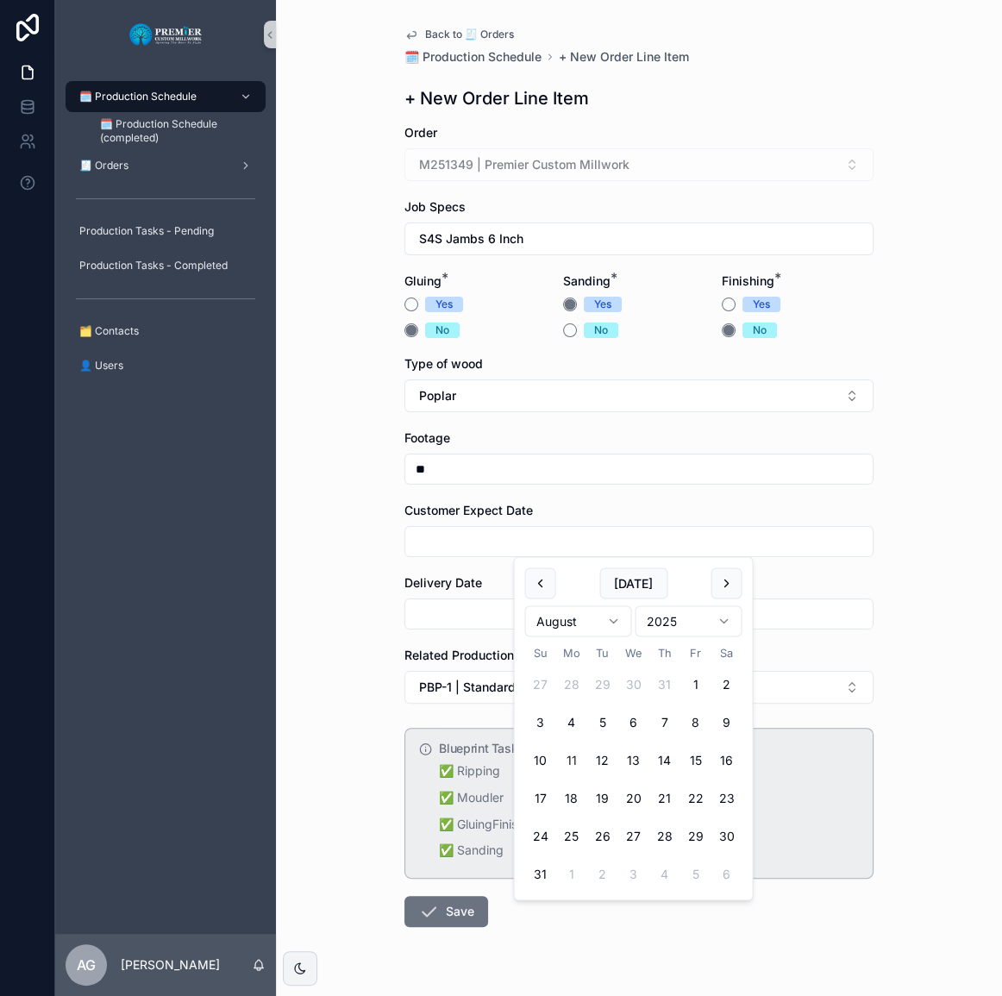
click at [694, 759] on button "15" at bounding box center [694, 760] width 31 height 31
type input "*********"
click at [448, 622] on input "scrollable content" at bounding box center [638, 614] width 467 height 24
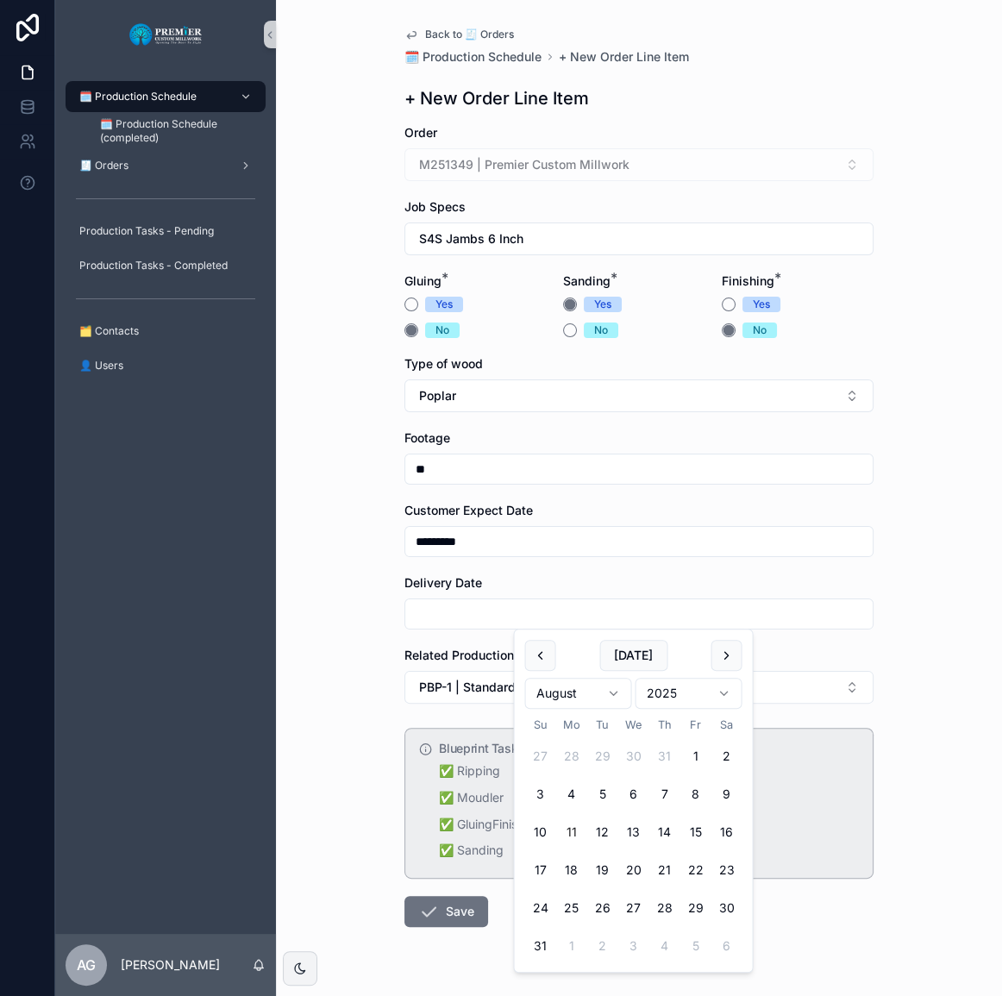
click at [699, 826] on button "15" at bounding box center [694, 832] width 31 height 31
type input "*********"
click at [323, 687] on div "Back to 🧾 Orders 🗓️ Production Schedule + New Order Line Item + New Order Line …" at bounding box center [639, 498] width 726 height 996
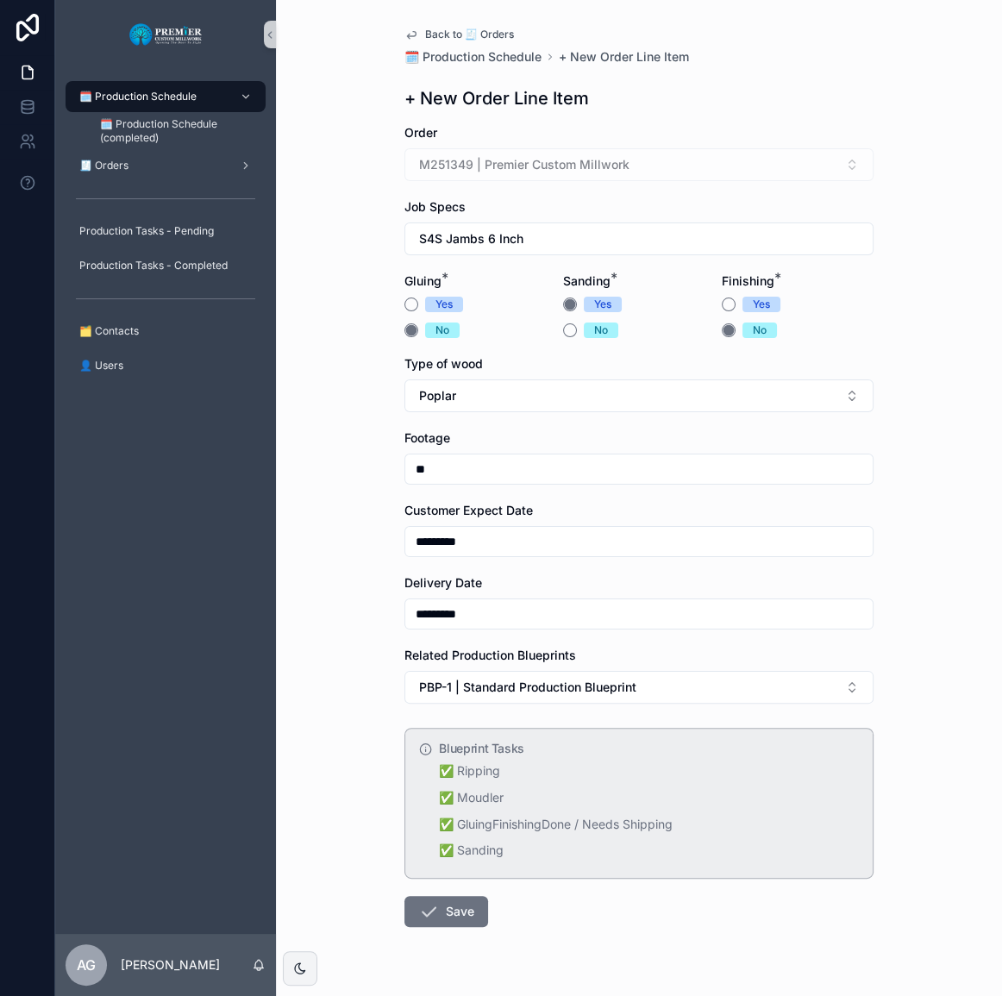
click at [466, 912] on button "Save" at bounding box center [446, 911] width 84 height 31
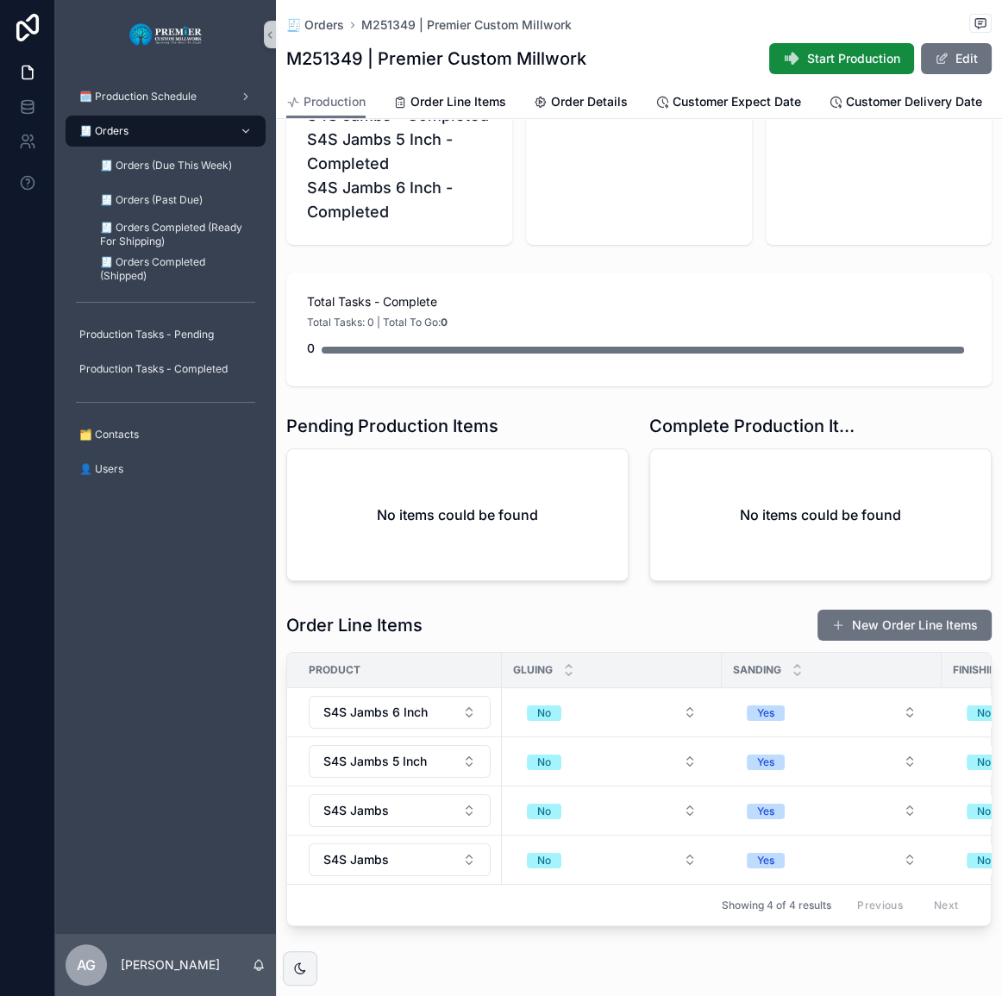
scroll to position [253, 0]
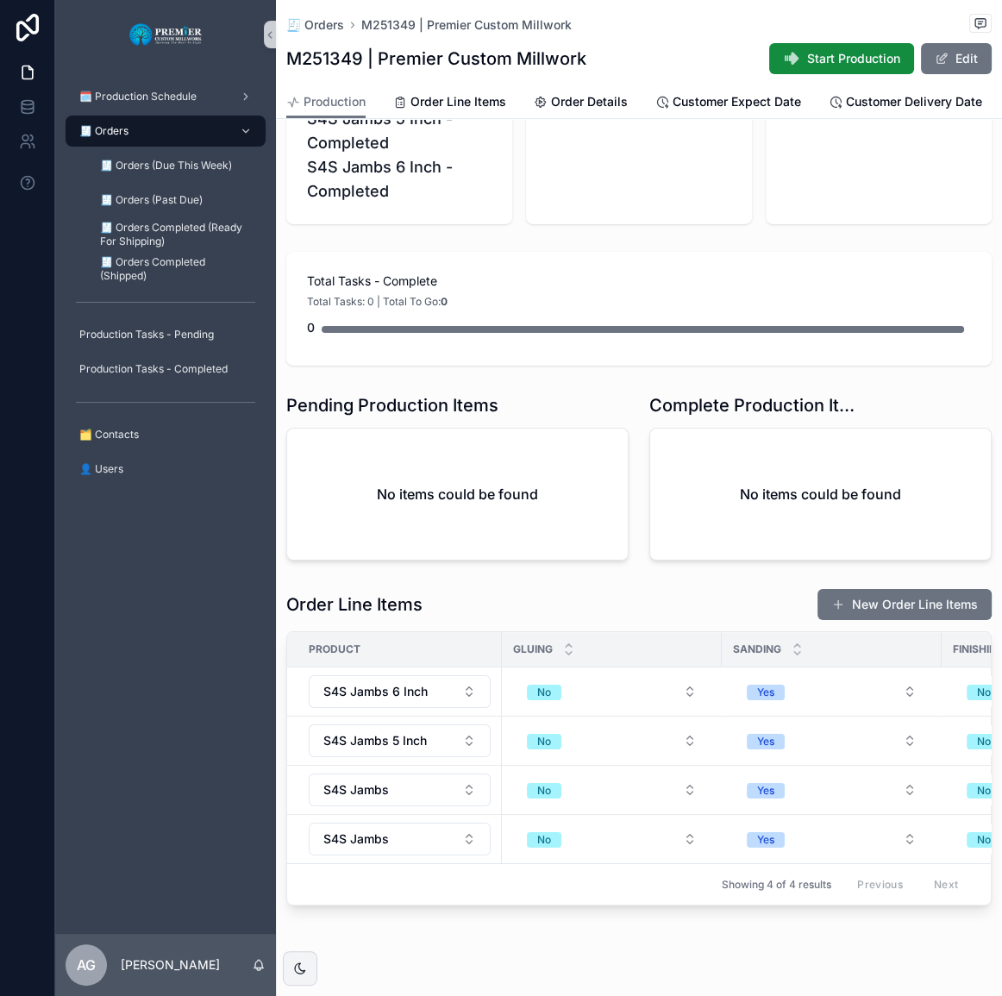
click at [824, 646] on div "Sanding" at bounding box center [832, 649] width 218 height 33
click at [831, 611] on span "scrollable content" at bounding box center [838, 605] width 14 height 14
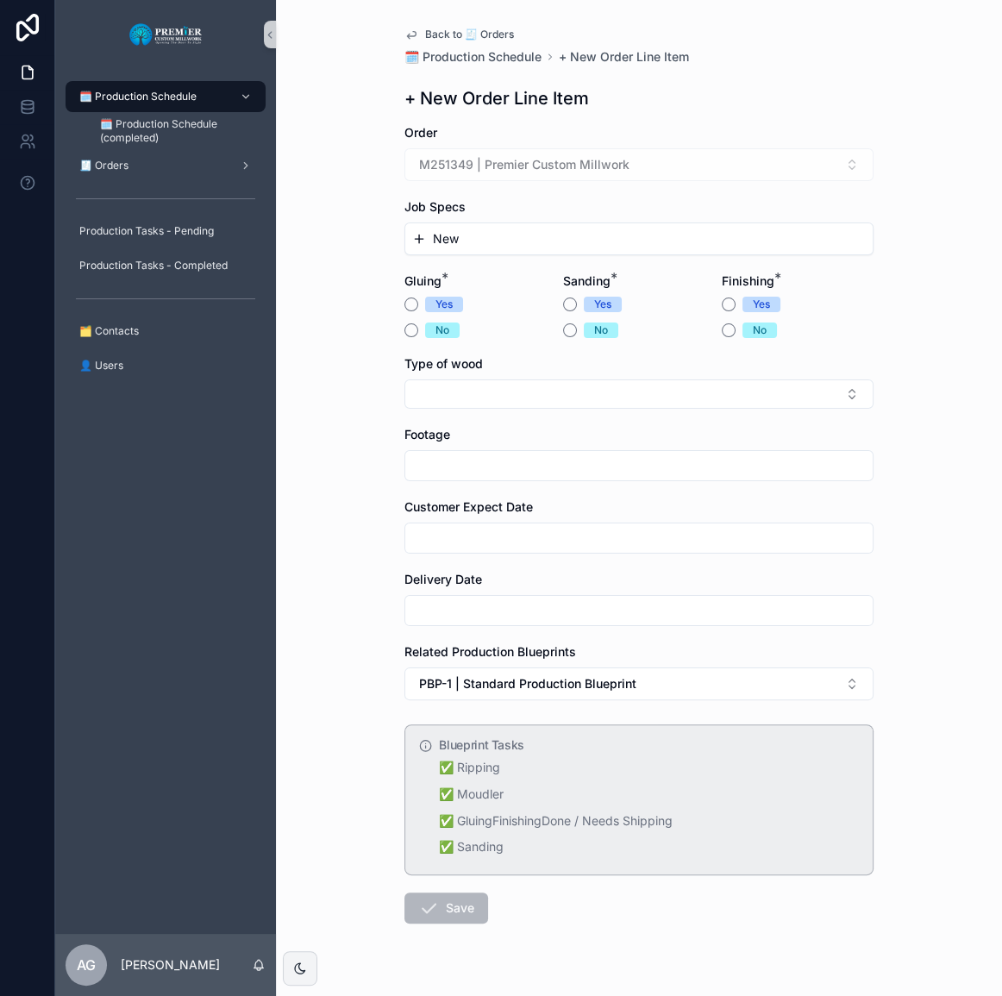
click at [484, 227] on div "New" at bounding box center [638, 238] width 467 height 31
click at [483, 231] on button "New" at bounding box center [639, 238] width 454 height 17
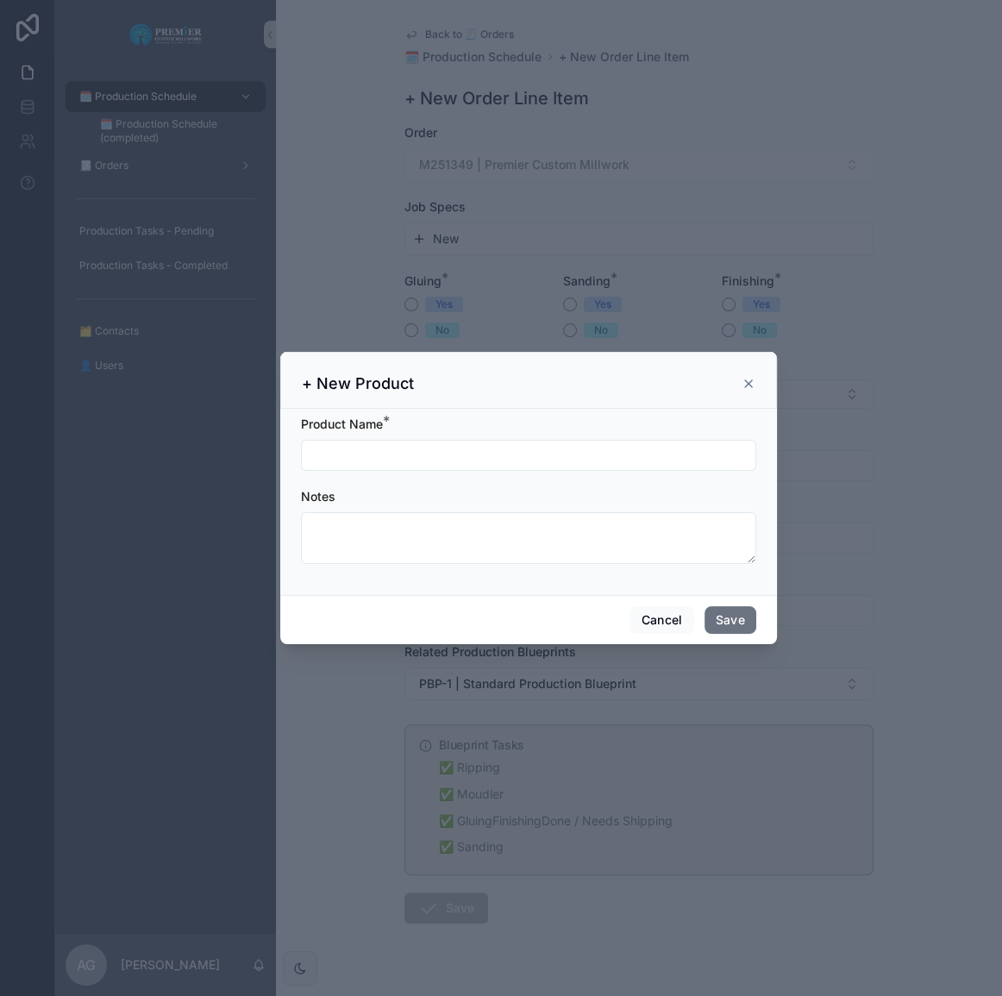
click at [416, 445] on input "scrollable content" at bounding box center [529, 455] width 454 height 24
type input "**********"
click at [715, 608] on button "Save" at bounding box center [730, 620] width 52 height 28
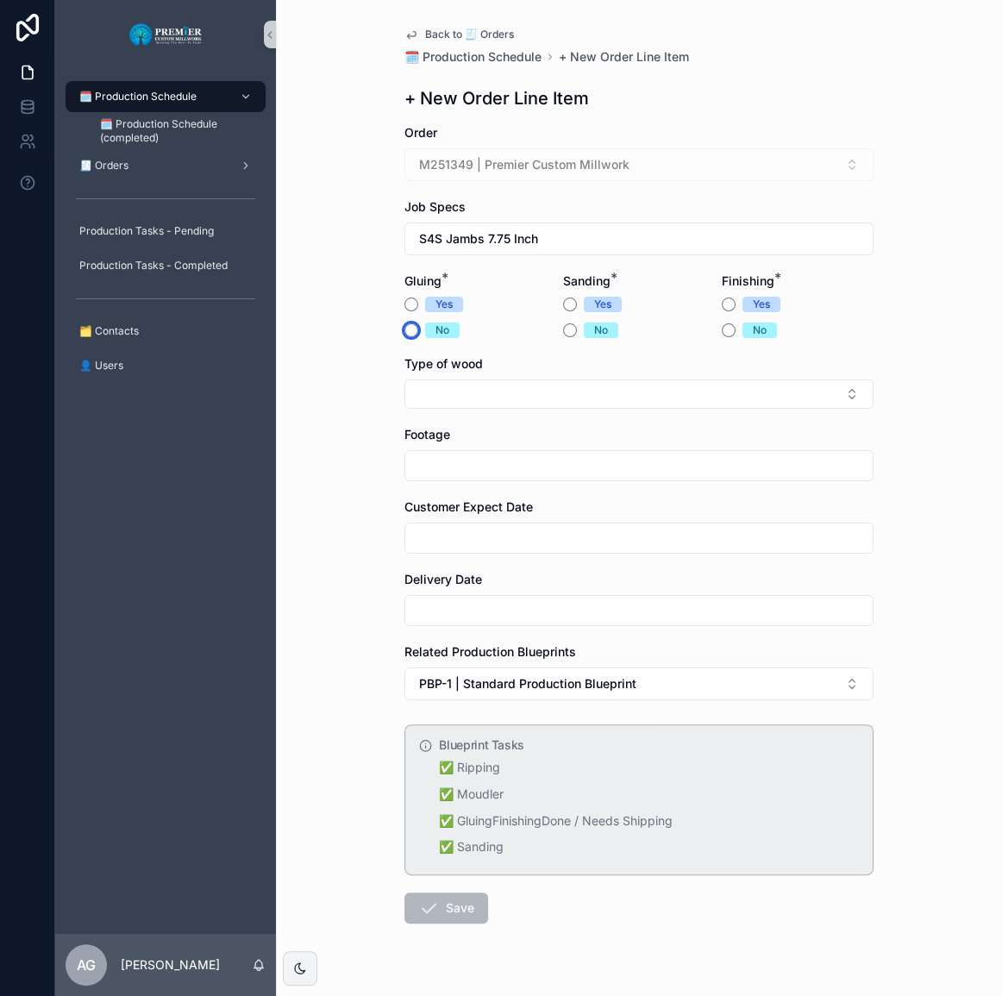
click at [407, 330] on button "No" at bounding box center [411, 330] width 14 height 14
click at [569, 306] on button "Yes" at bounding box center [570, 304] width 14 height 14
click at [722, 329] on button "No" at bounding box center [729, 330] width 14 height 14
click at [636, 372] on div "Type of wood" at bounding box center [638, 381] width 469 height 53
click at [635, 383] on button "Select Button" at bounding box center [638, 393] width 469 height 29
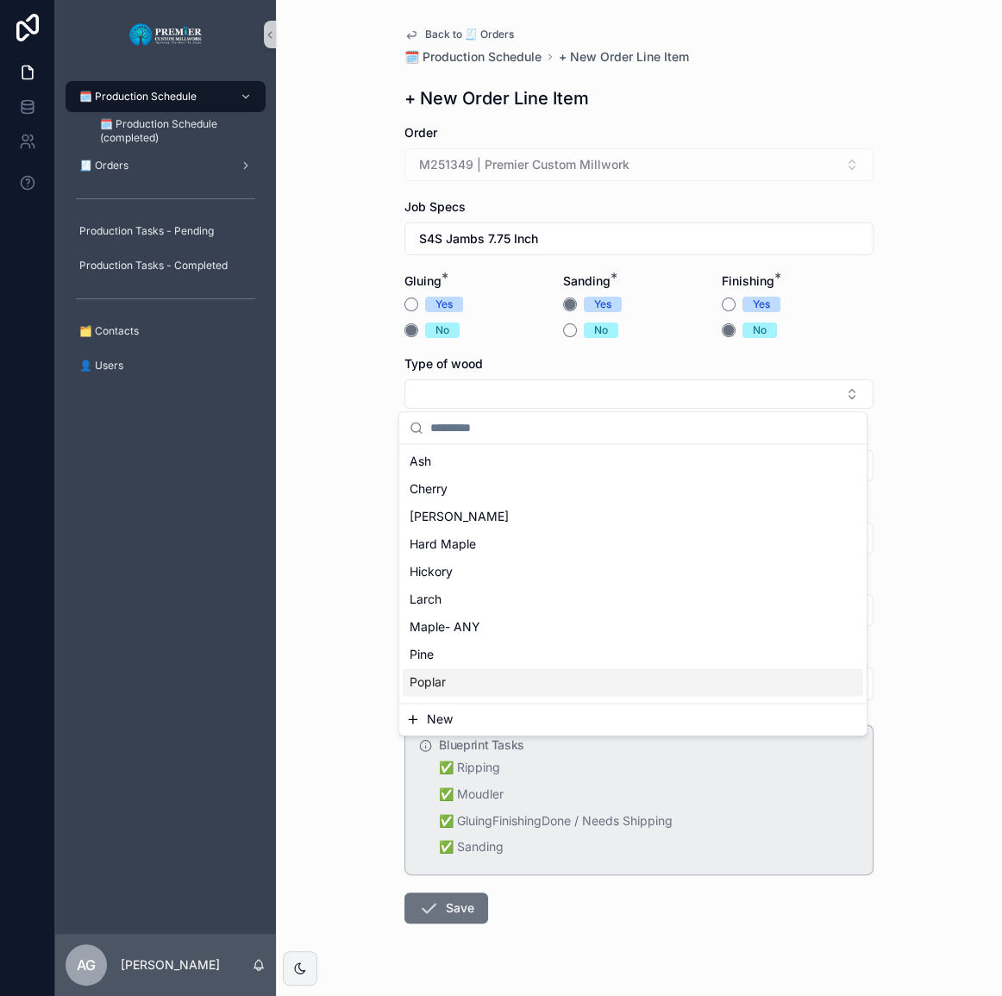
click at [538, 685] on div "Poplar" at bounding box center [633, 682] width 460 height 28
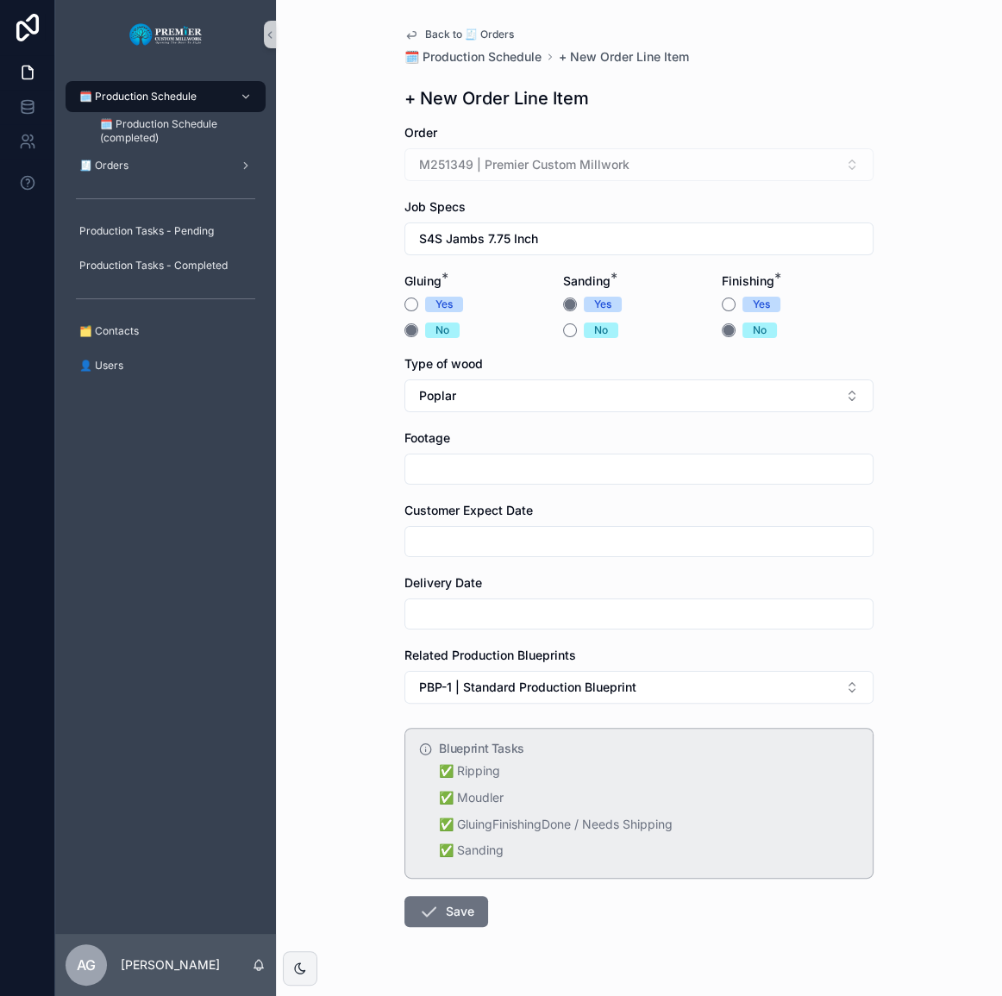
click at [469, 479] on input "scrollable content" at bounding box center [638, 469] width 467 height 24
type input "**"
click at [486, 534] on input "scrollable content" at bounding box center [638, 541] width 467 height 24
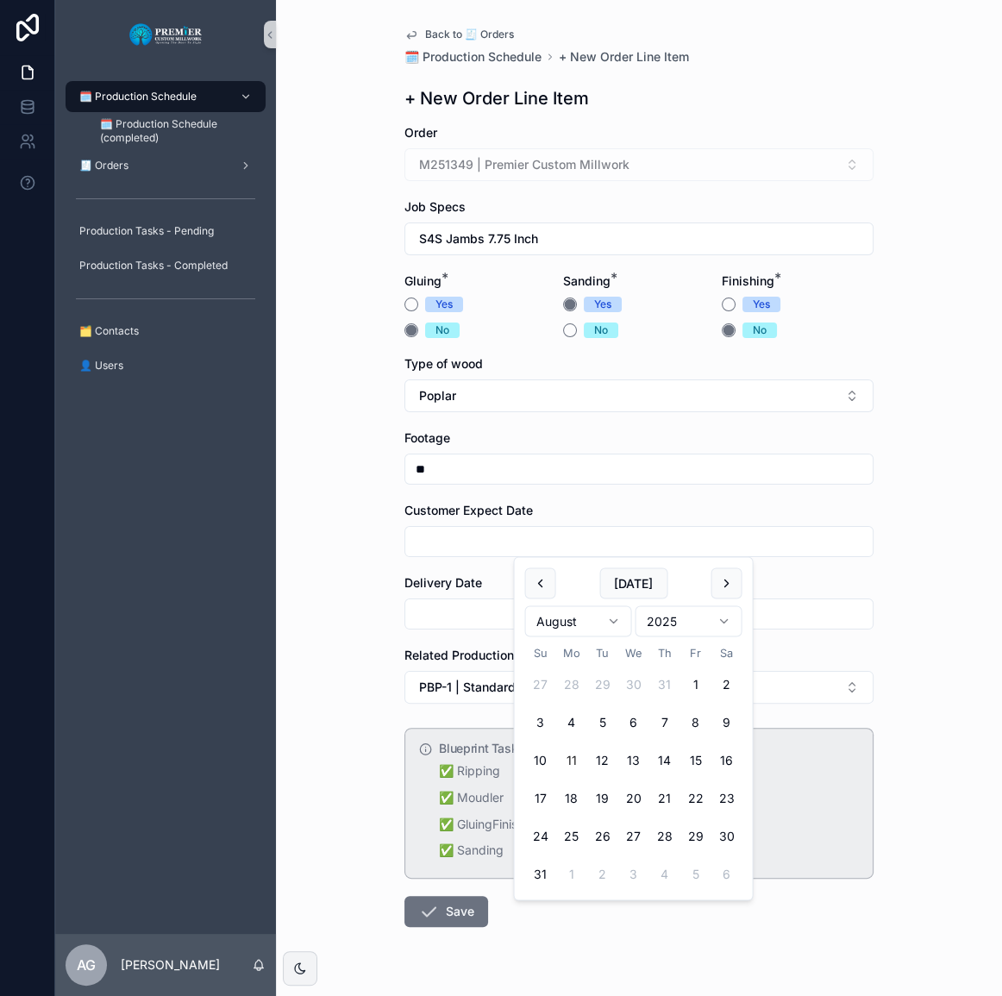
click at [703, 757] on button "15" at bounding box center [694, 760] width 31 height 31
type input "*********"
click at [472, 595] on div "Delivery Date" at bounding box center [638, 601] width 469 height 55
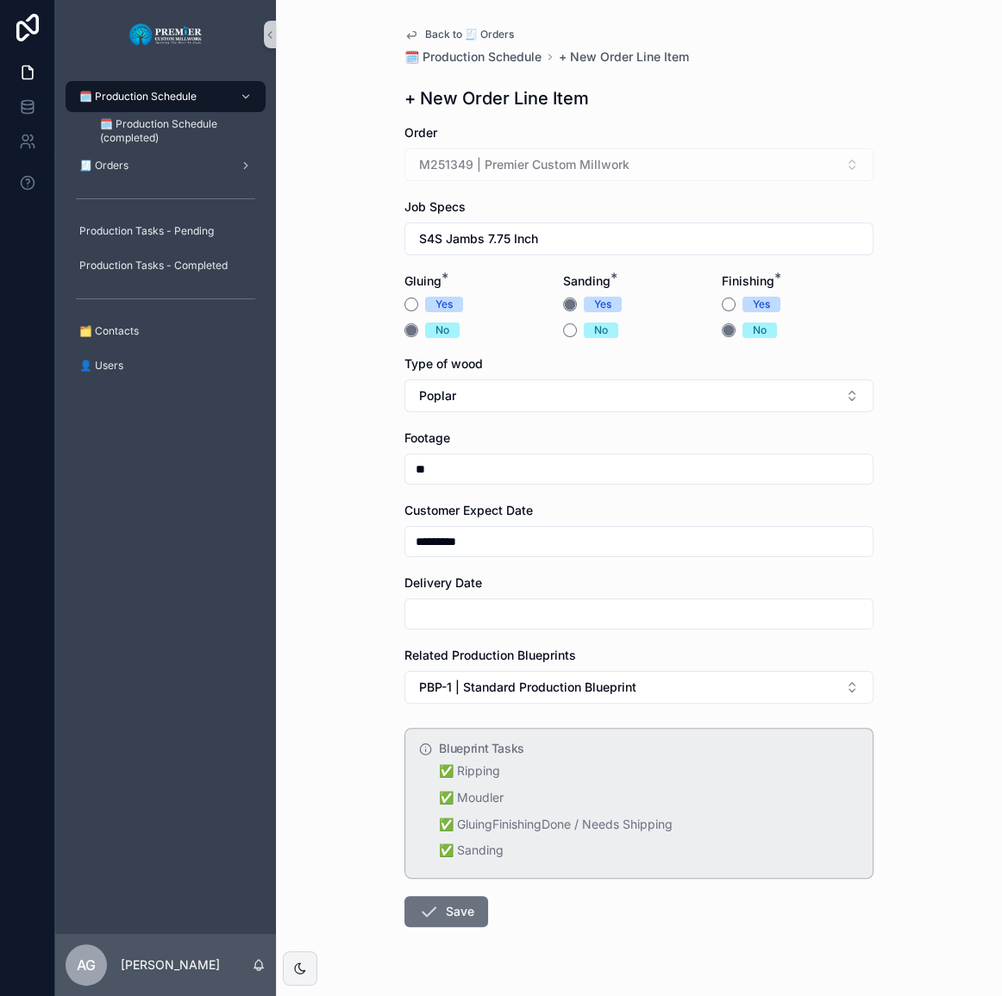
click at [509, 616] on input "scrollable content" at bounding box center [638, 614] width 467 height 24
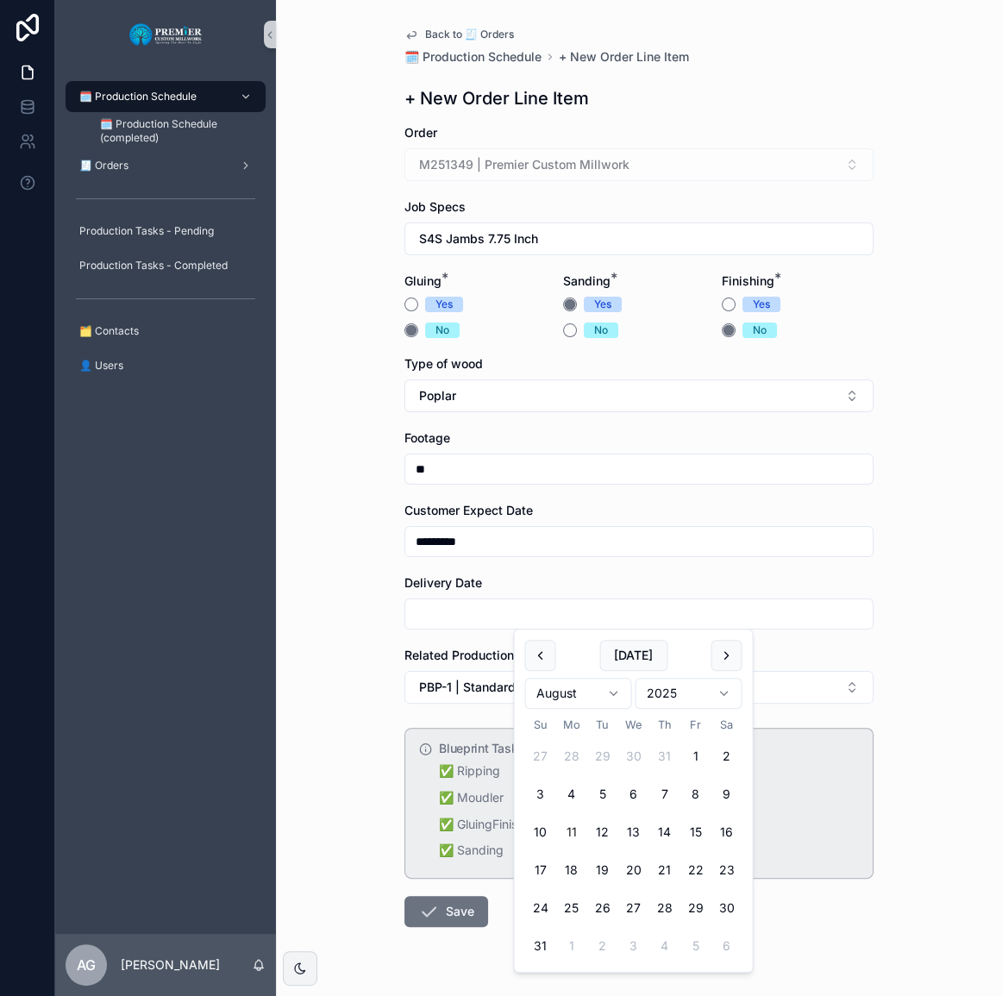
click at [704, 828] on button "15" at bounding box center [694, 832] width 31 height 31
type input "*********"
click at [418, 910] on icon "scrollable content" at bounding box center [428, 911] width 21 height 21
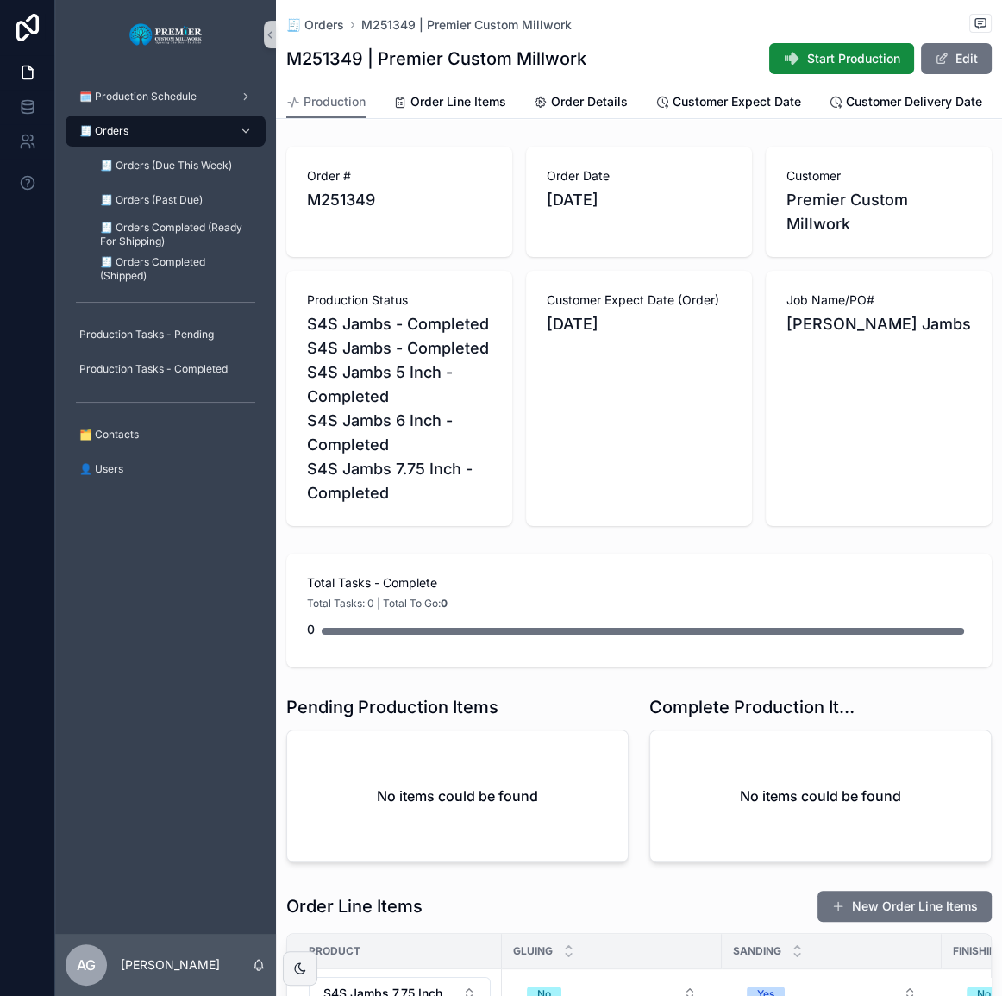
click at [789, 69] on button "Start Production" at bounding box center [841, 58] width 145 height 31
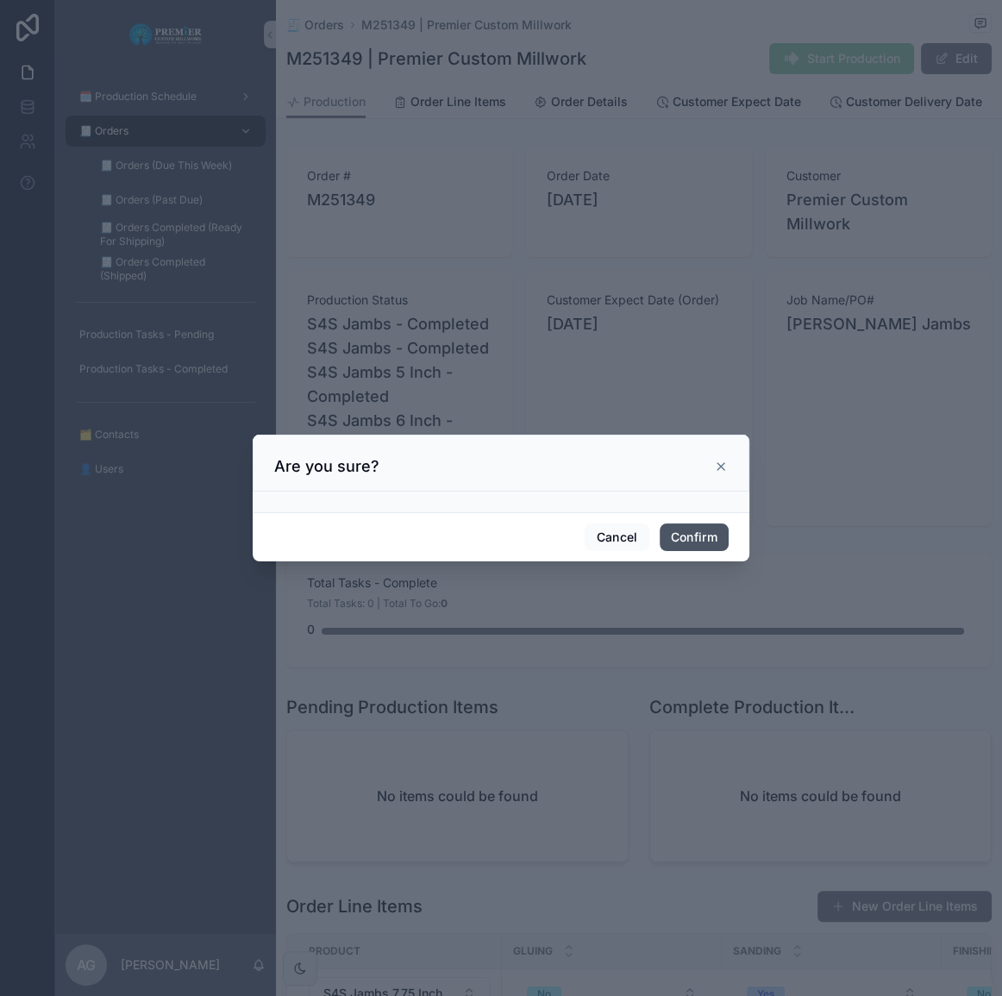
click at [682, 536] on button "Confirm" at bounding box center [694, 537] width 69 height 28
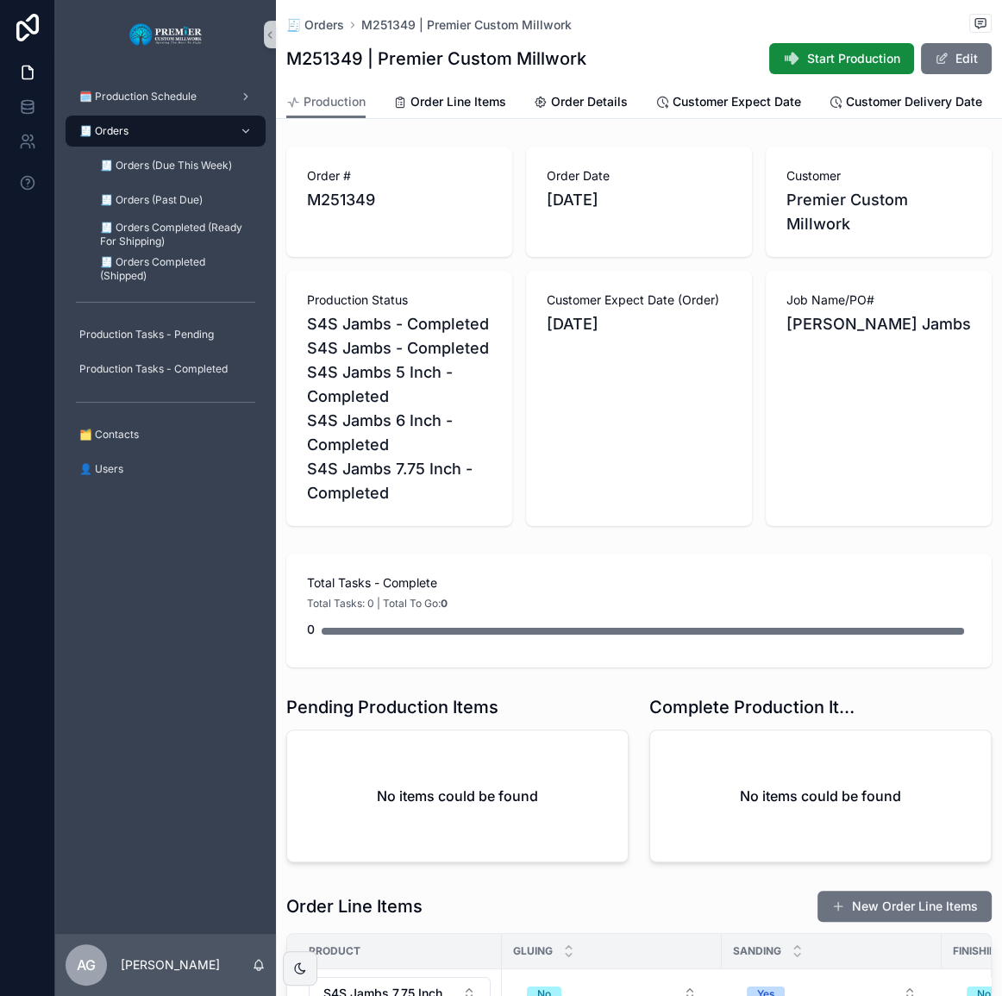
click at [809, 58] on span "Start Production" at bounding box center [853, 58] width 93 height 17
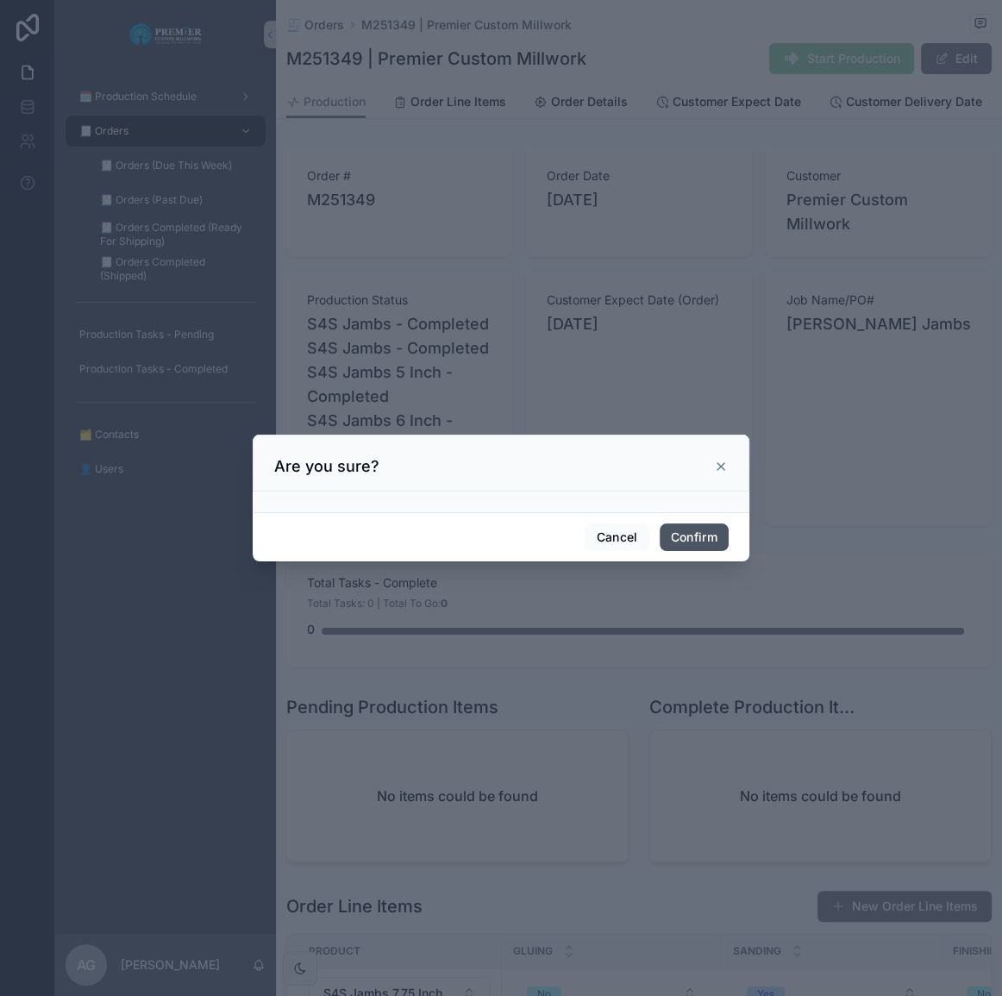
click at [688, 539] on button "Confirm" at bounding box center [694, 537] width 69 height 28
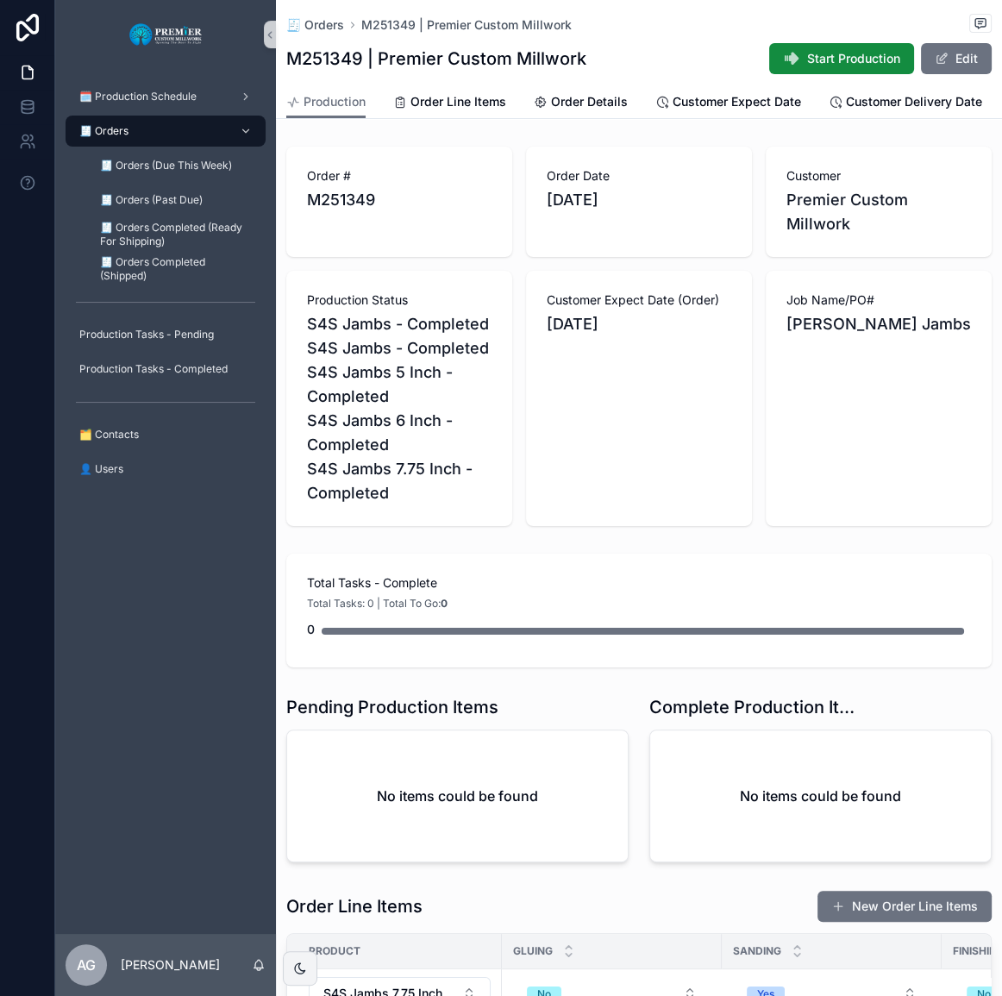
click at [152, 116] on link "🧾 Orders" at bounding box center [166, 131] width 200 height 31
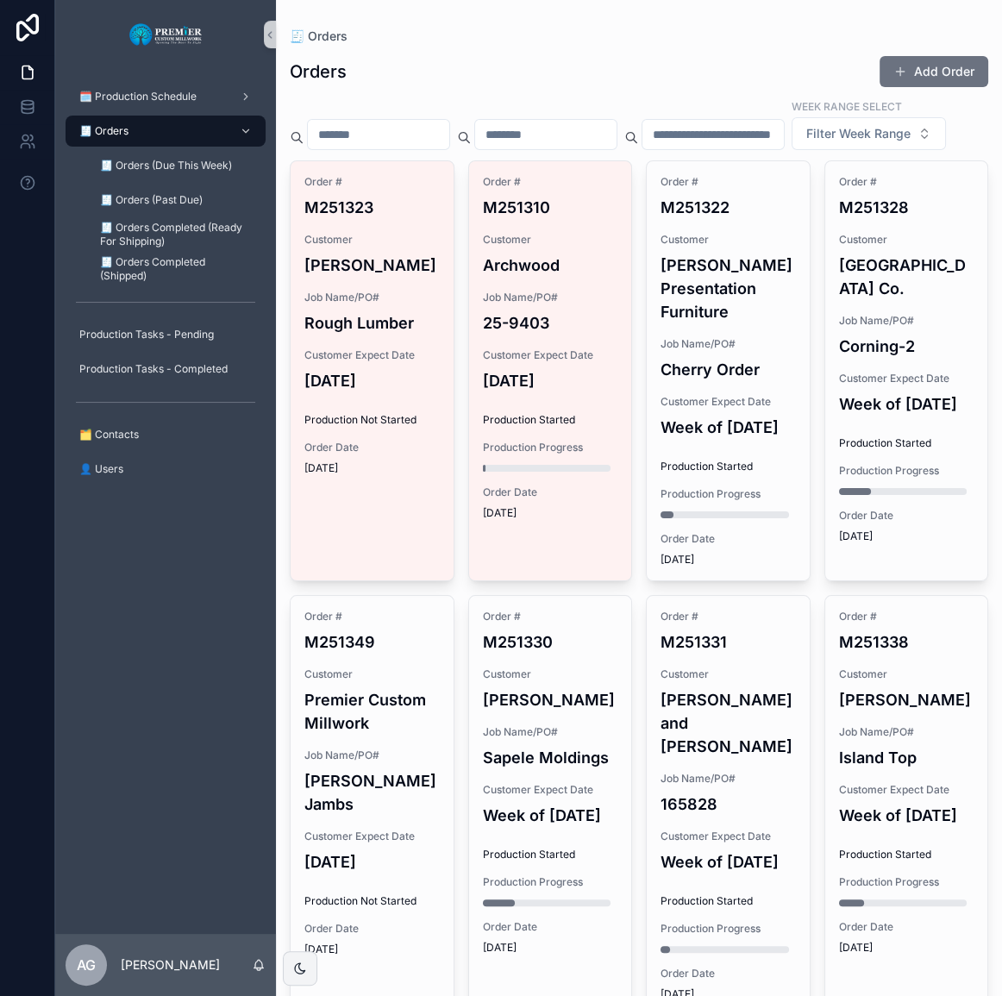
click at [587, 392] on h4 "[DATE]" at bounding box center [550, 380] width 135 height 23
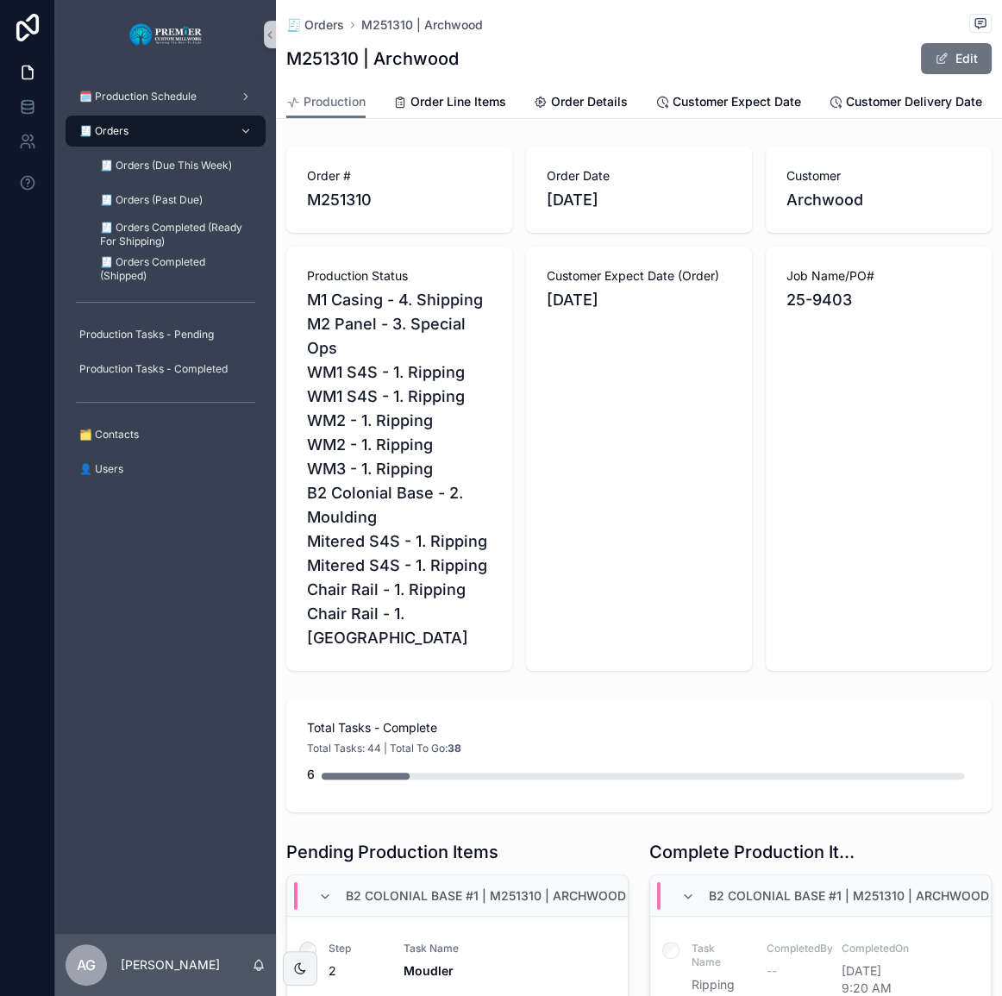
click at [172, 128] on div "🧾 Orders" at bounding box center [165, 131] width 179 height 28
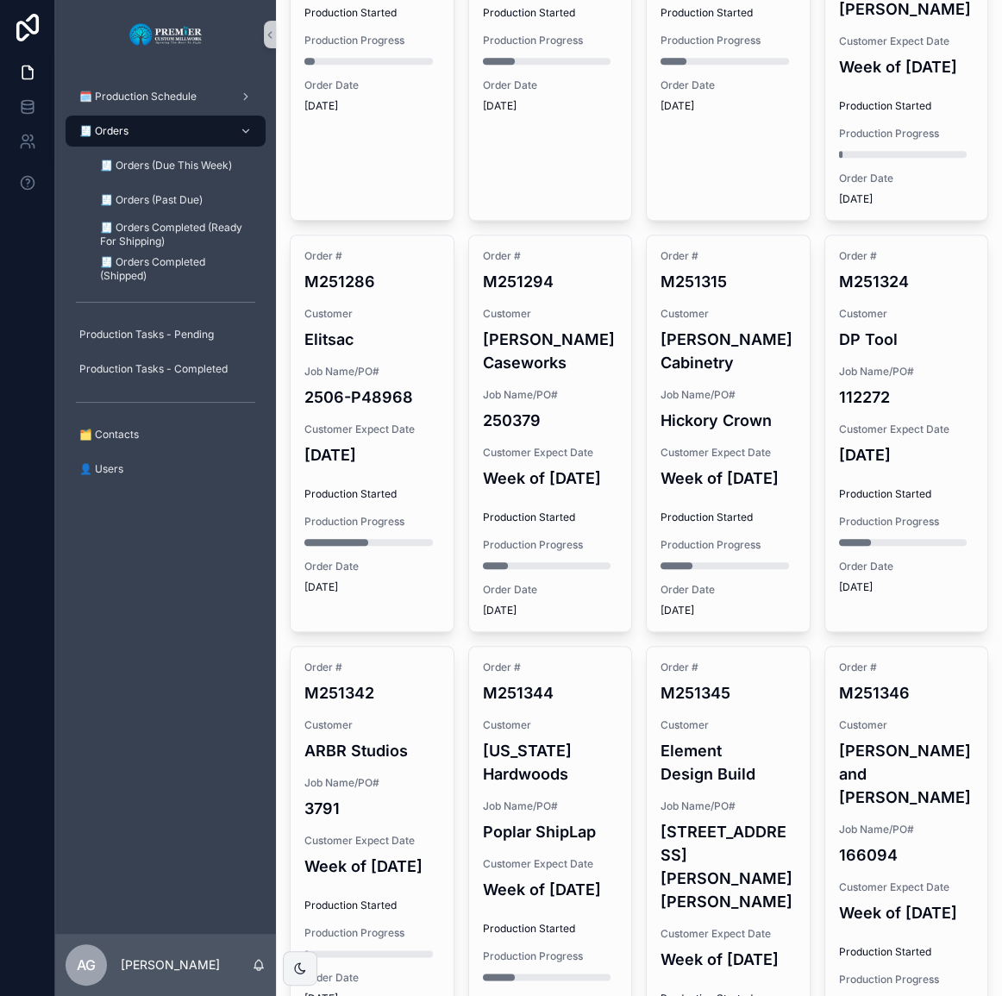
scroll to position [1724, 0]
